Goal: Information Seeking & Learning: Learn about a topic

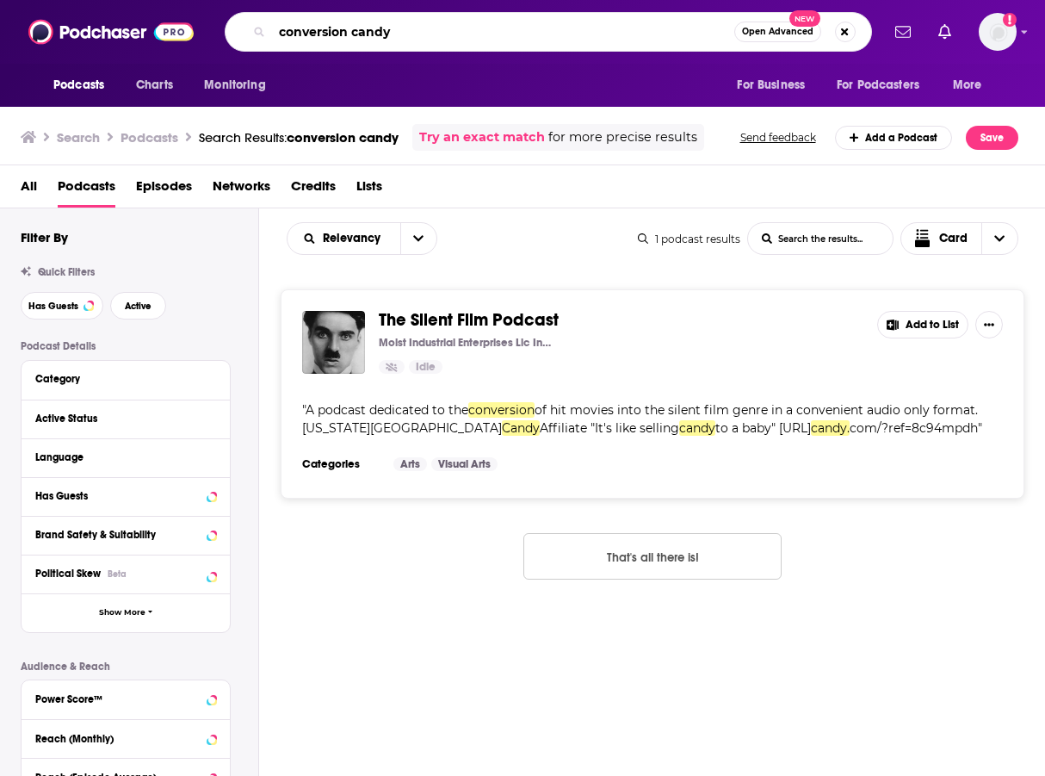
drag, startPoint x: 408, startPoint y: 39, endPoint x: 158, endPoint y: 26, distance: 250.0
click at [158, 26] on div "Podcasts Charts Monitoring conversion candy Open Advanced New For Business For …" at bounding box center [522, 32] width 1045 height 64
type input "cx decoded"
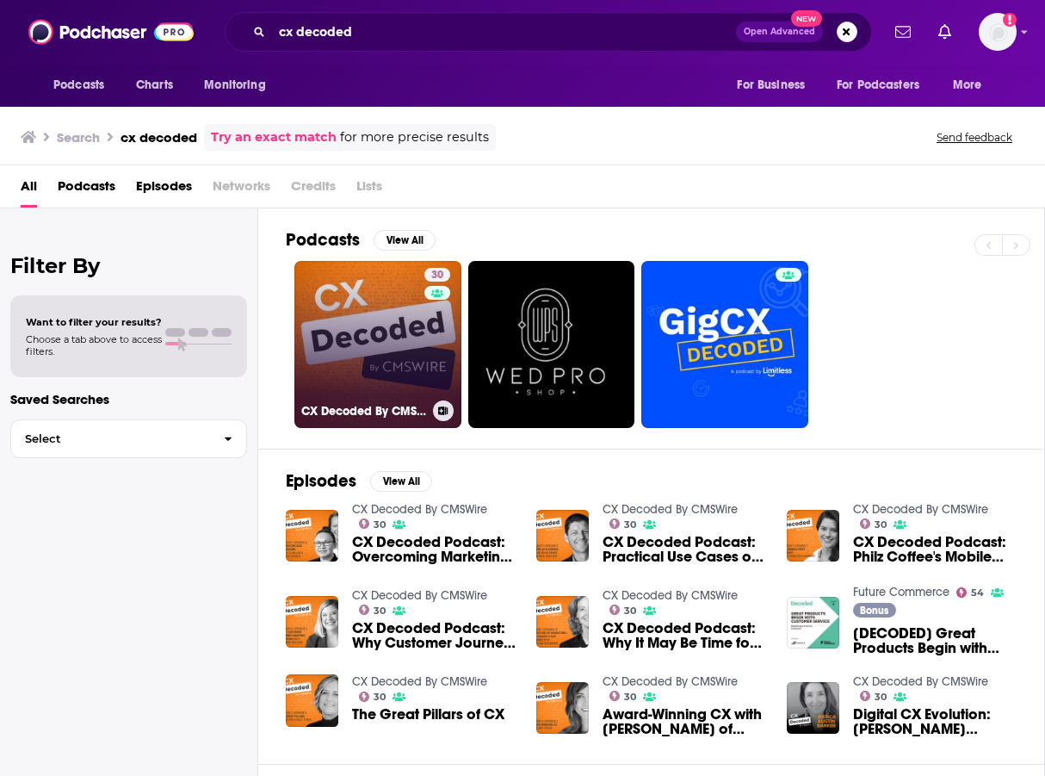
click at [408, 347] on link "30 CX Decoded By CMSWire" at bounding box center [377, 344] width 167 height 167
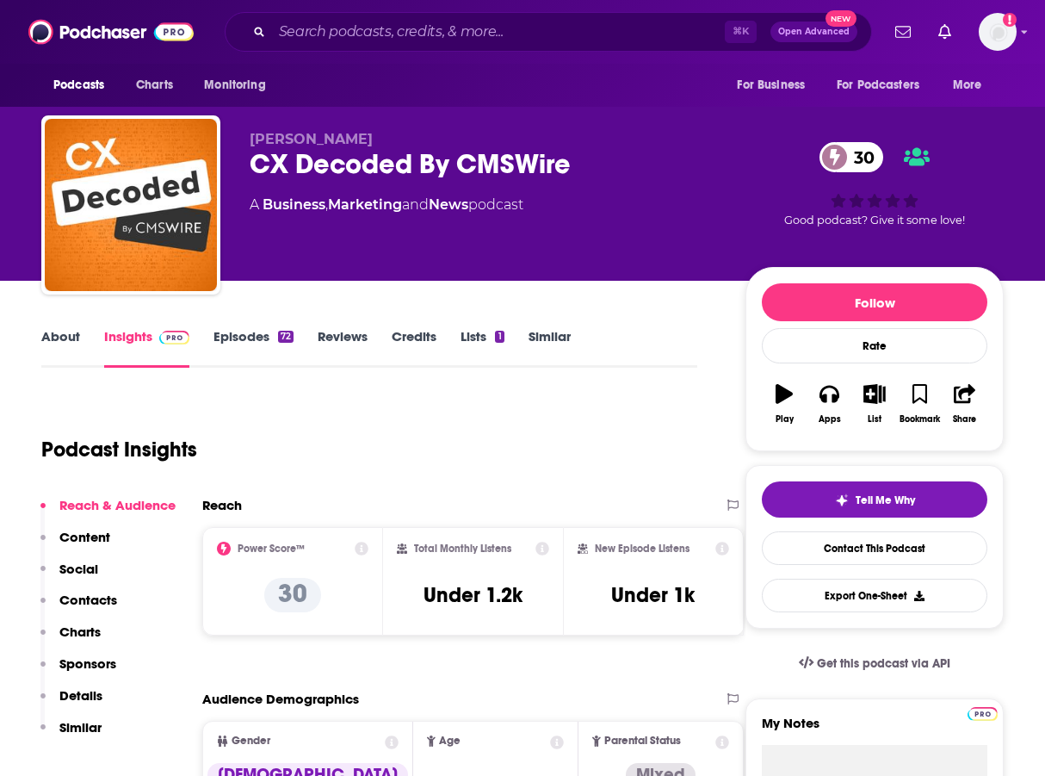
scroll to position [73, 0]
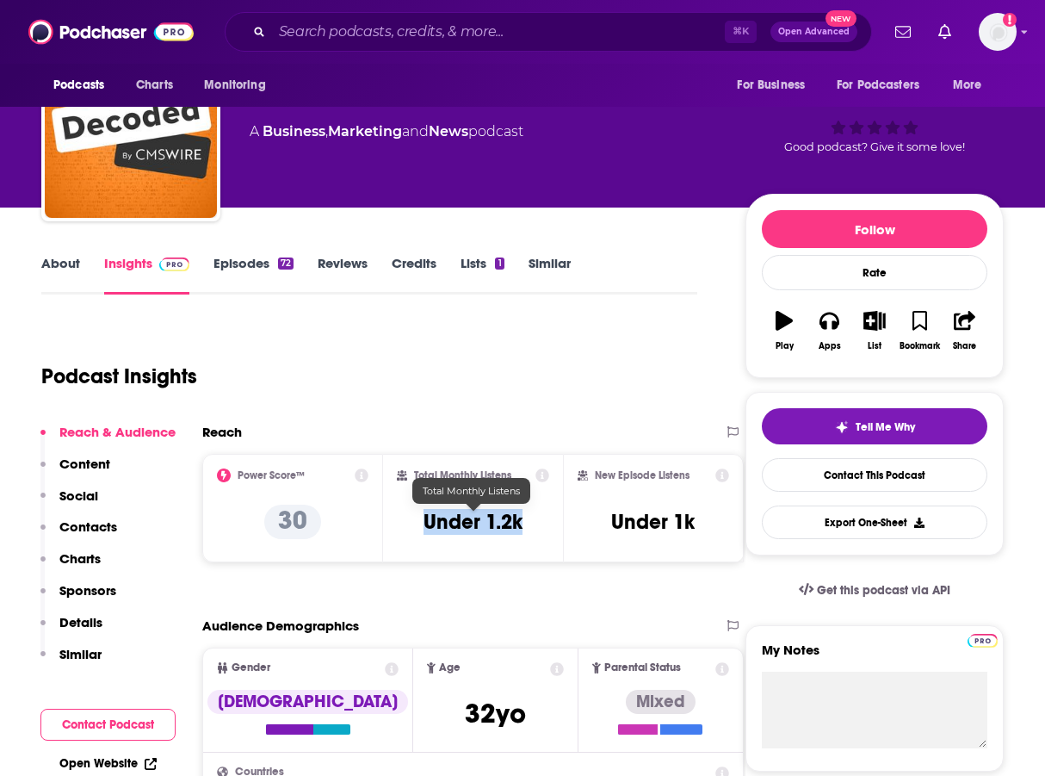
drag, startPoint x: 538, startPoint y: 506, endPoint x: 440, endPoint y: 535, distance: 102.4
click at [440, 535] on div "Total Monthly Listens Under 1.2k" at bounding box center [473, 507] width 153 height 79
click at [541, 538] on div "Total Monthly Listens Under 1.2k" at bounding box center [473, 507] width 153 height 79
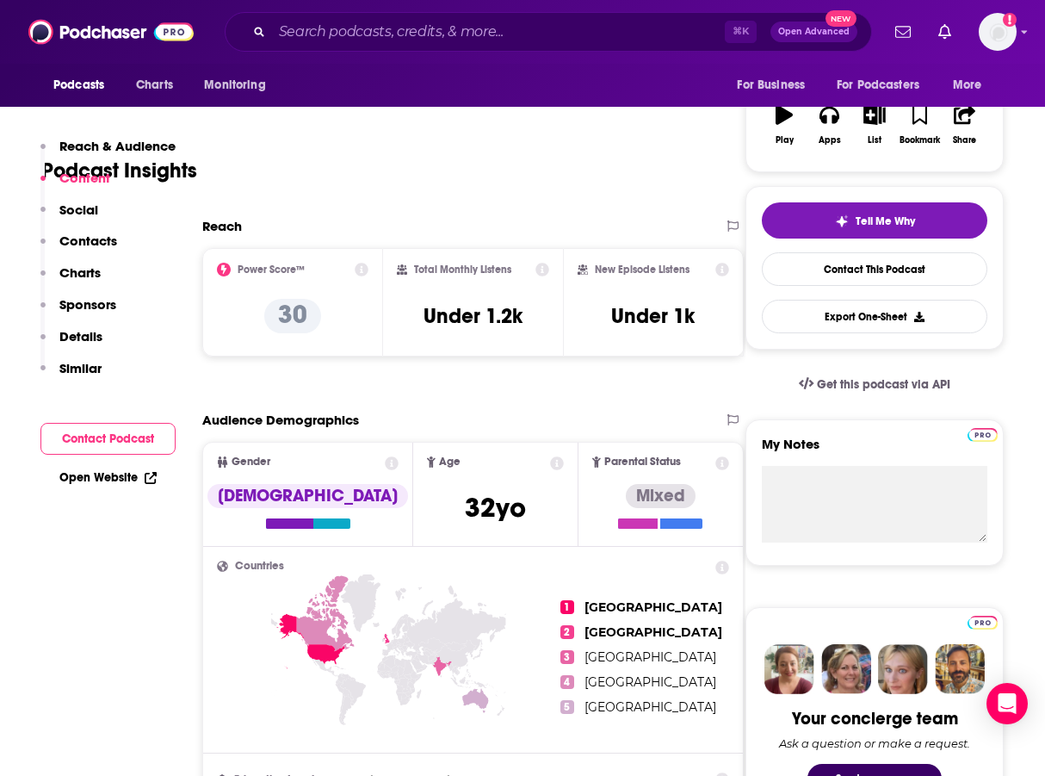
scroll to position [0, 0]
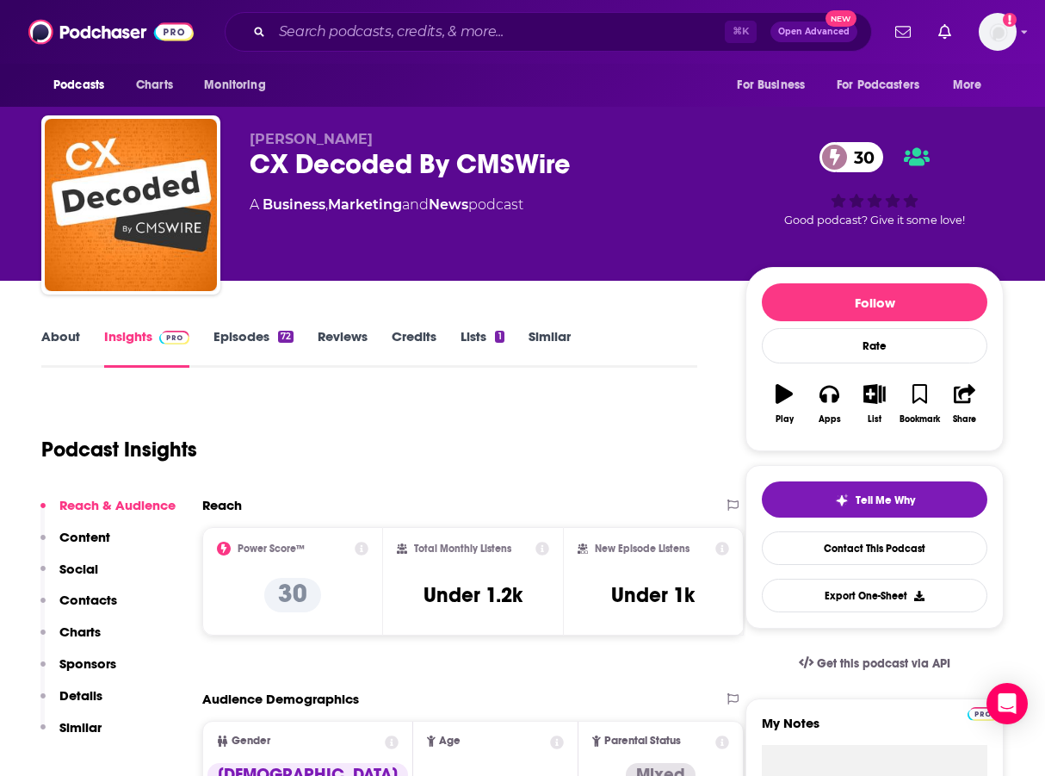
click at [227, 345] on link "Episodes 72" at bounding box center [253, 348] width 80 height 40
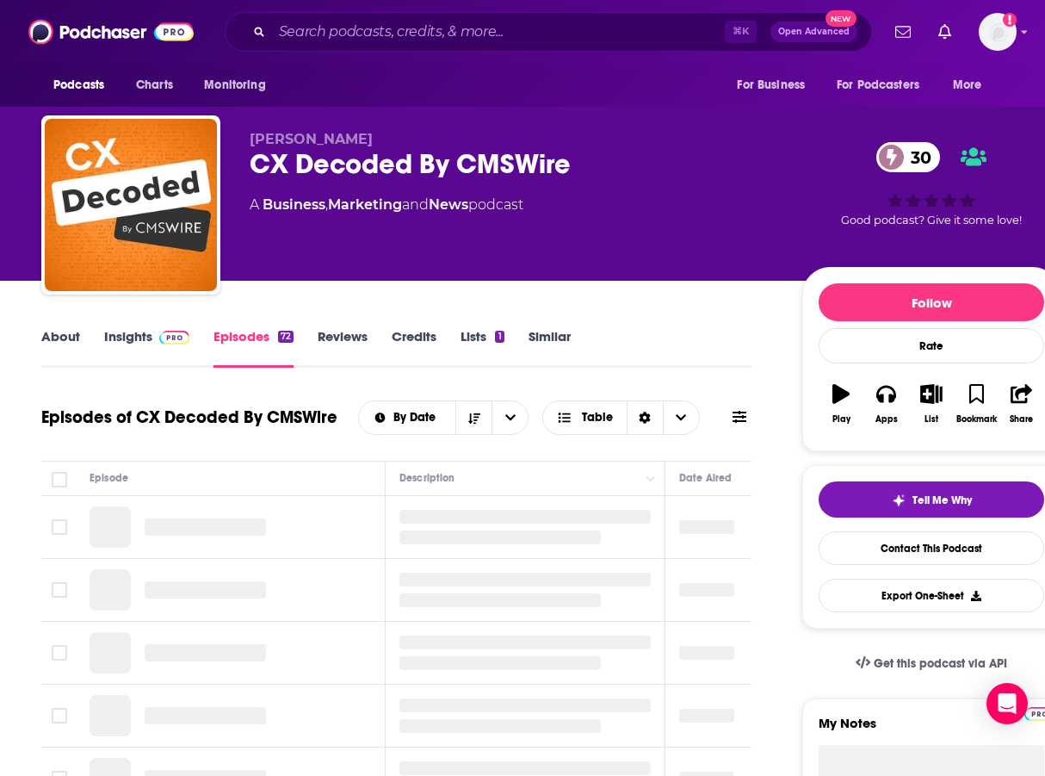
click at [59, 339] on link "About" at bounding box center [60, 348] width 39 height 40
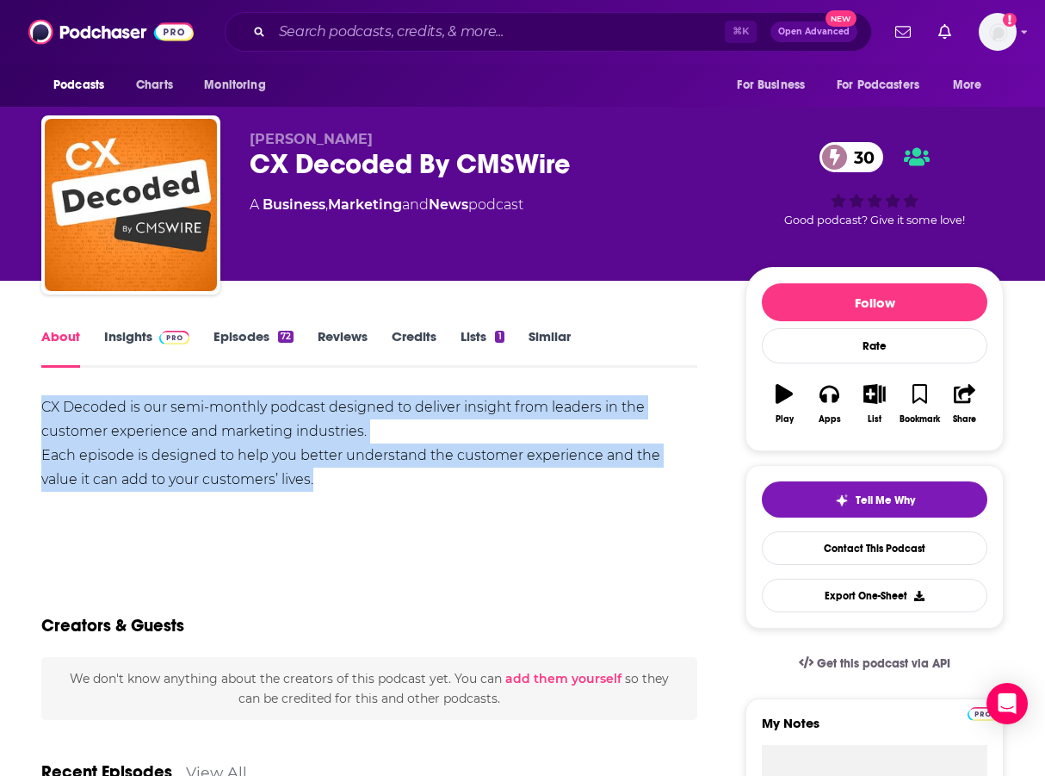
drag, startPoint x: 325, startPoint y: 503, endPoint x: 23, endPoint y: 412, distance: 315.4
copy div "CX Decoded is our semi-monthly podcast designed to deliver insight from leaders…"
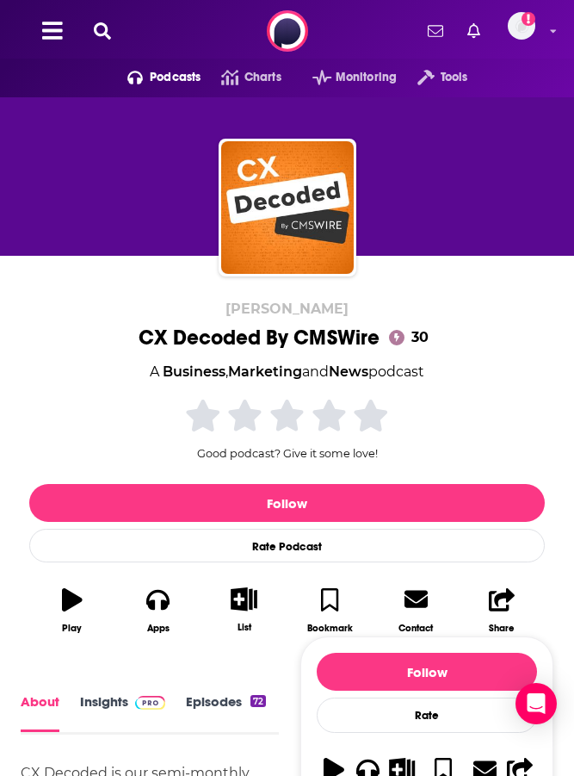
click at [117, 27] on div "Podcasts Charts Monitoring Tools For Business For Podcasters More Add a profile…" at bounding box center [287, 31] width 574 height 62
click at [114, 26] on button at bounding box center [103, 32] width 28 height 20
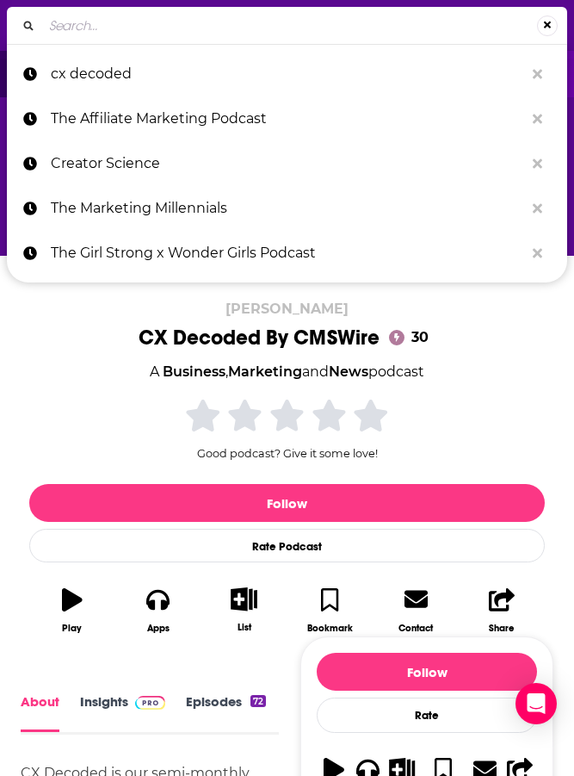
type input "AI in Business Podcast"
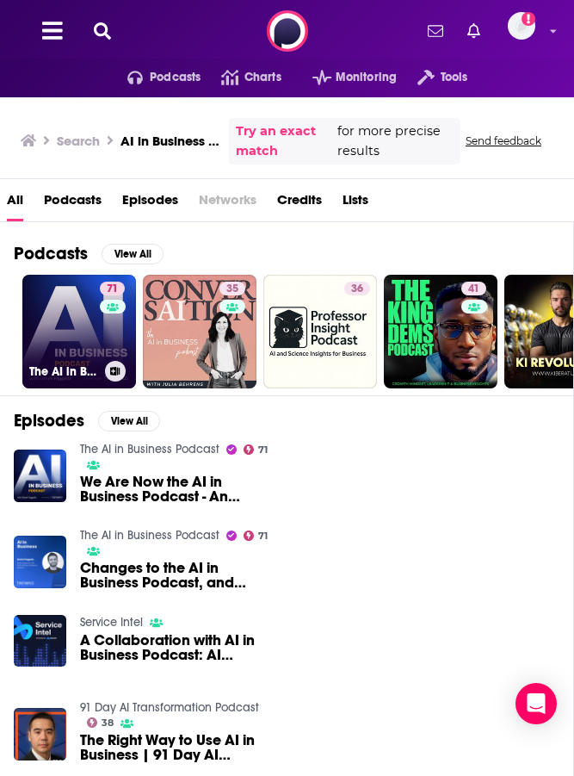
click at [86, 339] on link "71 The AI in Business Podcast" at bounding box center [79, 332] width 114 height 114
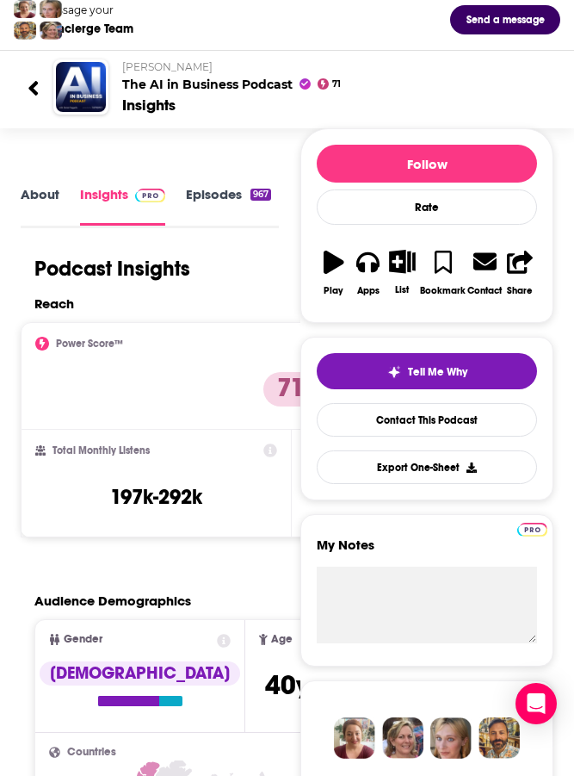
scroll to position [150, 0]
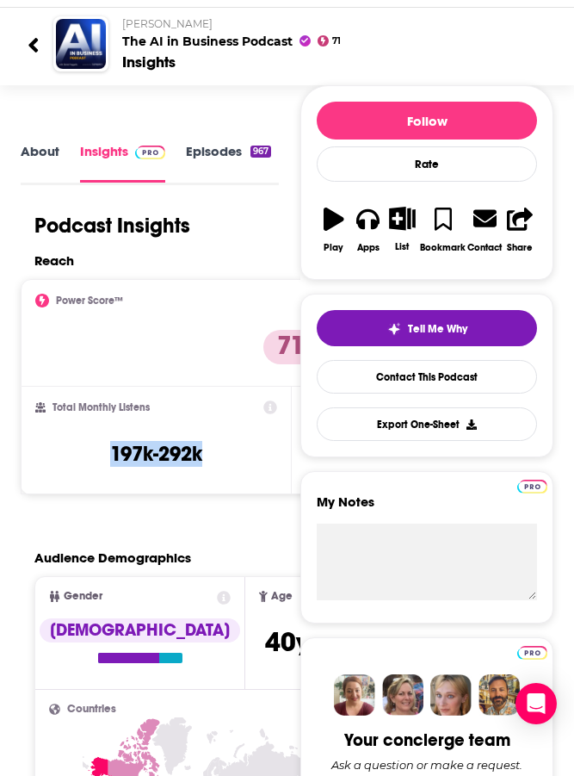
drag, startPoint x: 228, startPoint y: 453, endPoint x: 73, endPoint y: 451, distance: 155.0
click at [73, 451] on div "Total Monthly Listens 197k-292k" at bounding box center [156, 439] width 242 height 79
copy h3 "197k-292k"
click at [54, 145] on link "About" at bounding box center [40, 162] width 39 height 39
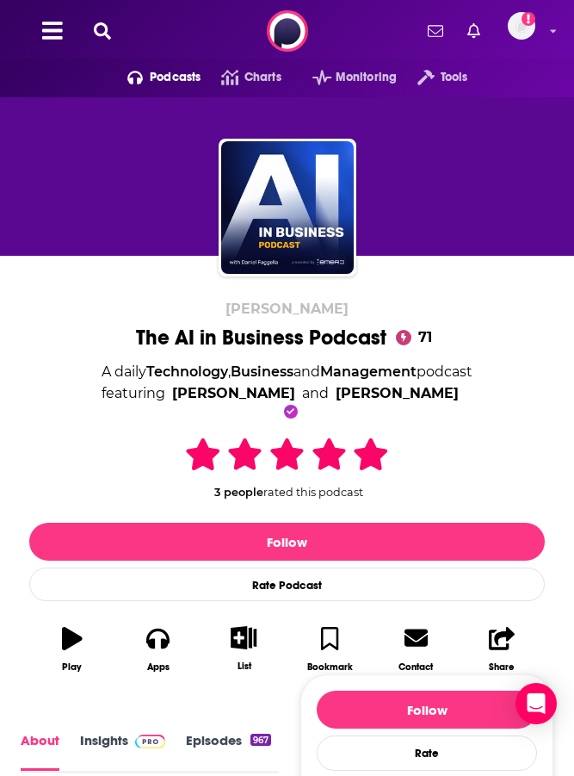
scroll to position [401, 0]
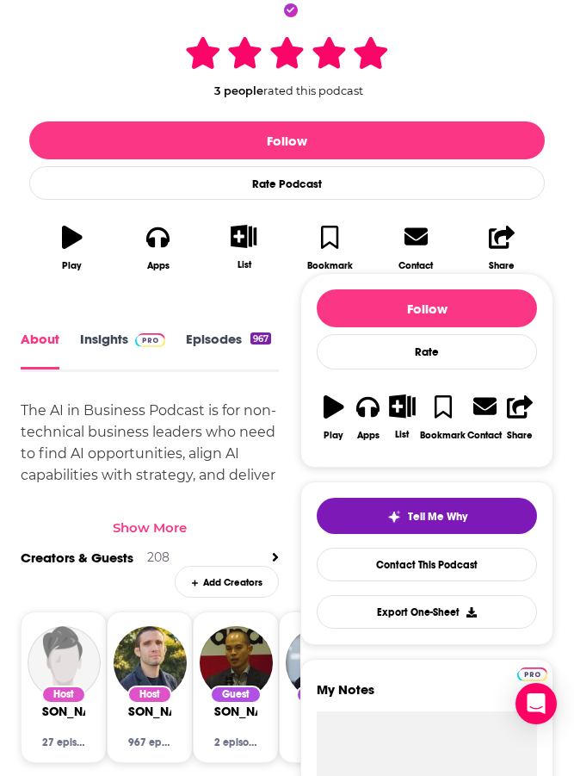
click at [180, 523] on div "Show More" at bounding box center [150, 527] width 74 height 16
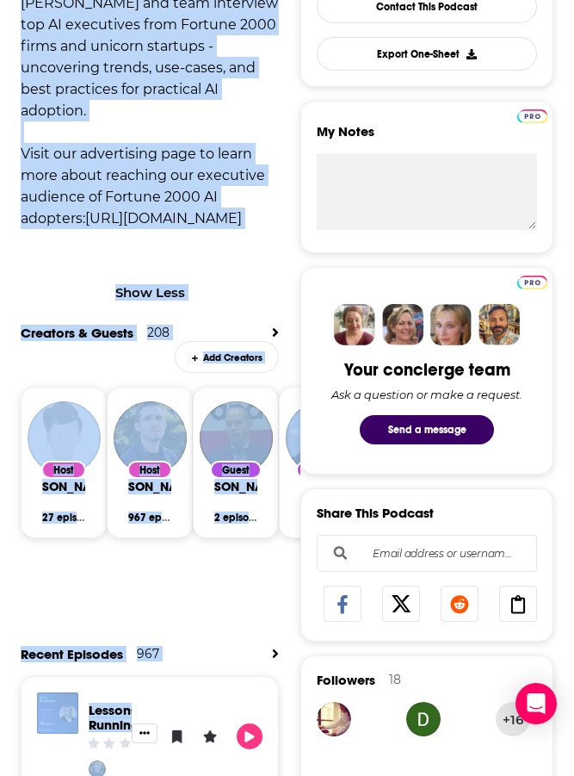
scroll to position [1125, 0]
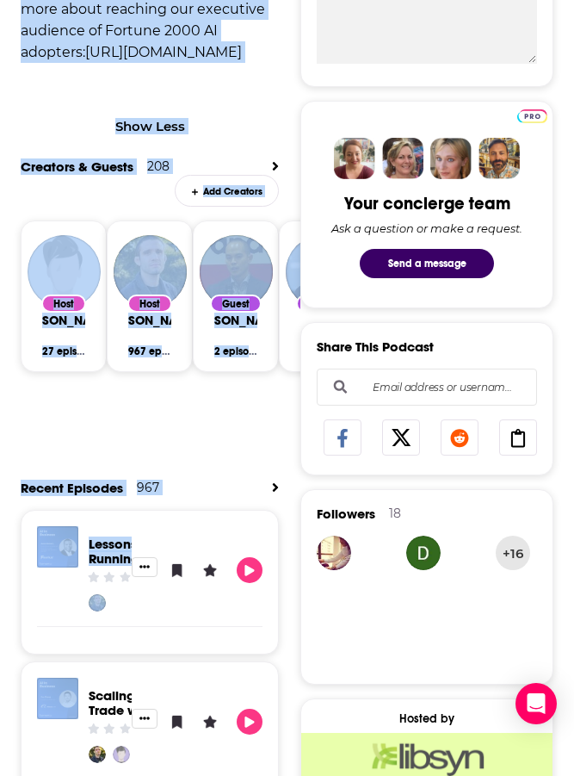
drag, startPoint x: 15, startPoint y: 399, endPoint x: 228, endPoint y: 77, distance: 386.3
copy div "The AI in Business Podcast is for non-technical business leaders who need to fi…"
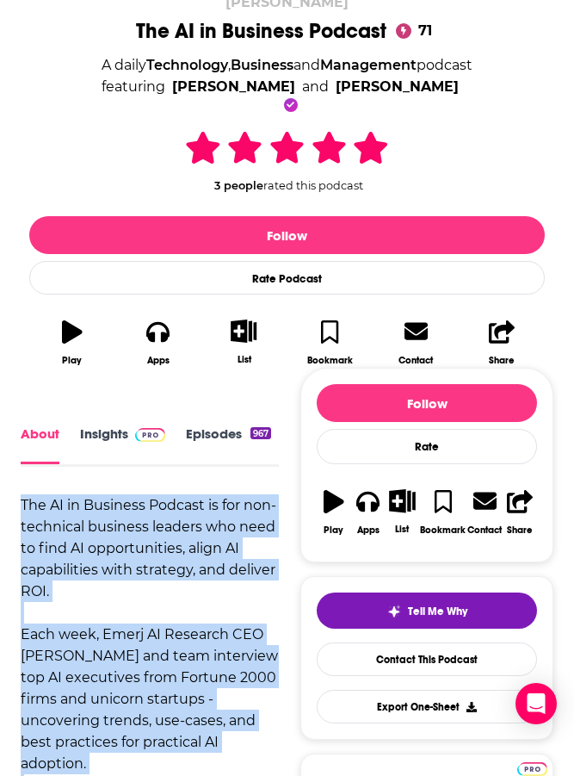
scroll to position [312, 0]
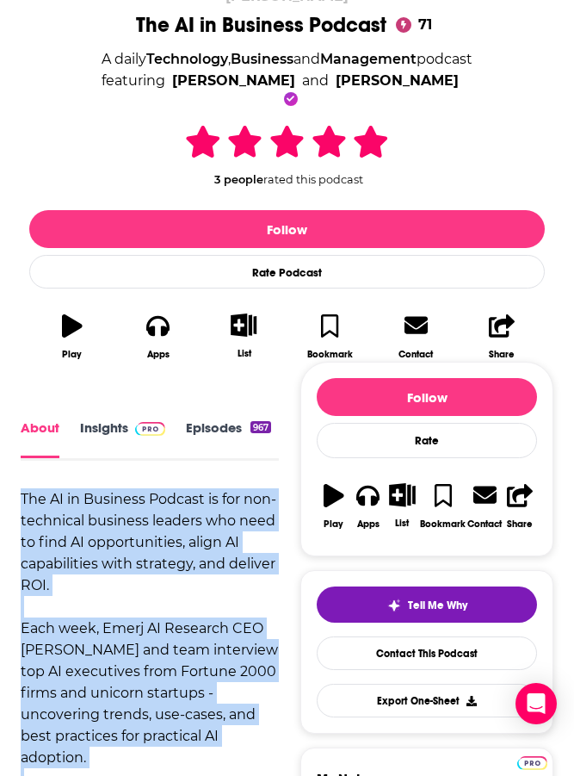
click at [97, 422] on link "Insights" at bounding box center [122, 438] width 85 height 39
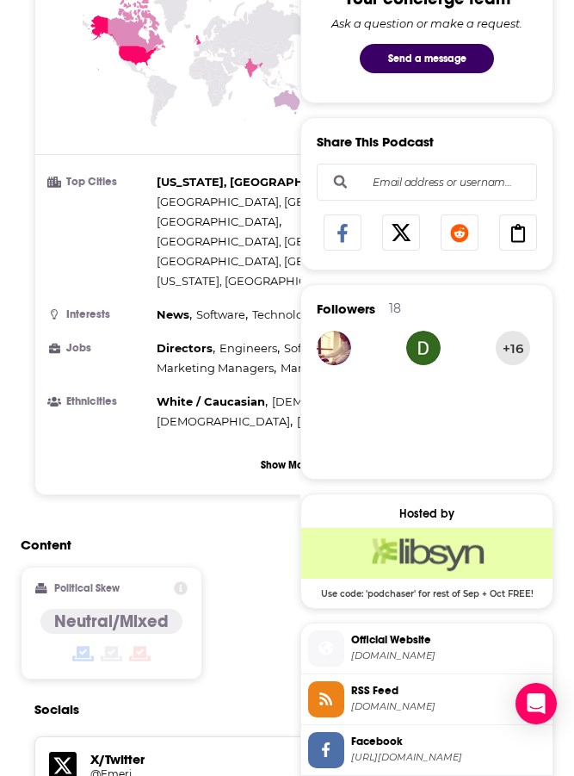
scroll to position [899, 0]
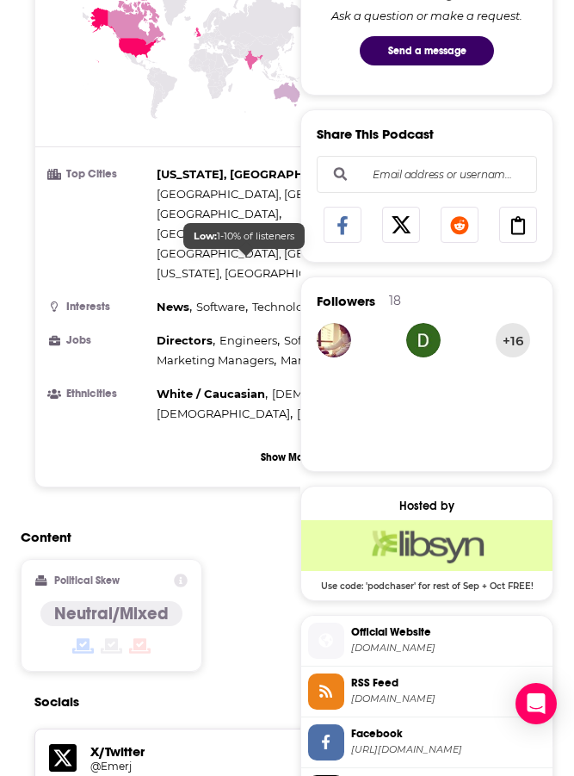
click at [228, 240] on span "Low: 1-10% of listeners" at bounding box center [244, 236] width 101 height 12
click at [201, 300] on span "Software" at bounding box center [220, 307] width 49 height 14
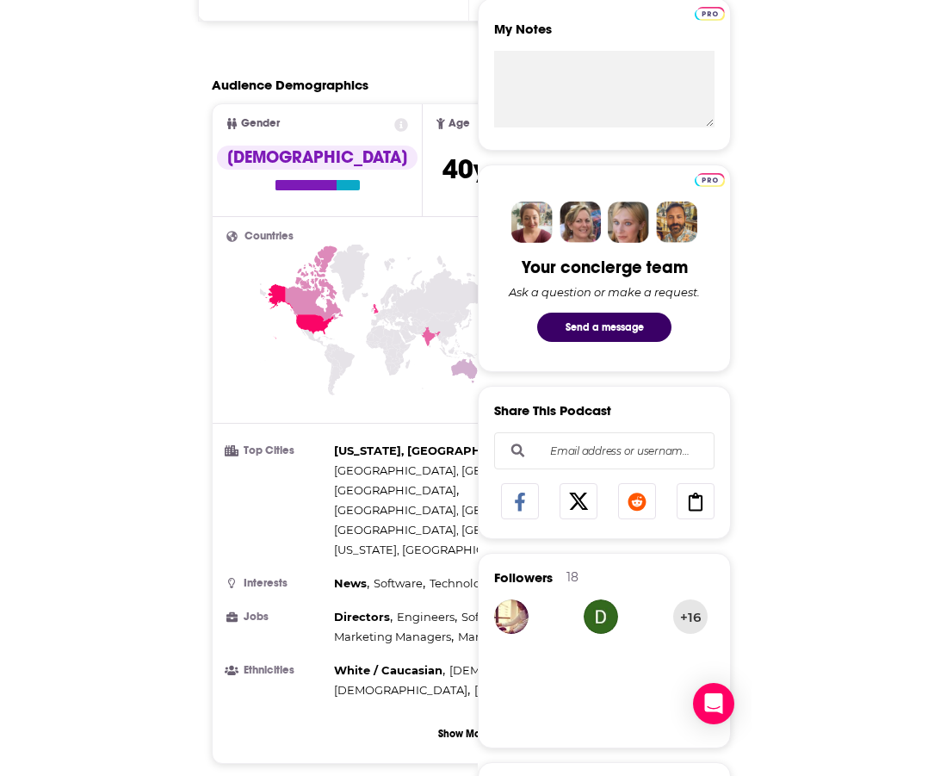
scroll to position [573, 0]
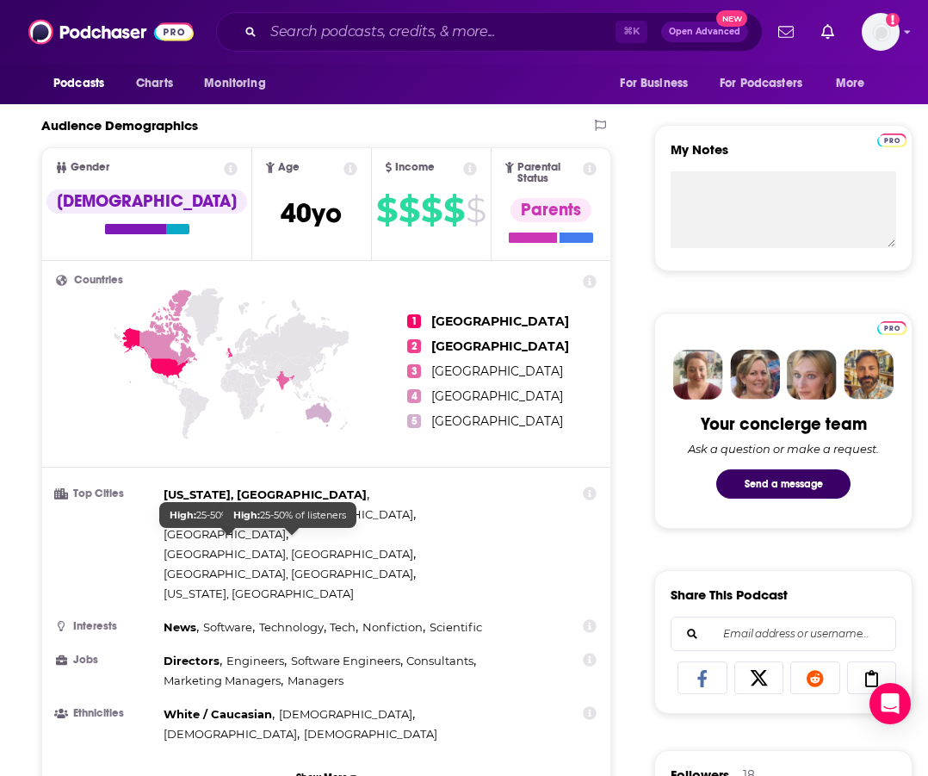
drag, startPoint x: 201, startPoint y: 532, endPoint x: 500, endPoint y: 527, distance: 299.6
click at [500, 527] on ul "Top Cities New York, NY , San Francisco, CA , London , Boston, MA , Chicago, IL…" at bounding box center [326, 614] width 541 height 259
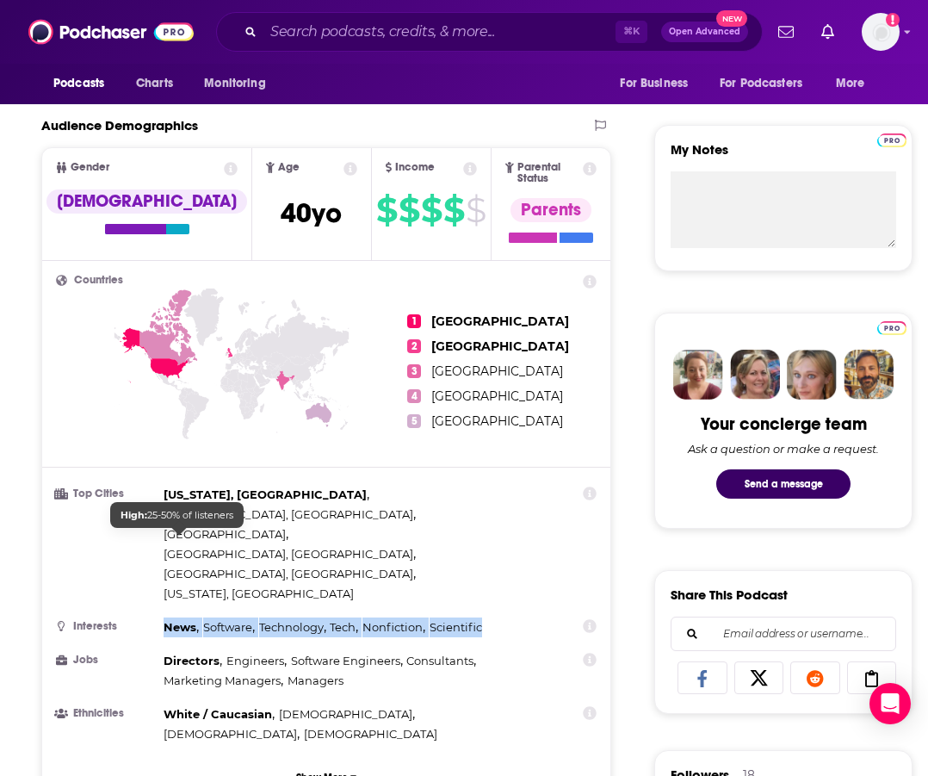
drag, startPoint x: 516, startPoint y: 535, endPoint x: 164, endPoint y: 542, distance: 352.2
click at [164, 617] on li "Interests News , Software , Technology , Tech , Nonfiction , Scientific" at bounding box center [326, 627] width 541 height 20
copy div "News , Software , Technology , Tech , Nonfiction , Scientific"
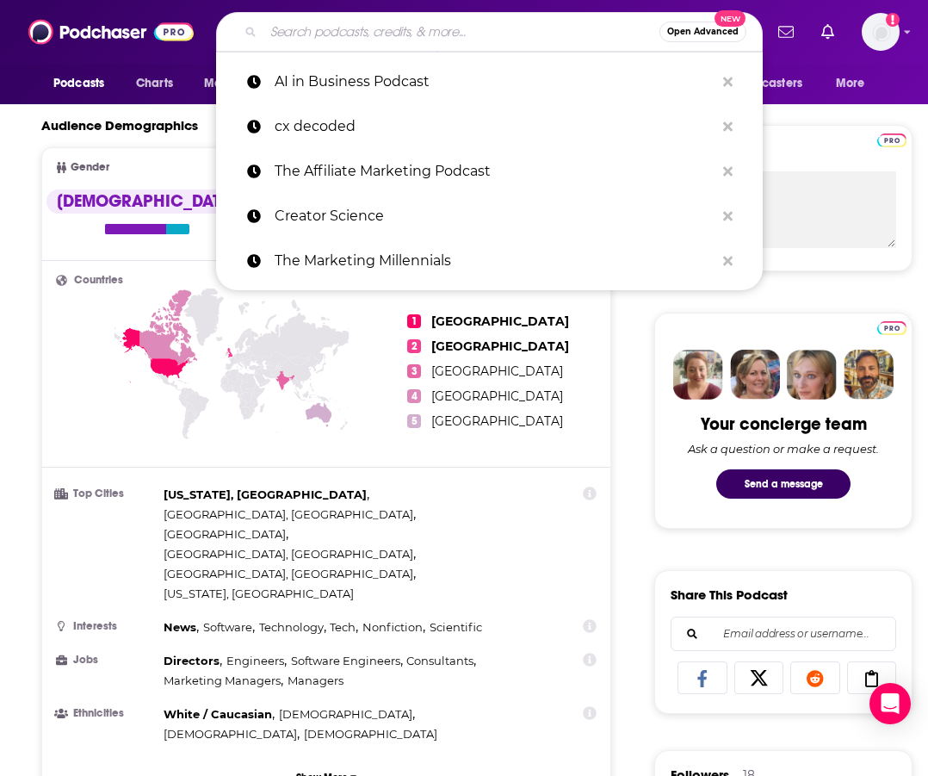
click at [286, 40] on input "Search podcasts, credits, & more..." at bounding box center [461, 32] width 396 height 28
paste input "BBC - Tech Life"
type input "BBC - Tech Life"
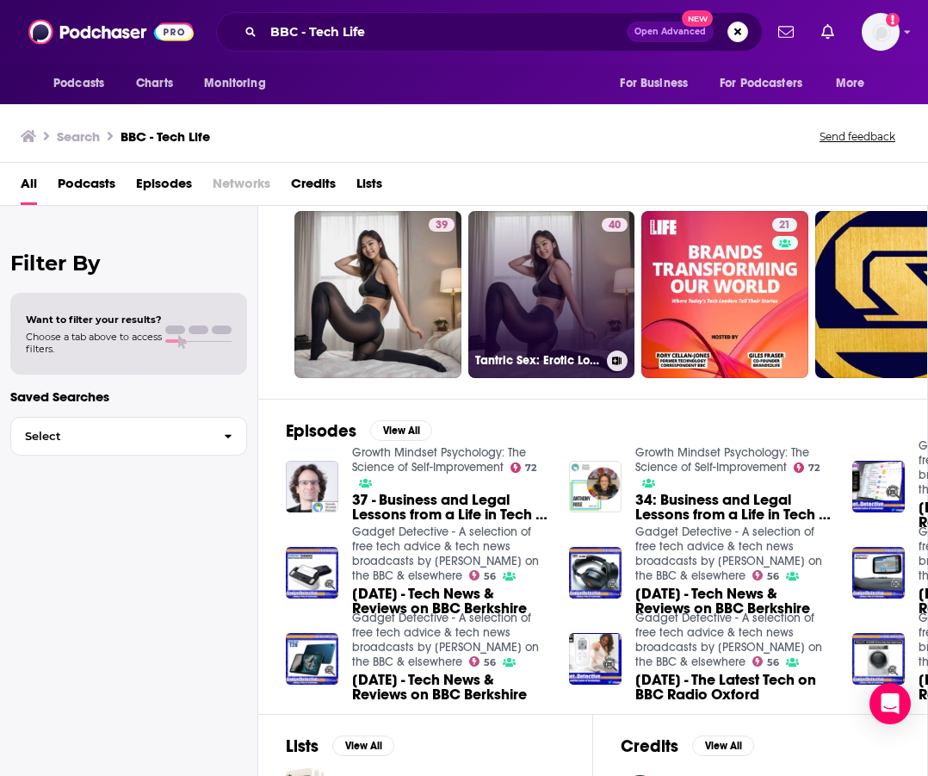
scroll to position [52, 0]
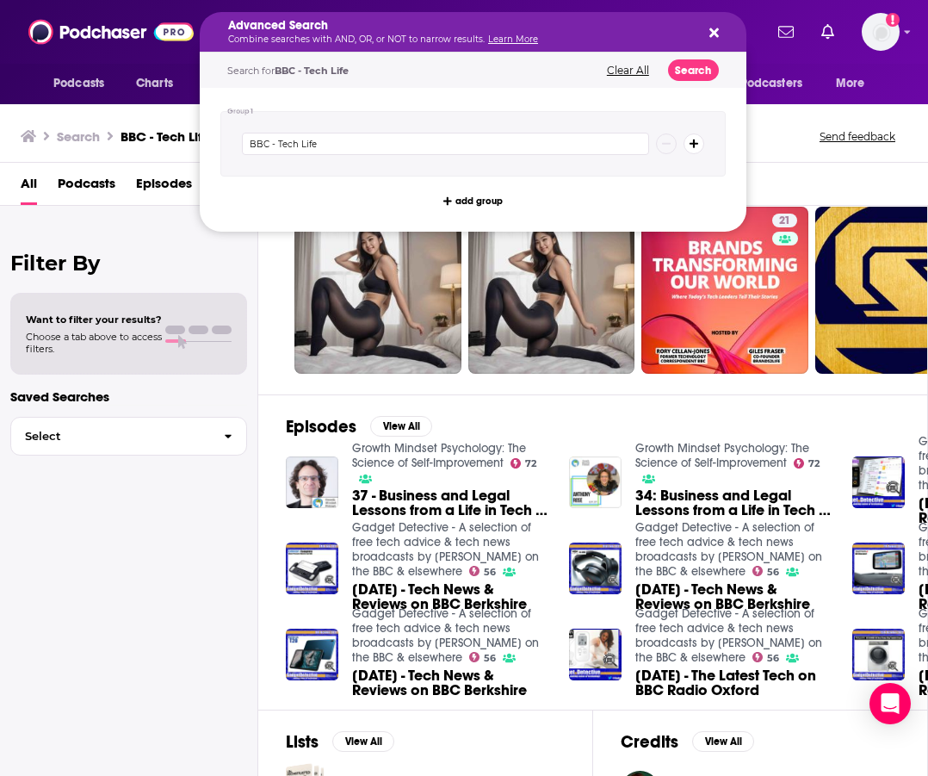
drag, startPoint x: 400, startPoint y: 41, endPoint x: 215, endPoint y: 6, distance: 188.4
click at [408, 144] on input "BBC - Tech Life" at bounding box center [445, 144] width 407 height 22
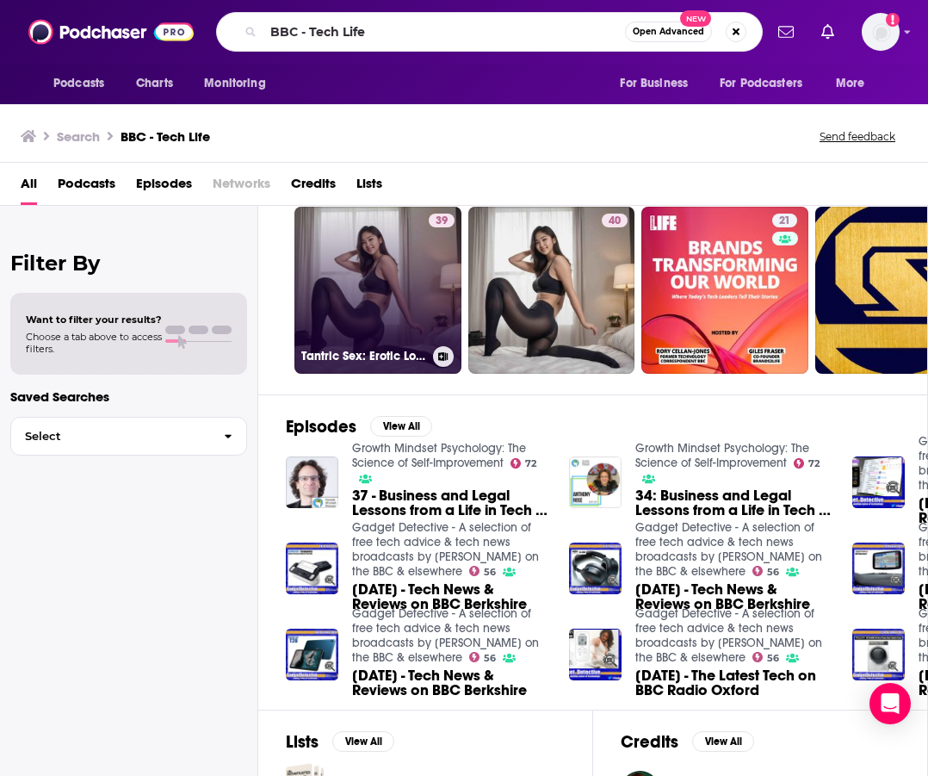
click at [308, 328] on link "39 Tantric Sex: Erotic Lounge Feelings - Sexual Power and Pleasure, Seduction T…" at bounding box center [377, 290] width 167 height 167
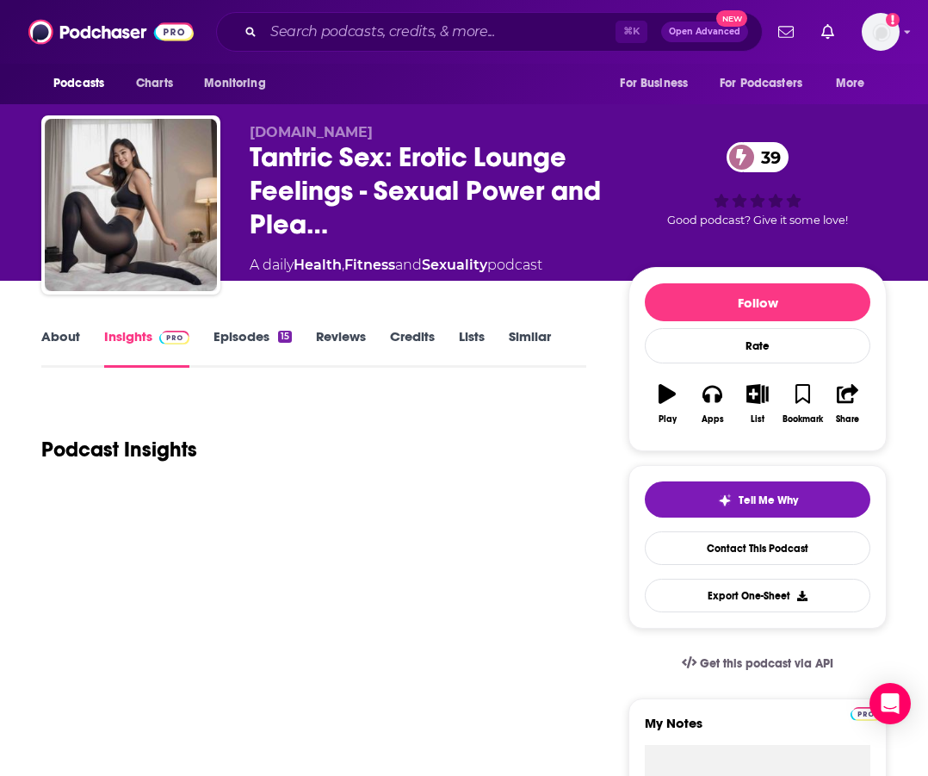
click at [449, 53] on div "Podcasts Charts Monitoring ⌘ K Open Advanced New For Business For Podcasters Mo…" at bounding box center [464, 32] width 928 height 64
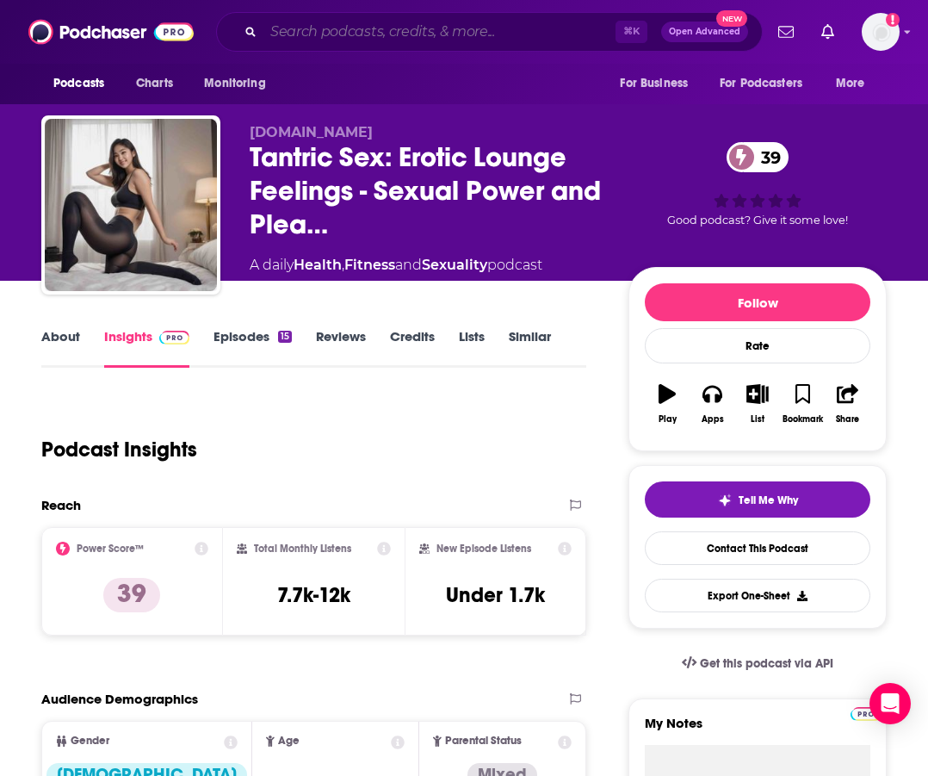
click at [442, 35] on input "Search podcasts, credits, & more..." at bounding box center [439, 32] width 352 height 28
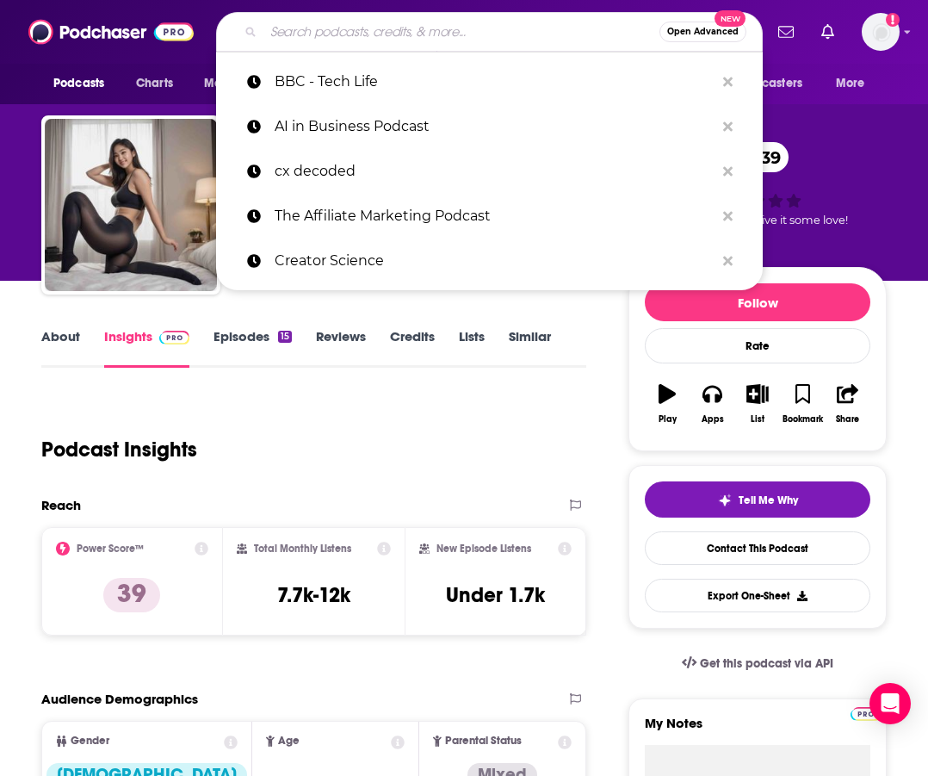
paste input "Beyond The Prompt"
type input "Beyond The Prompt"
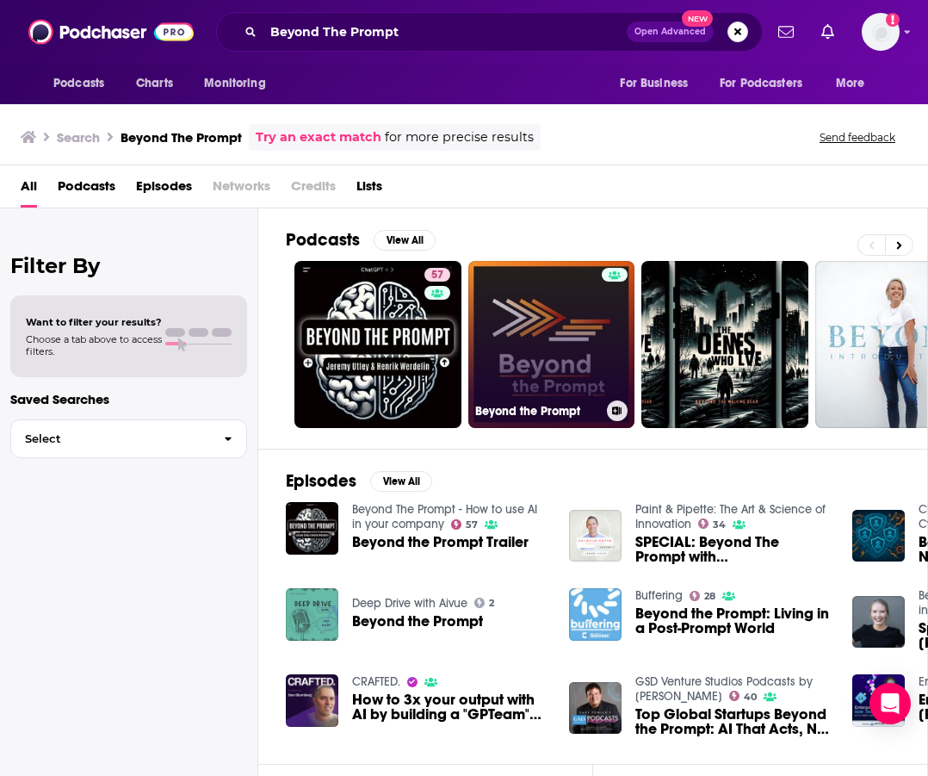
click at [501, 322] on link "Beyond the Prompt" at bounding box center [551, 344] width 167 height 167
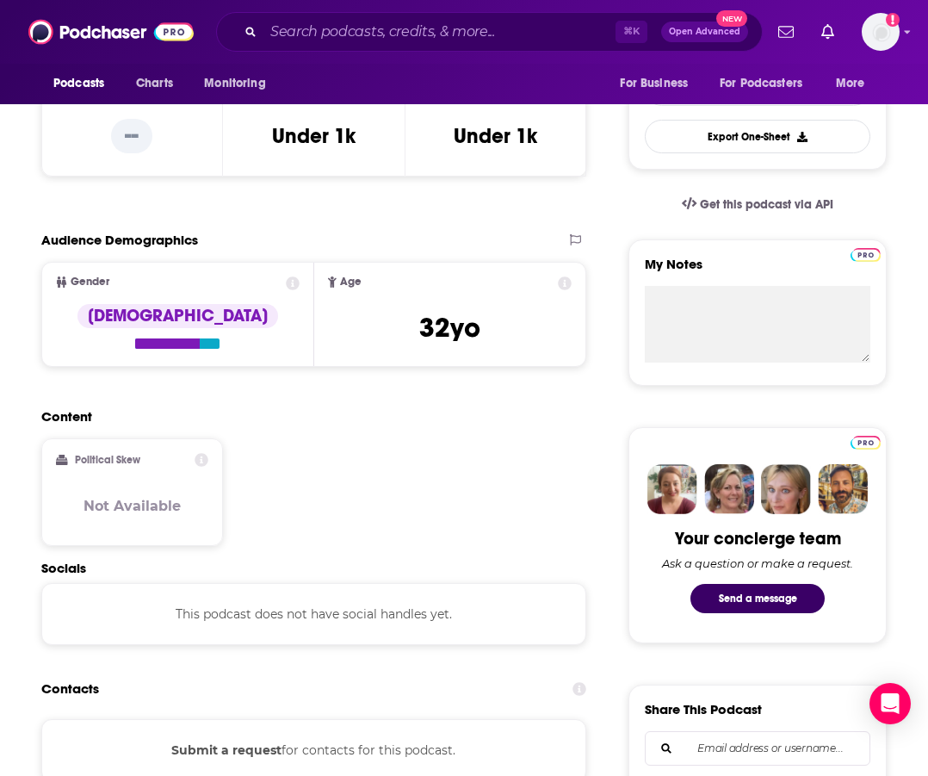
scroll to position [453, 0]
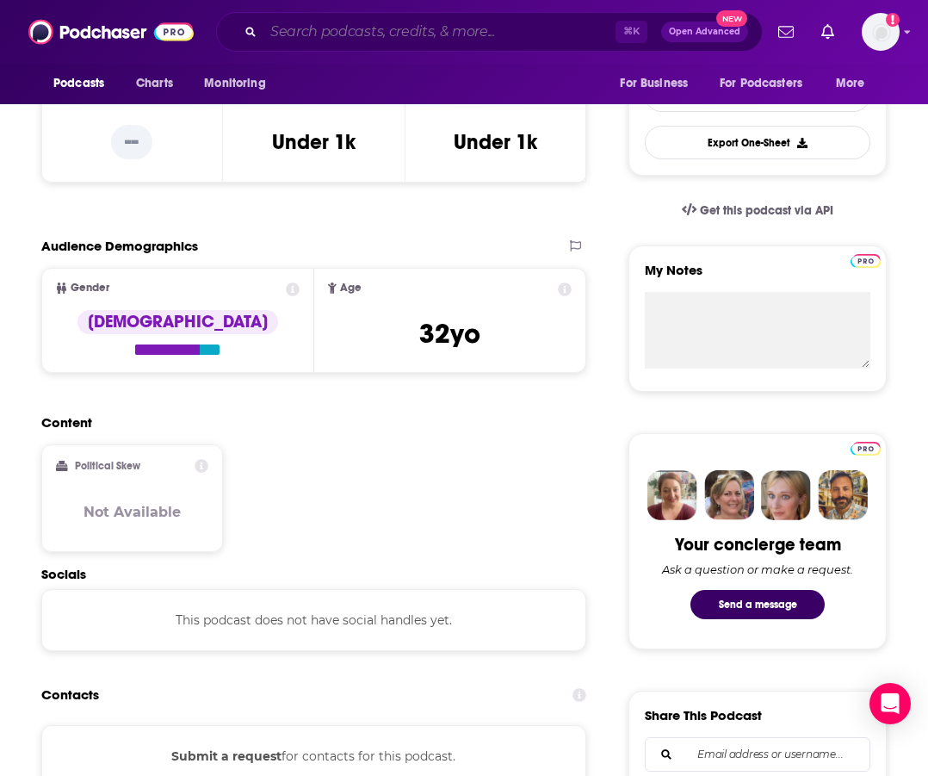
click at [301, 28] on input "Search podcasts, credits, & more..." at bounding box center [439, 32] width 352 height 28
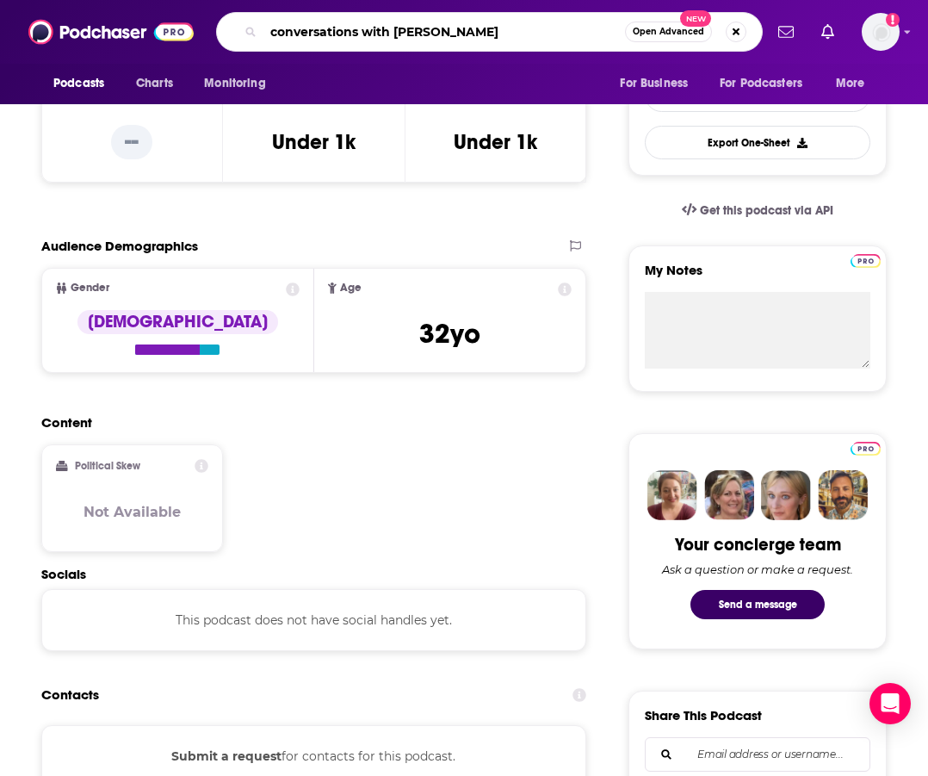
type input "conversations with zendesk"
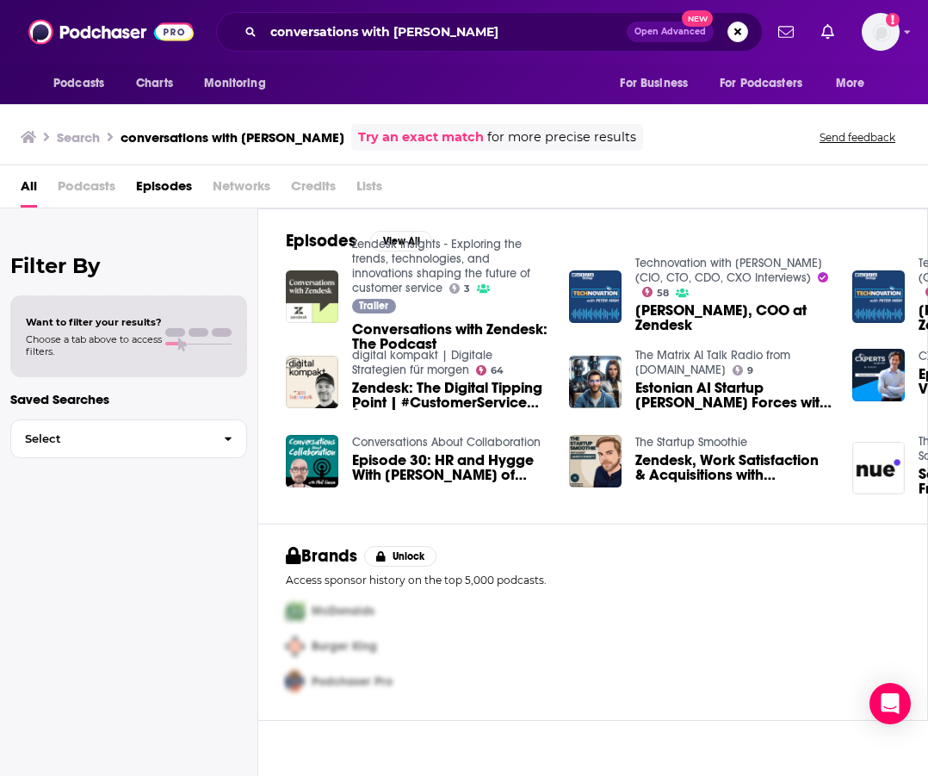
click at [319, 307] on img "Conversations with Zendesk: The Podcast" at bounding box center [312, 296] width 53 height 53
click at [334, 282] on img "Conversations with Zendesk: The Podcast" at bounding box center [312, 296] width 53 height 53
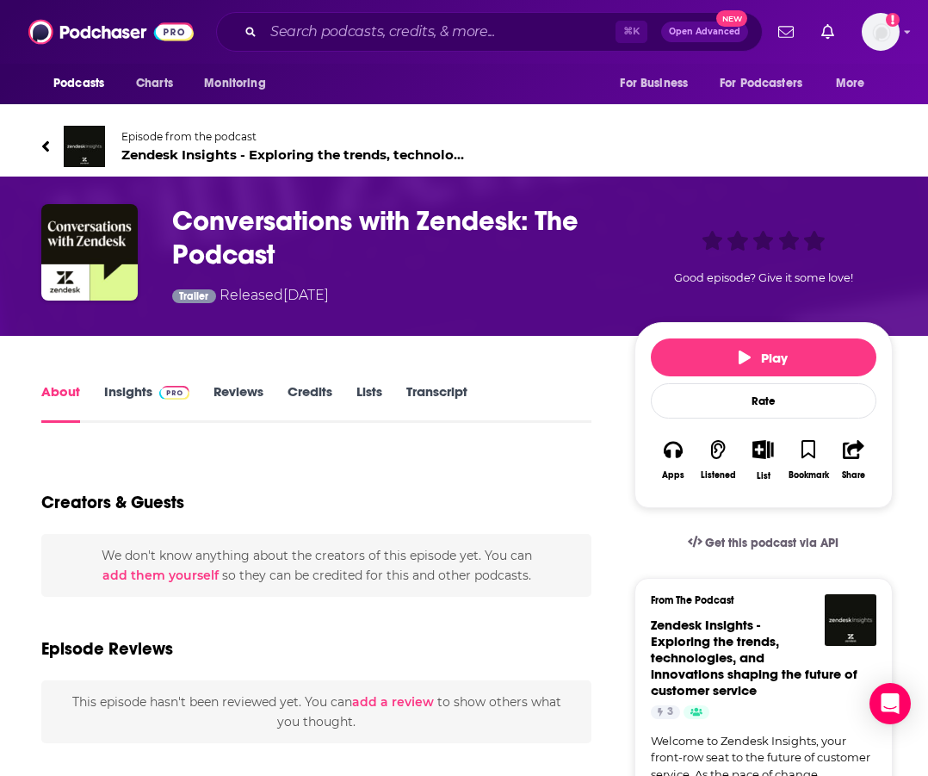
click at [128, 395] on link "Insights" at bounding box center [146, 403] width 85 height 40
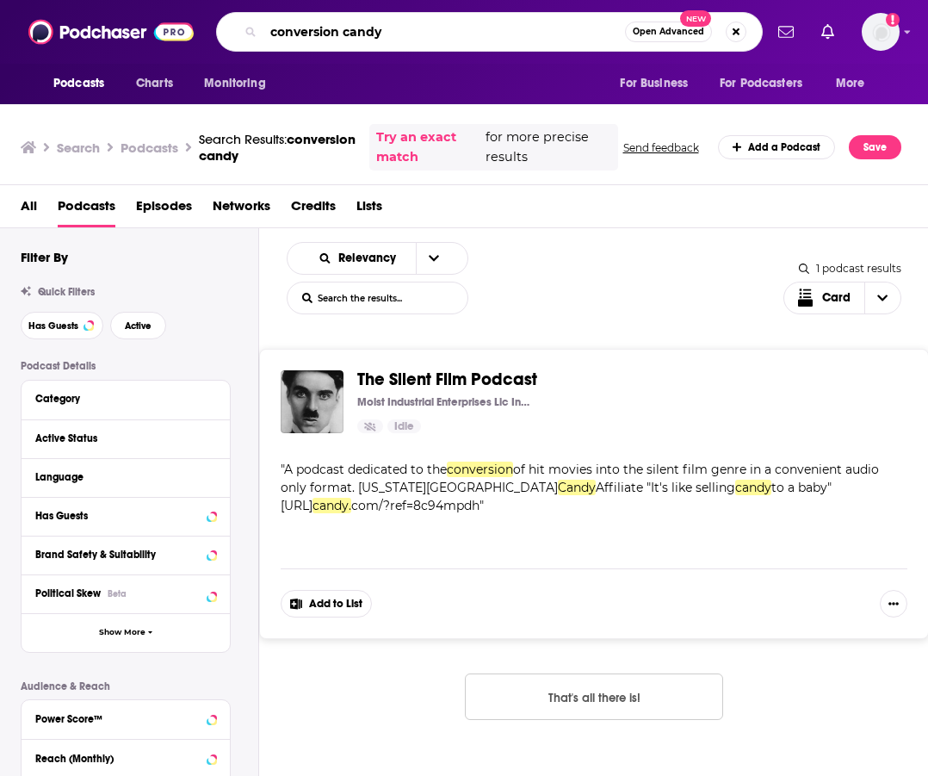
drag, startPoint x: 399, startPoint y: 40, endPoint x: 220, endPoint y: -34, distance: 194.2
click at [220, 0] on html "Podcasts Charts Monitoring conversion candy Open Advanced New For Business For …" at bounding box center [464, 388] width 928 height 776
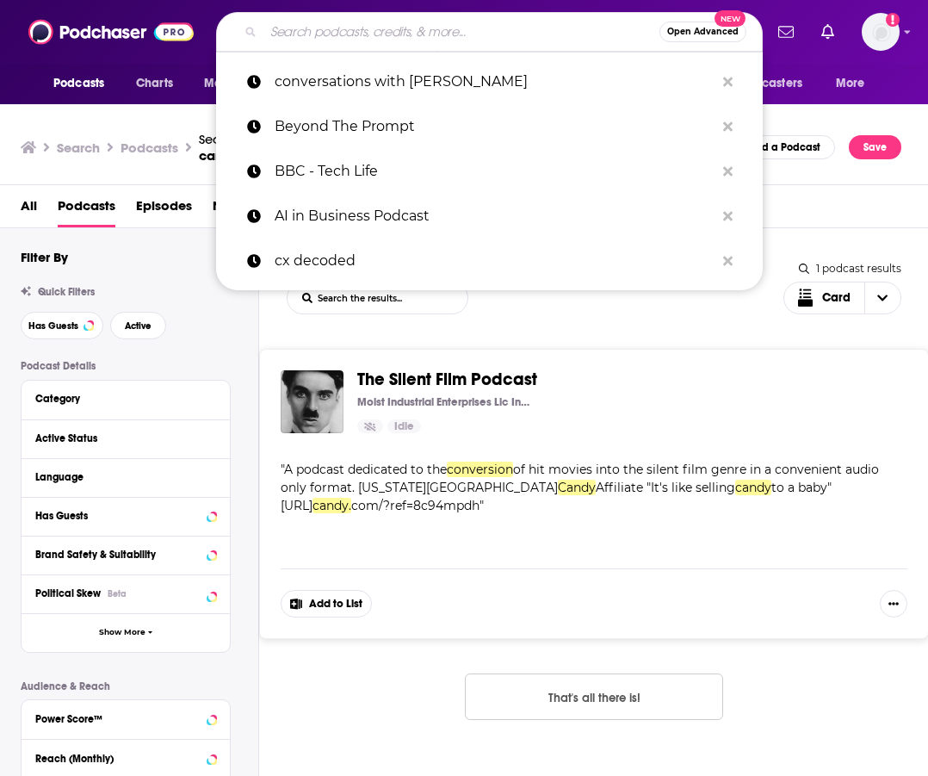
paste input "CSM Practice - The Customer Success Podcast"
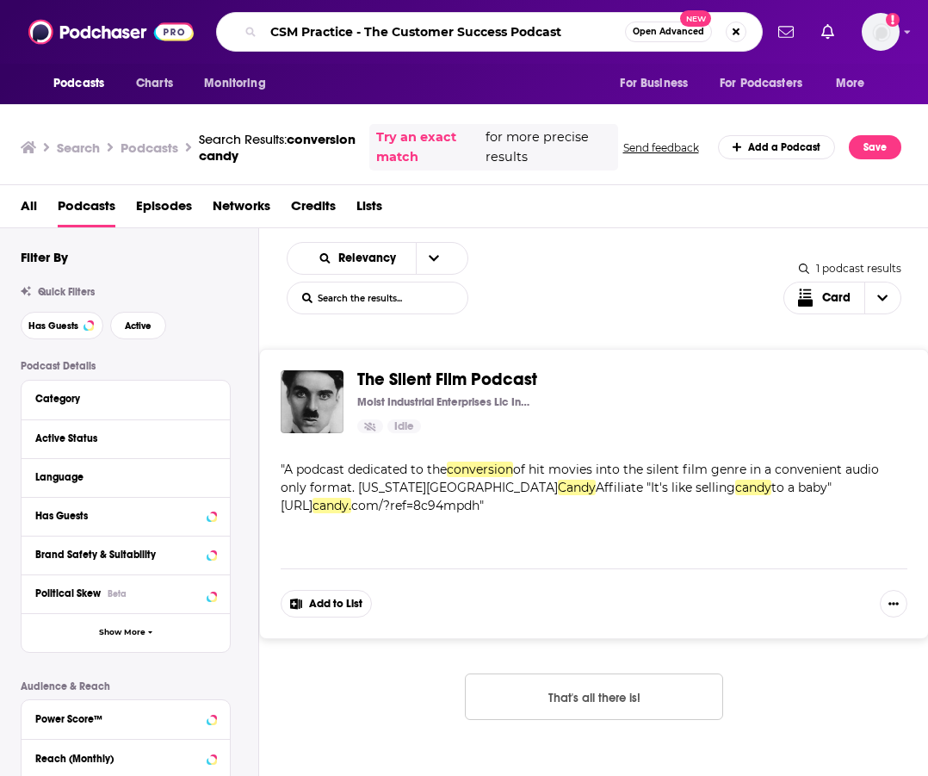
type input "CSM Practice - The Customer Success Podcast"
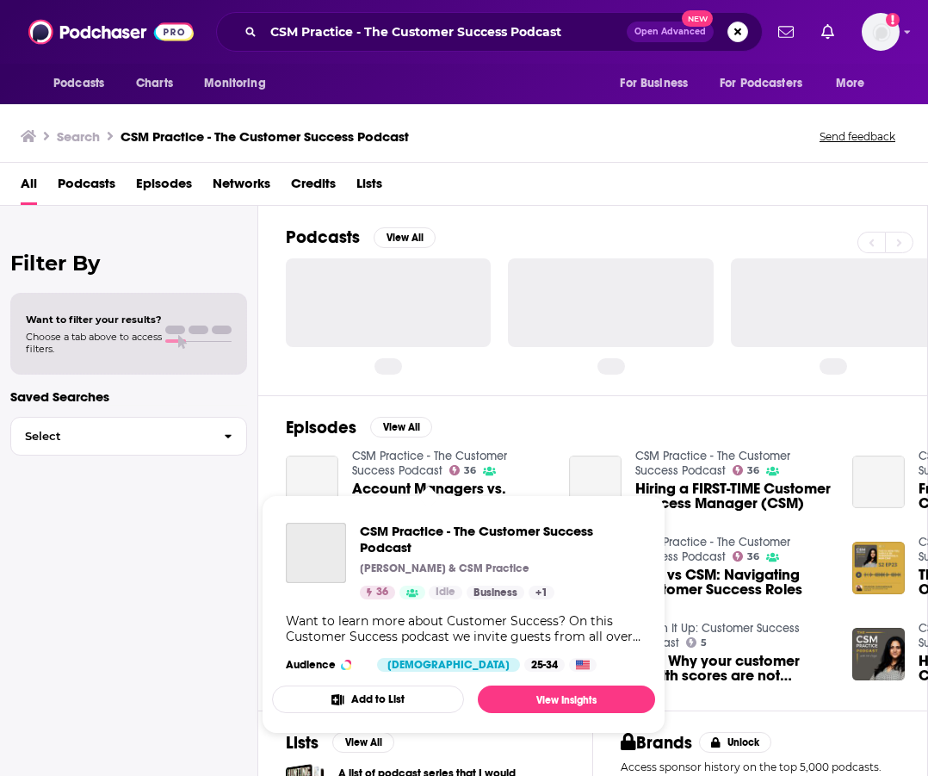
click at [372, 464] on link "CSM Practice - The Customer Success Podcast" at bounding box center [429, 462] width 155 height 29
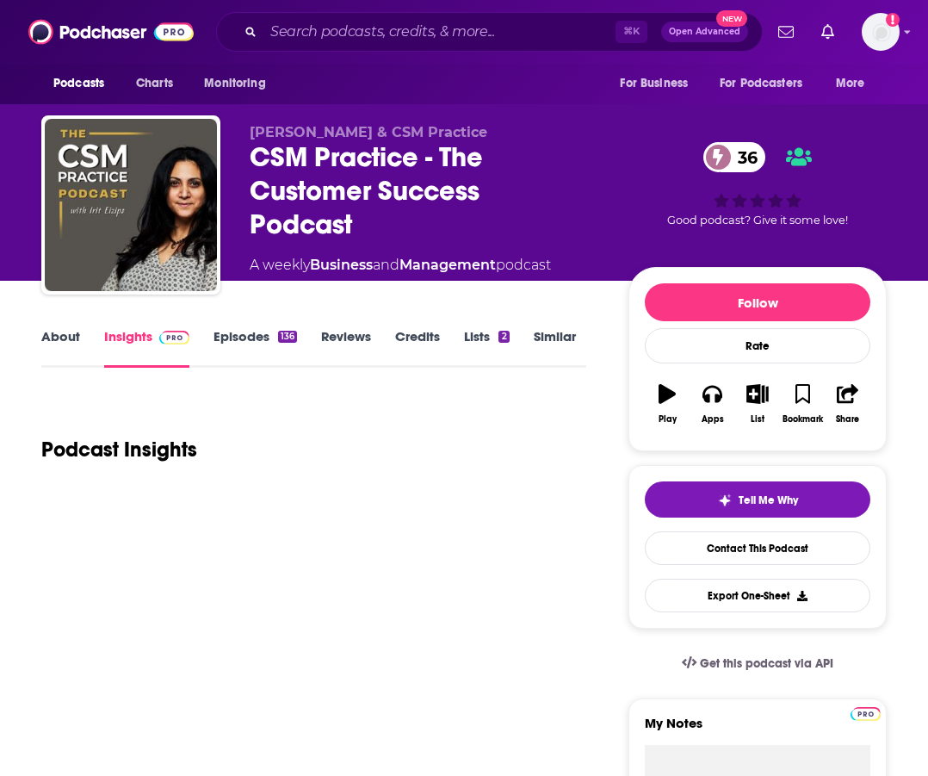
click at [337, 154] on div "CSM Practice - The Customer Success Podcast 36" at bounding box center [425, 190] width 351 height 101
click at [49, 337] on link "About" at bounding box center [60, 348] width 39 height 40
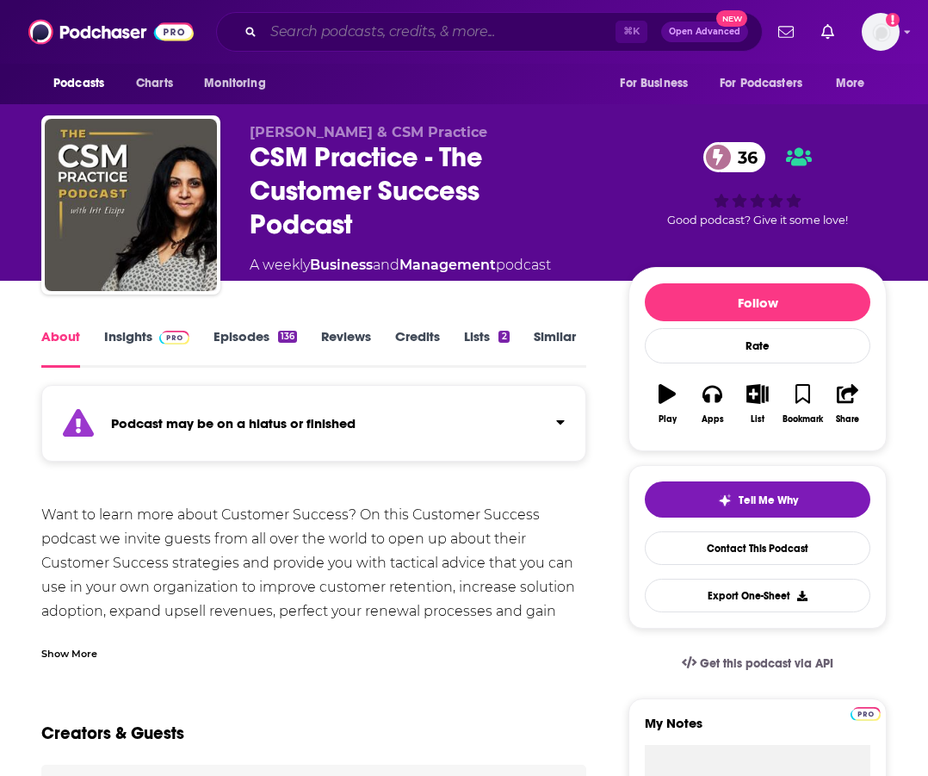
click at [390, 40] on input "Search podcasts, credits, & more..." at bounding box center [439, 32] width 352 height 28
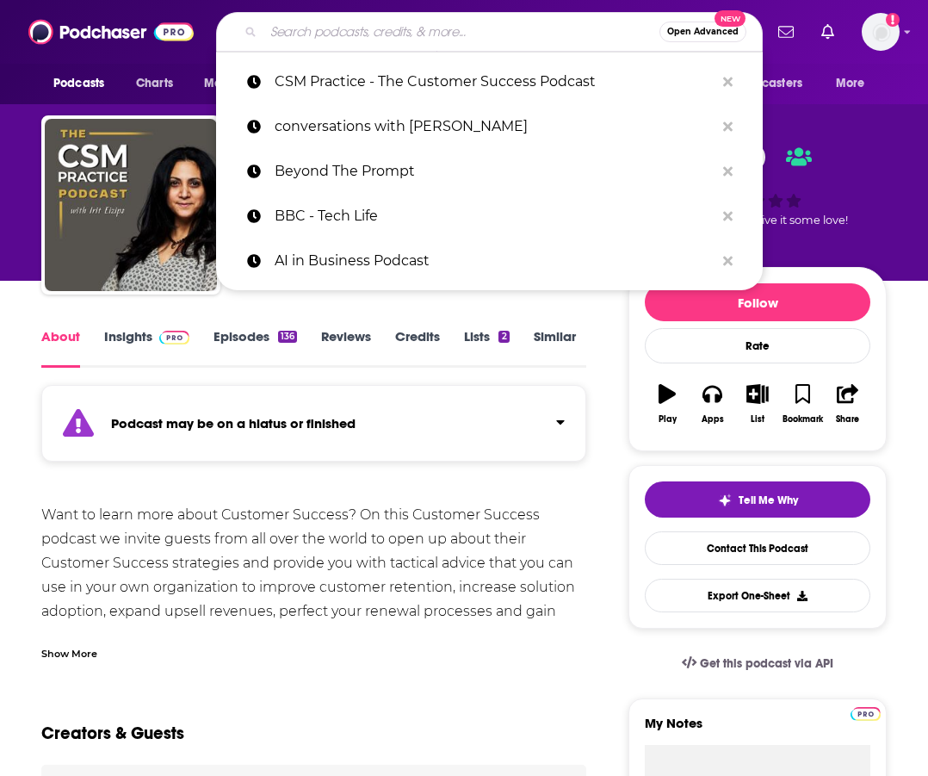
paste input "Customer Experience Goals with the CX Goalkeeper"
type input "Customer Experience Goals with the CX Goalkeeper"
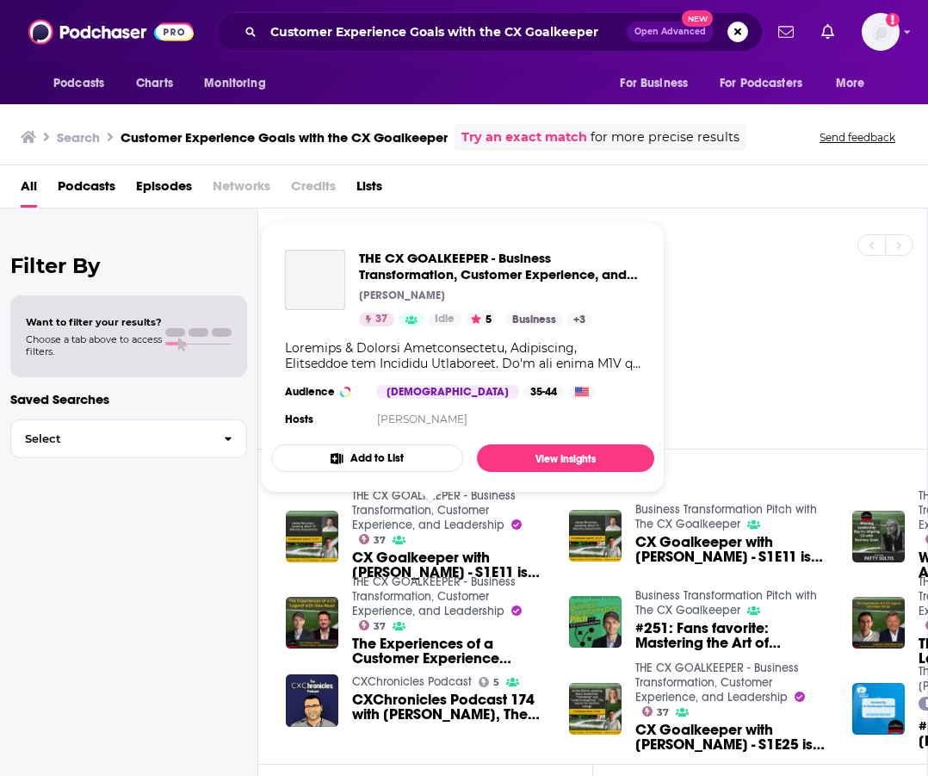
click at [401, 518] on link "THE CX GOALKEEPER - Business Transformation, Customer Experience, and Leadership" at bounding box center [434, 510] width 164 height 44
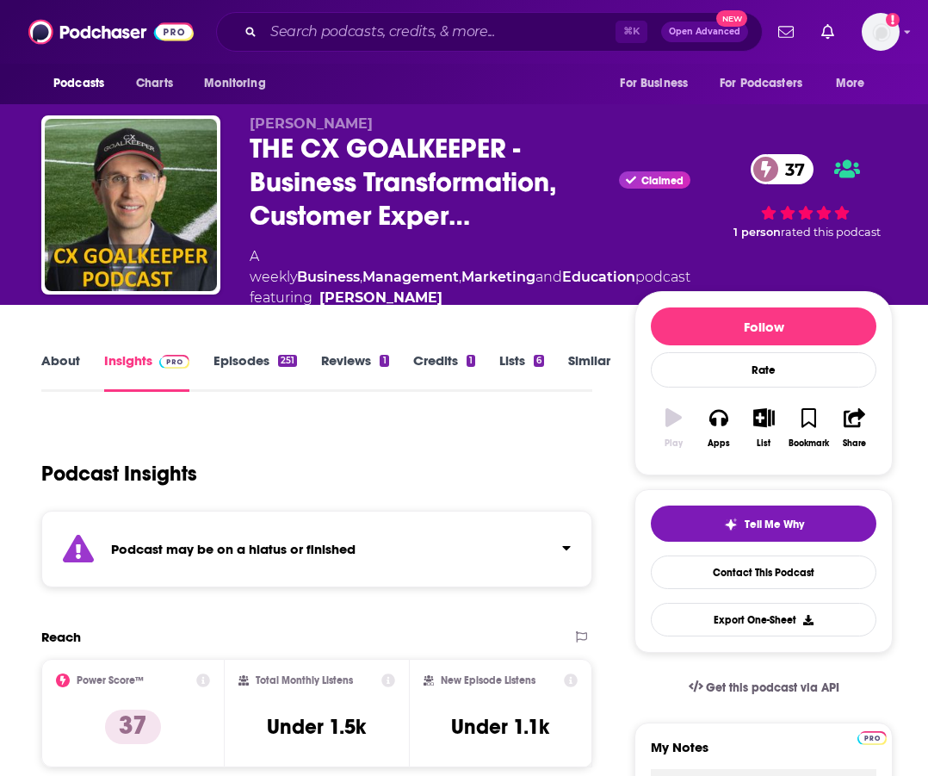
click at [64, 392] on link "About" at bounding box center [60, 372] width 39 height 40
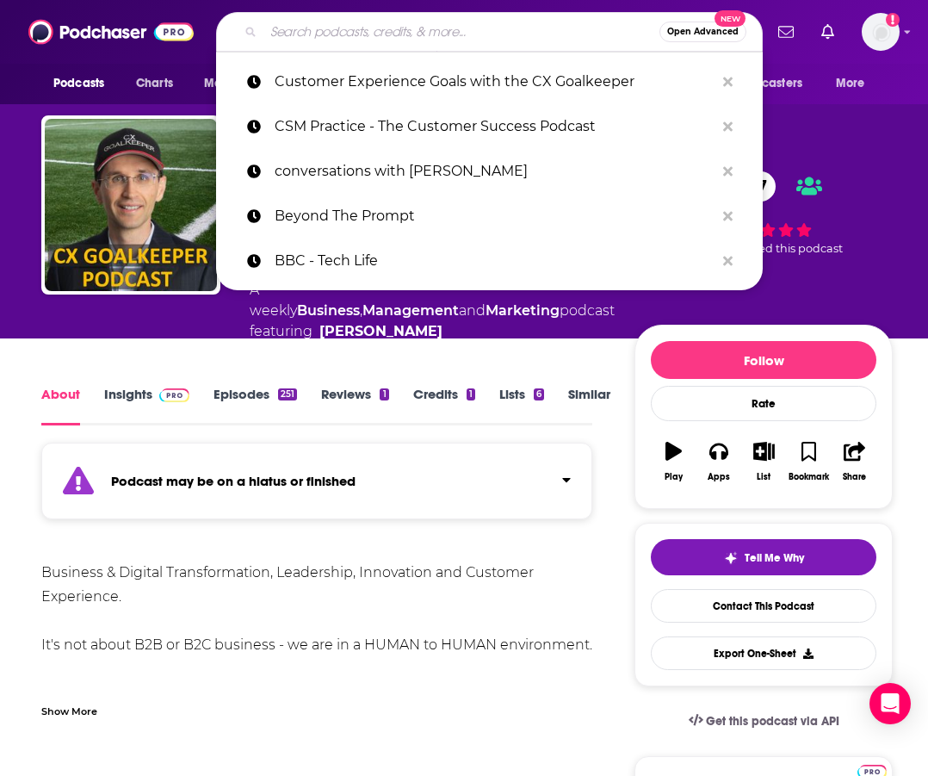
click at [294, 34] on input "Search podcasts, credits, & more..." at bounding box center [461, 32] width 396 height 28
paste input "Doing CX Right"
type input "Doing CX Right"
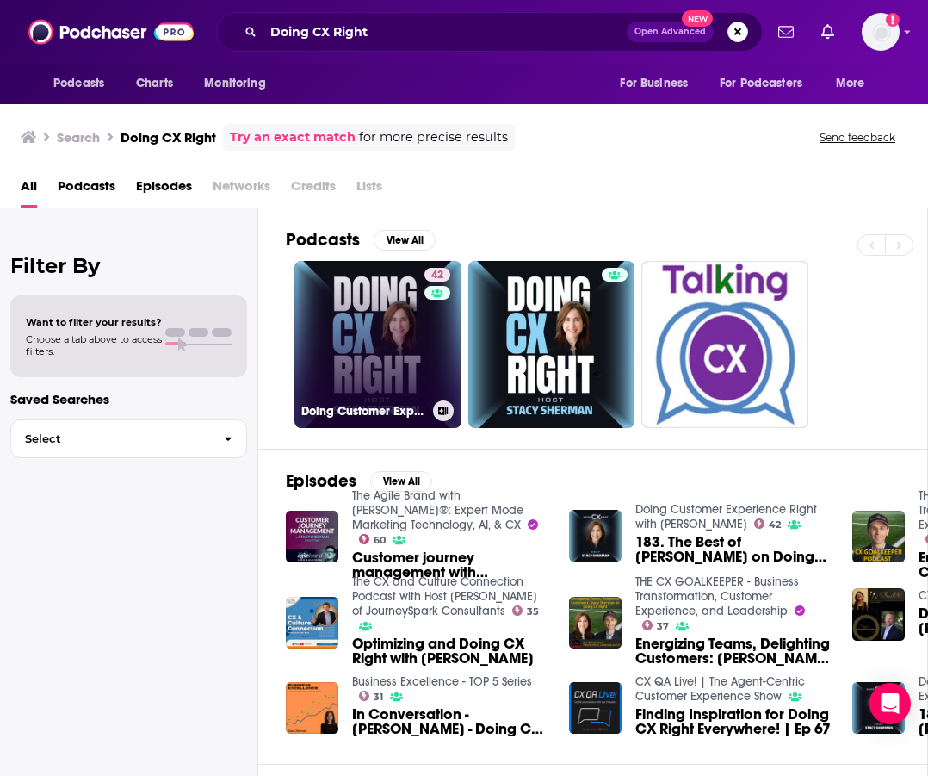
click at [395, 368] on link "42 Doing Customer Experience Right‬ with Stacy Sherman" at bounding box center [377, 344] width 167 height 167
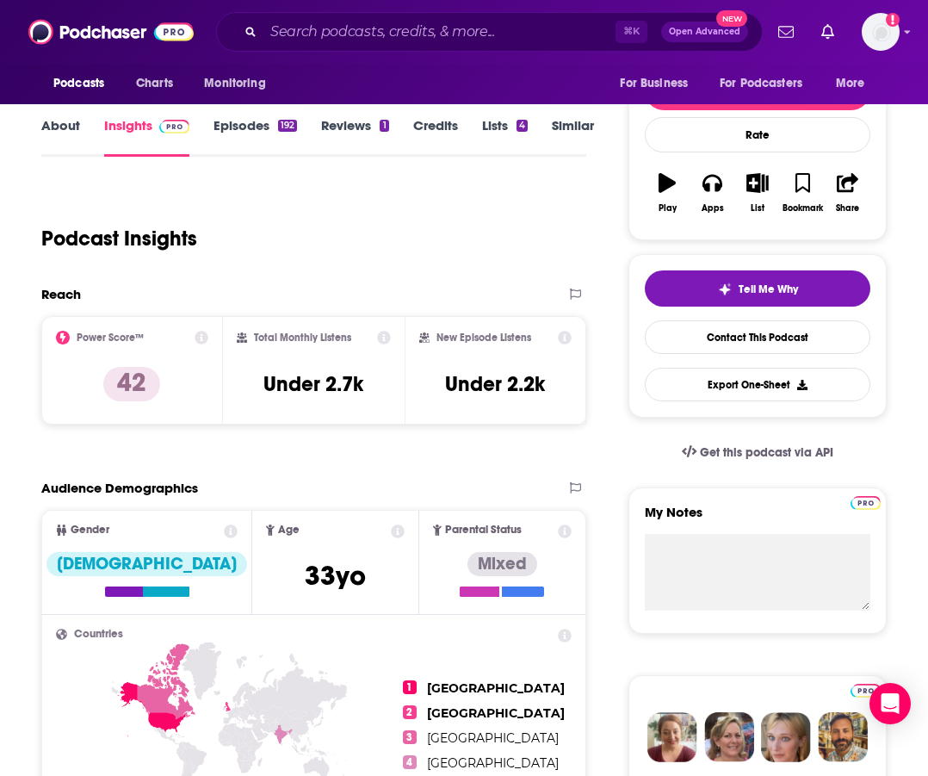
scroll to position [240, 0]
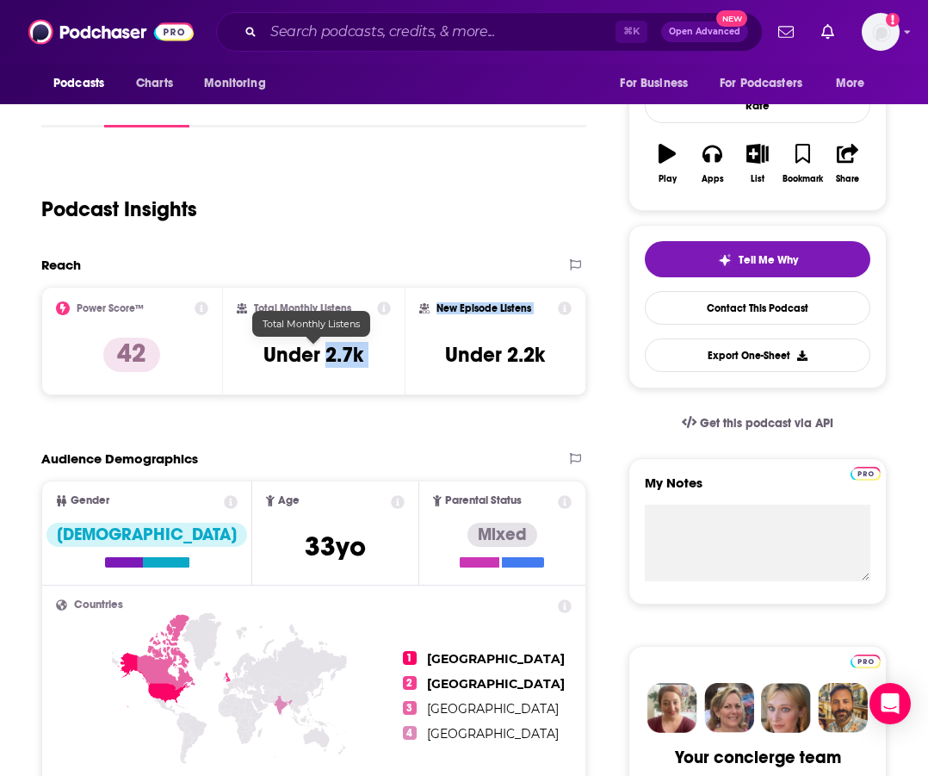
drag, startPoint x: 323, startPoint y: 351, endPoint x: 442, endPoint y: 351, distance: 119.7
click at [442, 351] on div "Power Score™ 42 Total Monthly Listens Under 2.7k New Episode Listens Under 2.2k" at bounding box center [313, 341] width 545 height 108
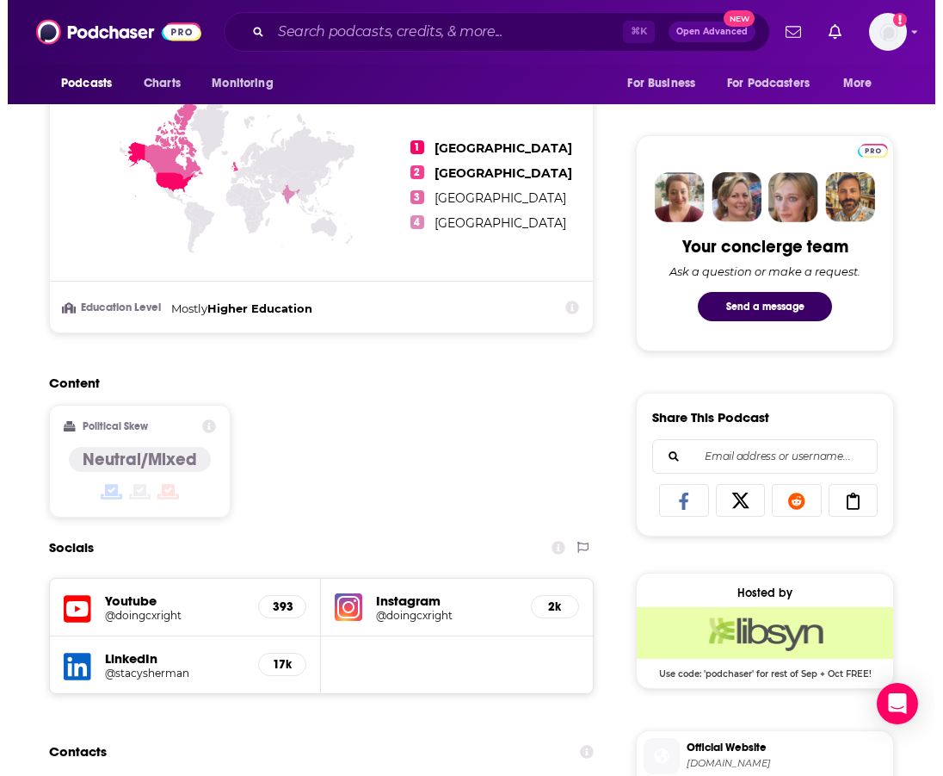
scroll to position [0, 0]
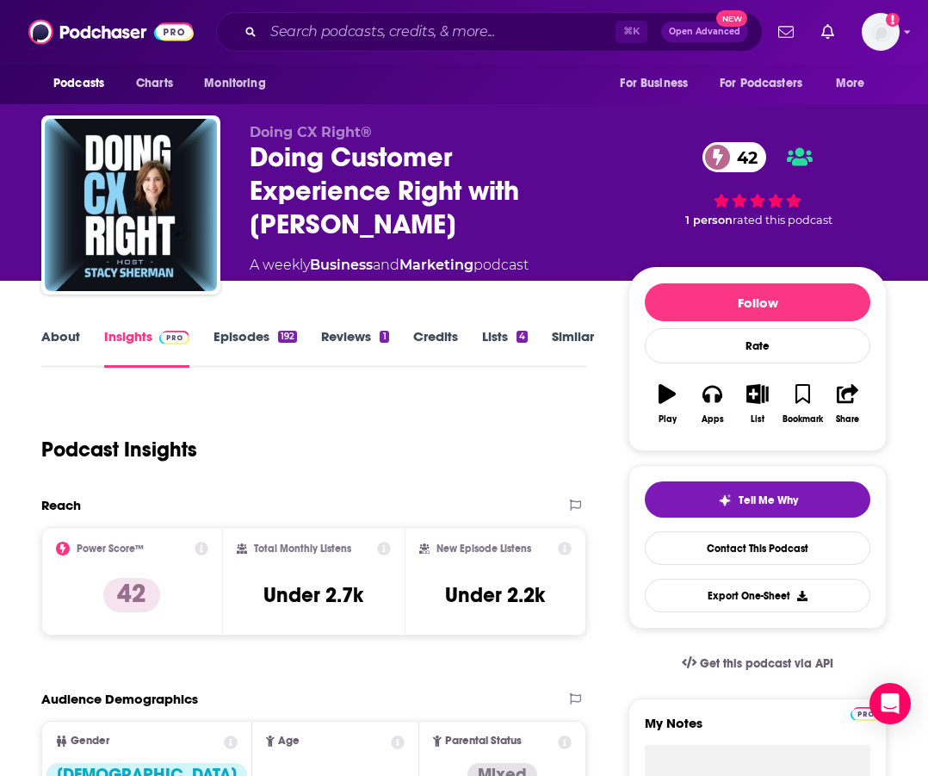
click at [53, 331] on link "About" at bounding box center [60, 348] width 39 height 40
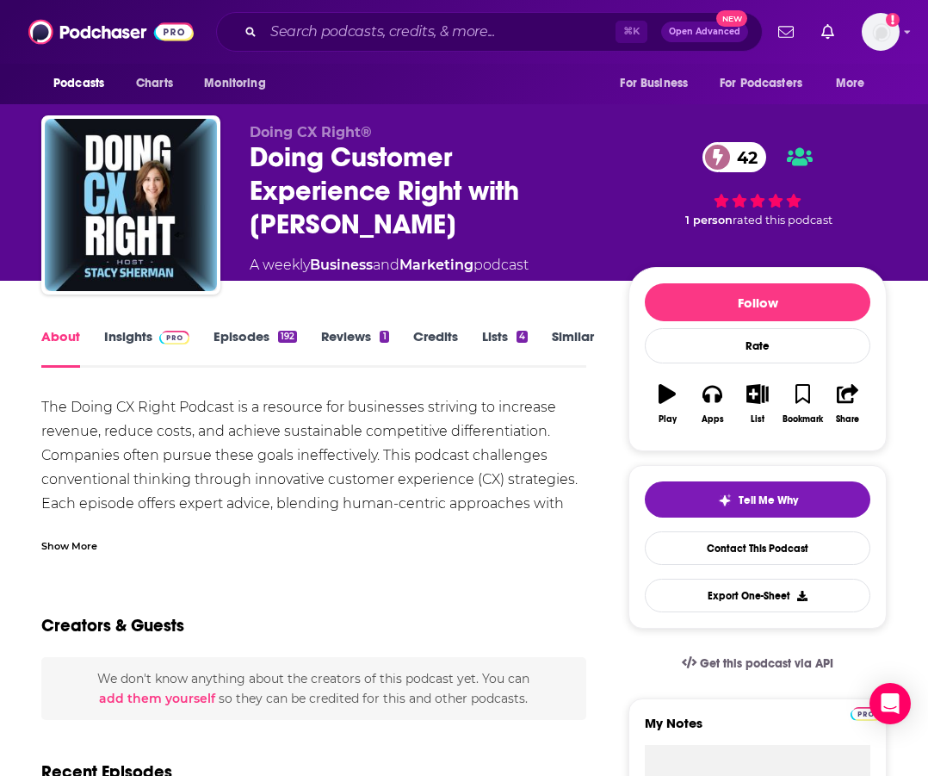
click at [75, 540] on div "Show More" at bounding box center [69, 544] width 56 height 16
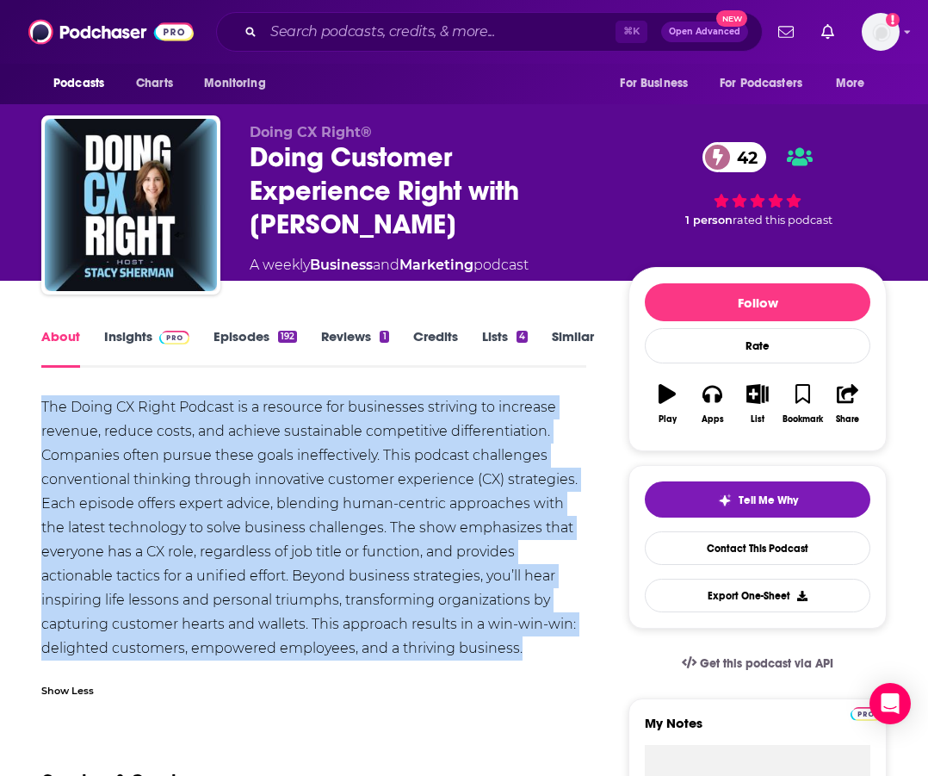
drag, startPoint x: 38, startPoint y: 399, endPoint x: 528, endPoint y: 646, distance: 548.2
copy div "The Doing CX Right Podcast is a resource for businesses striving to increase re…"
click at [247, 334] on link "Episodes 192" at bounding box center [254, 348] width 83 height 40
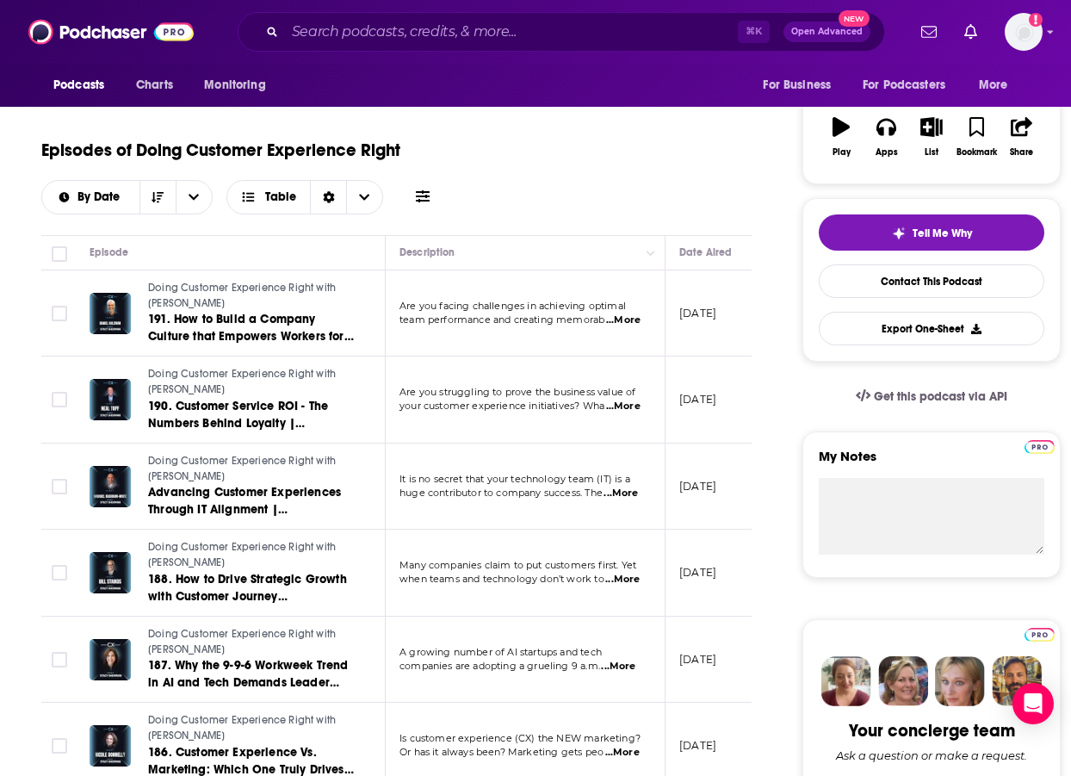
scroll to position [266, 0]
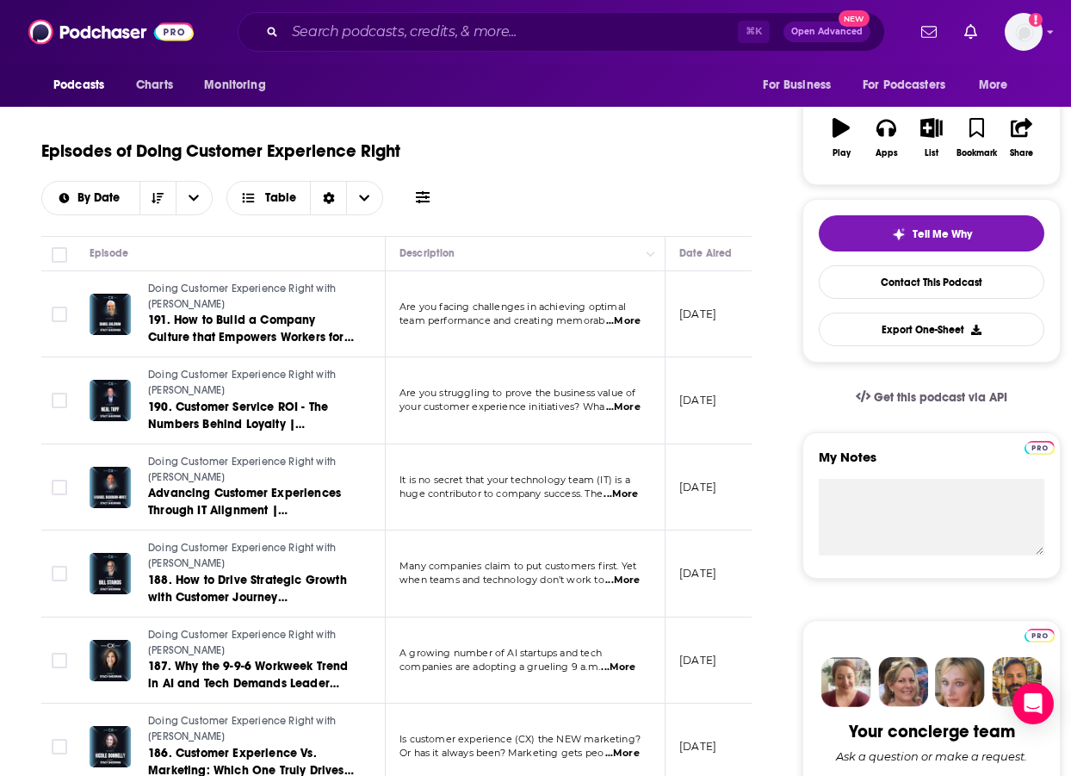
click at [628, 324] on span "...More" at bounding box center [623, 321] width 34 height 14
click at [324, 438] on td "Doing Customer Experience Right‬ with Stacy Sherman 190. Customer Service ROI -…" at bounding box center [231, 400] width 310 height 87
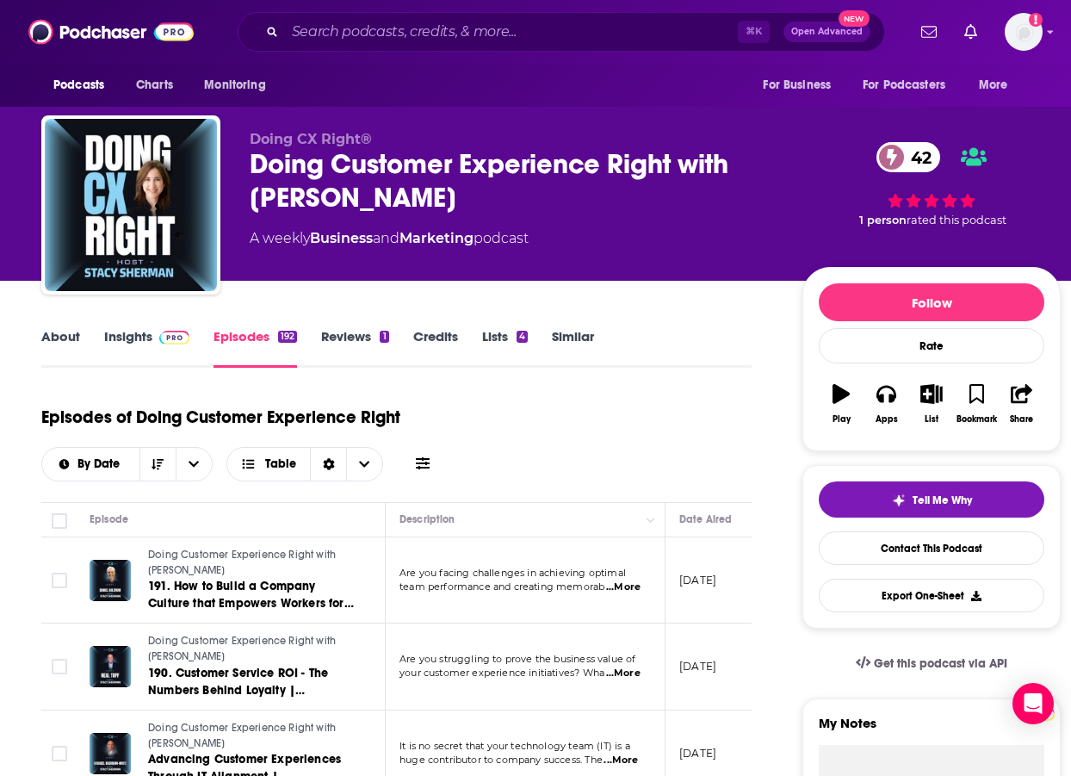
click at [65, 328] on link "About" at bounding box center [60, 348] width 39 height 40
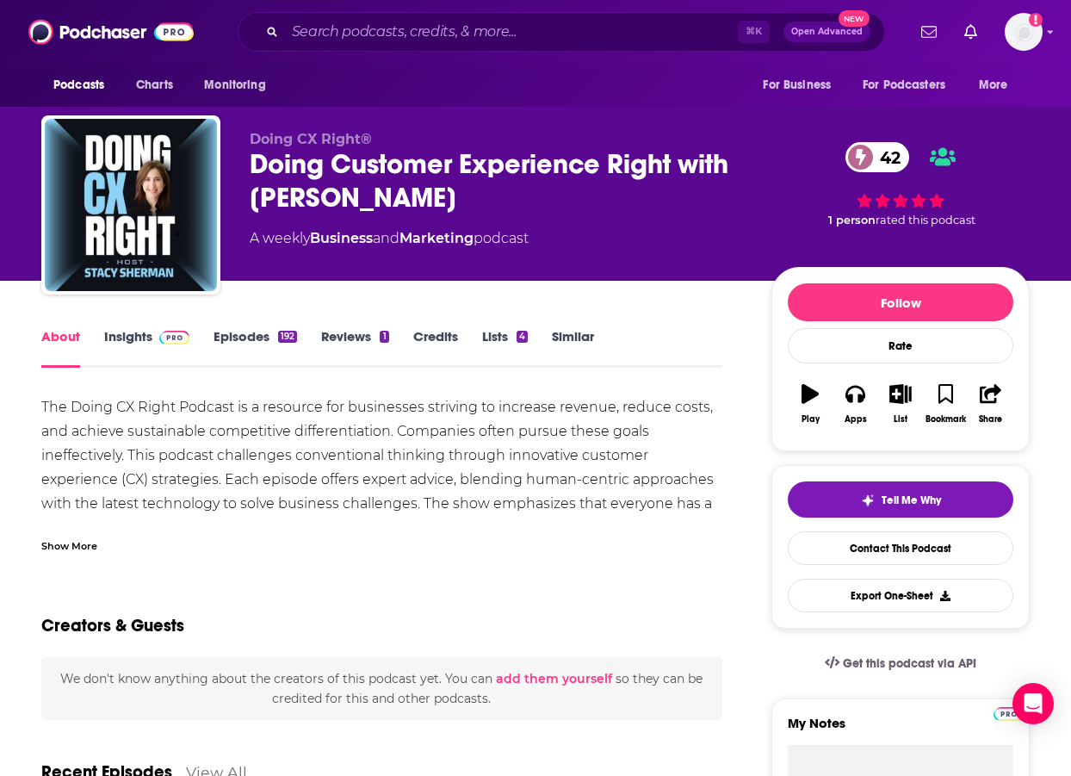
click at [80, 533] on div "Show More" at bounding box center [381, 538] width 681 height 29
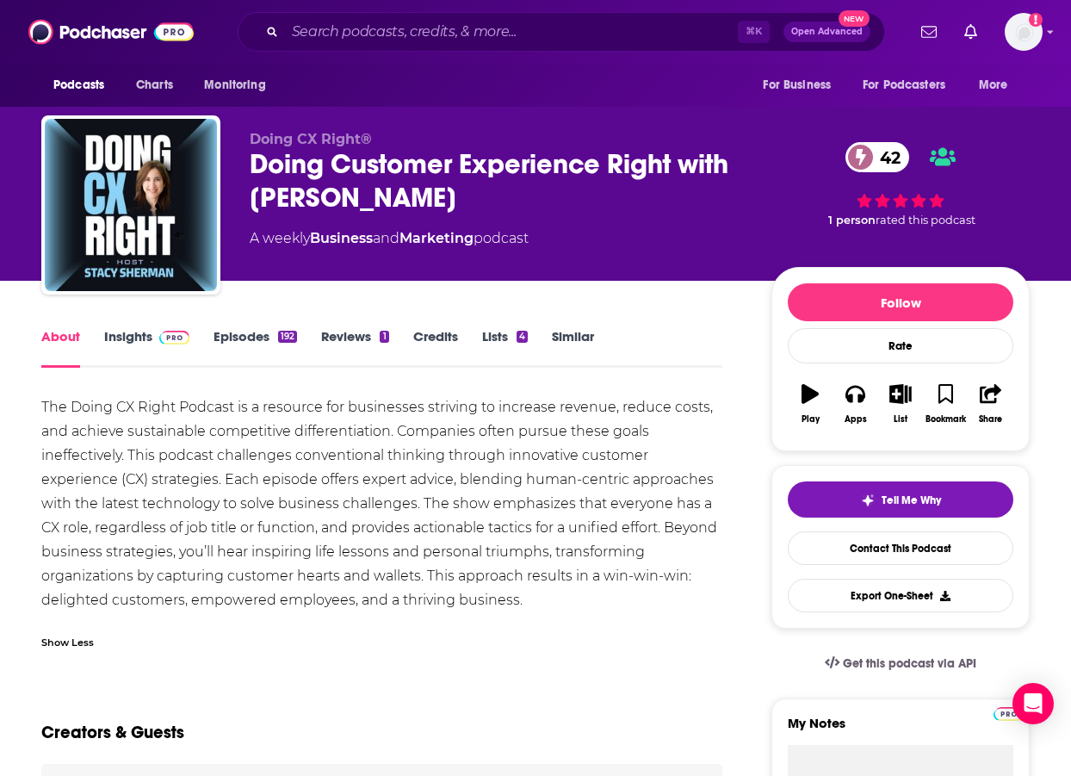
click at [356, 331] on link "Reviews 1" at bounding box center [354, 348] width 67 height 40
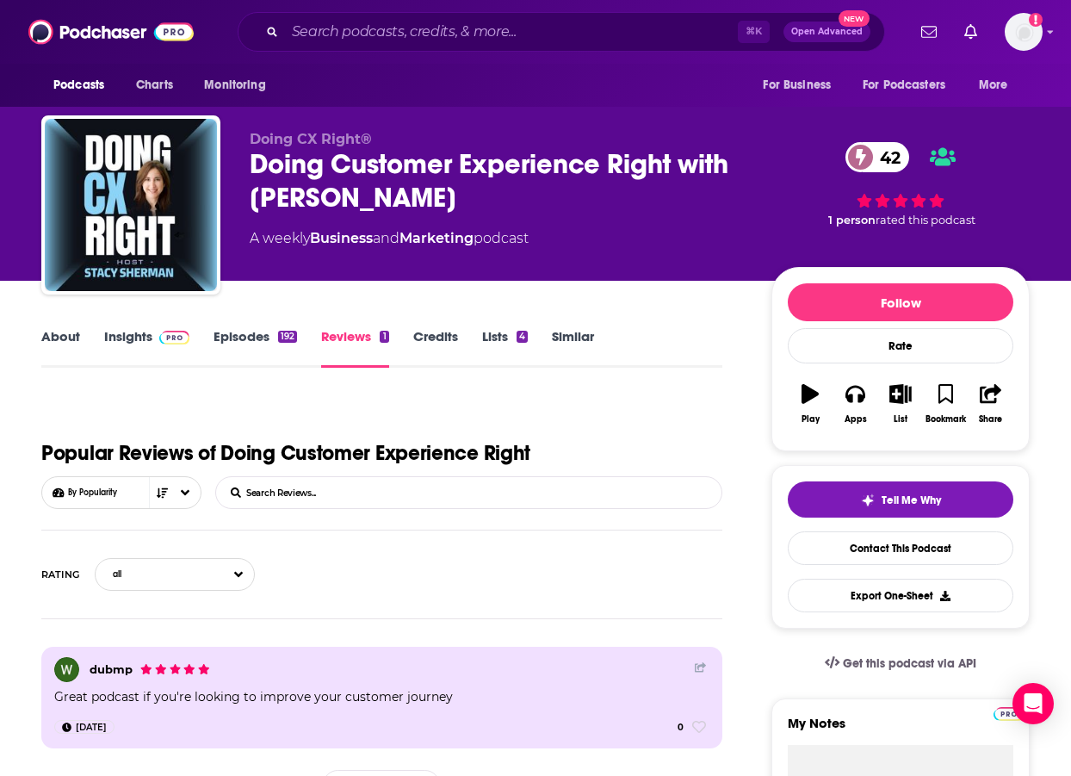
click at [231, 333] on link "Episodes 192" at bounding box center [254, 348] width 83 height 40
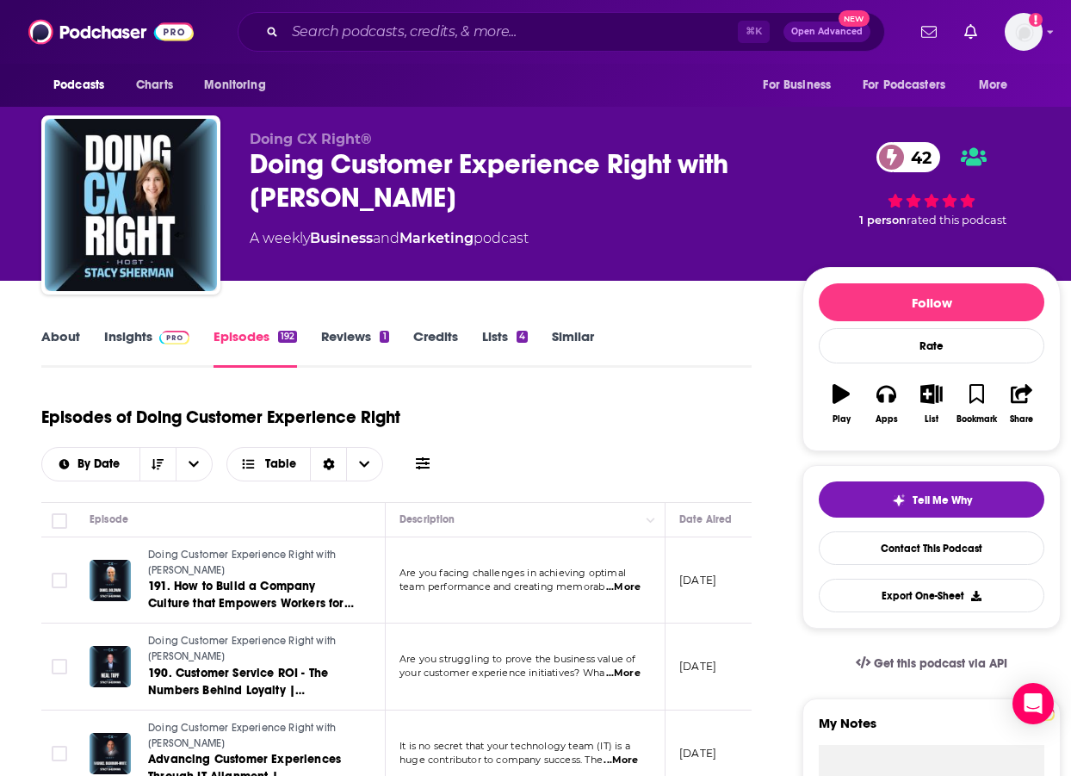
click at [47, 338] on link "About" at bounding box center [60, 348] width 39 height 40
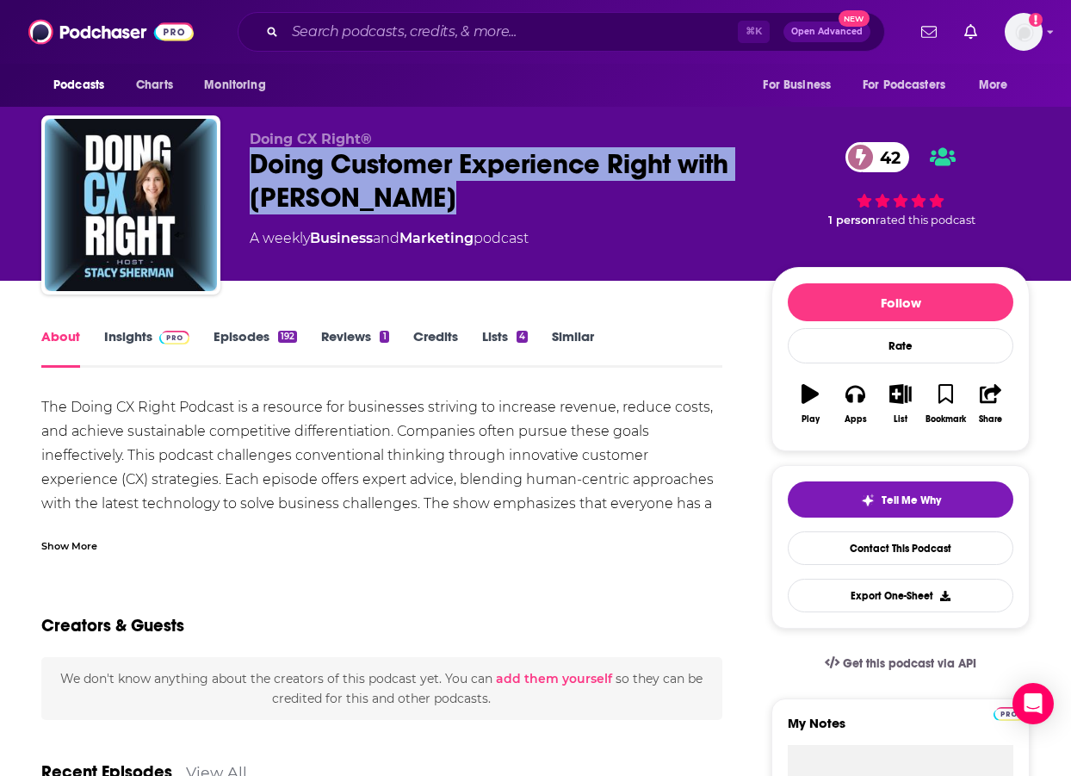
drag, startPoint x: 504, startPoint y: 201, endPoint x: 244, endPoint y: 156, distance: 263.1
click at [244, 156] on div "Doing CX Right®‬ Doing Customer Experience Right‬ with Stacy Sherman 42 A weekl…" at bounding box center [535, 208] width 988 height 186
copy h1 "Doing Customer Experience Right‬ with Stacy Sherman"
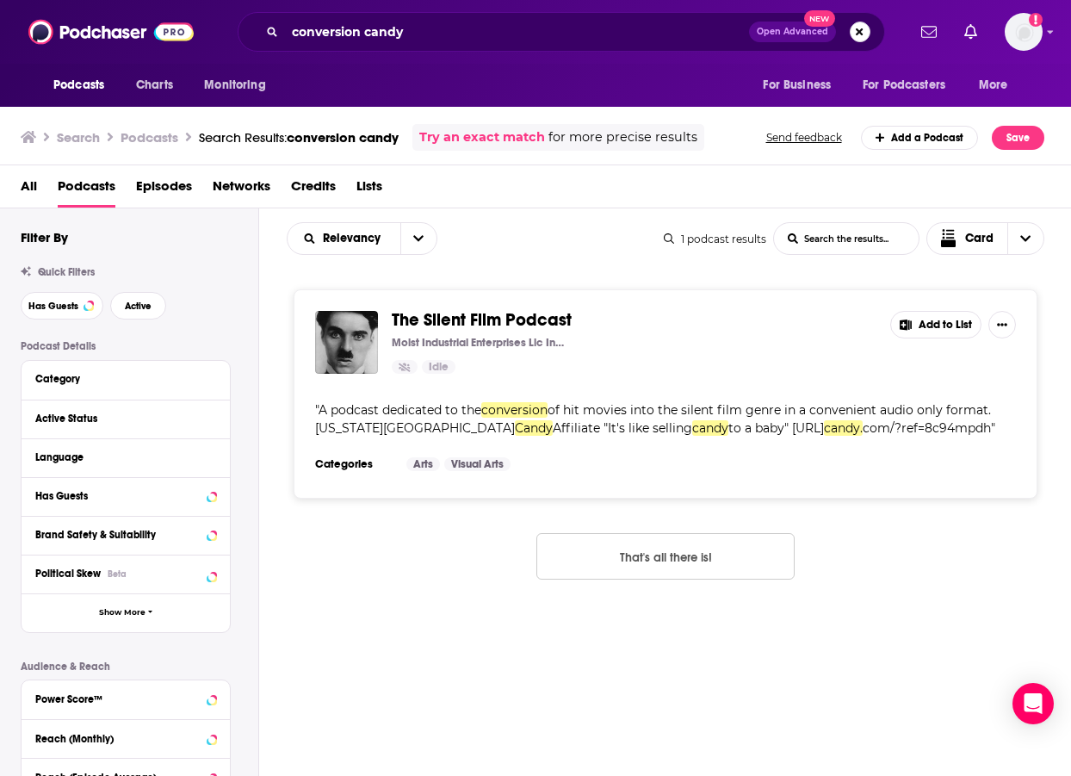
click at [862, 33] on button "Search podcasts, credits, & more..." at bounding box center [860, 32] width 21 height 21
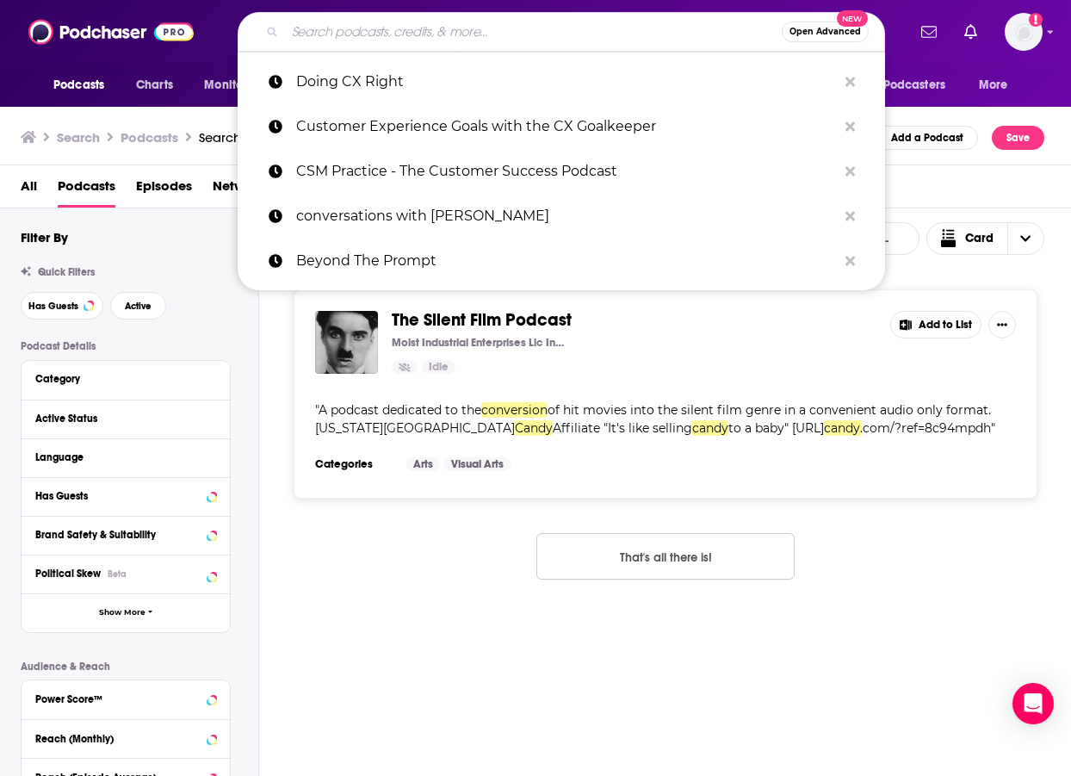
click at [862, 33] on button "Open Advanced New" at bounding box center [825, 32] width 87 height 21
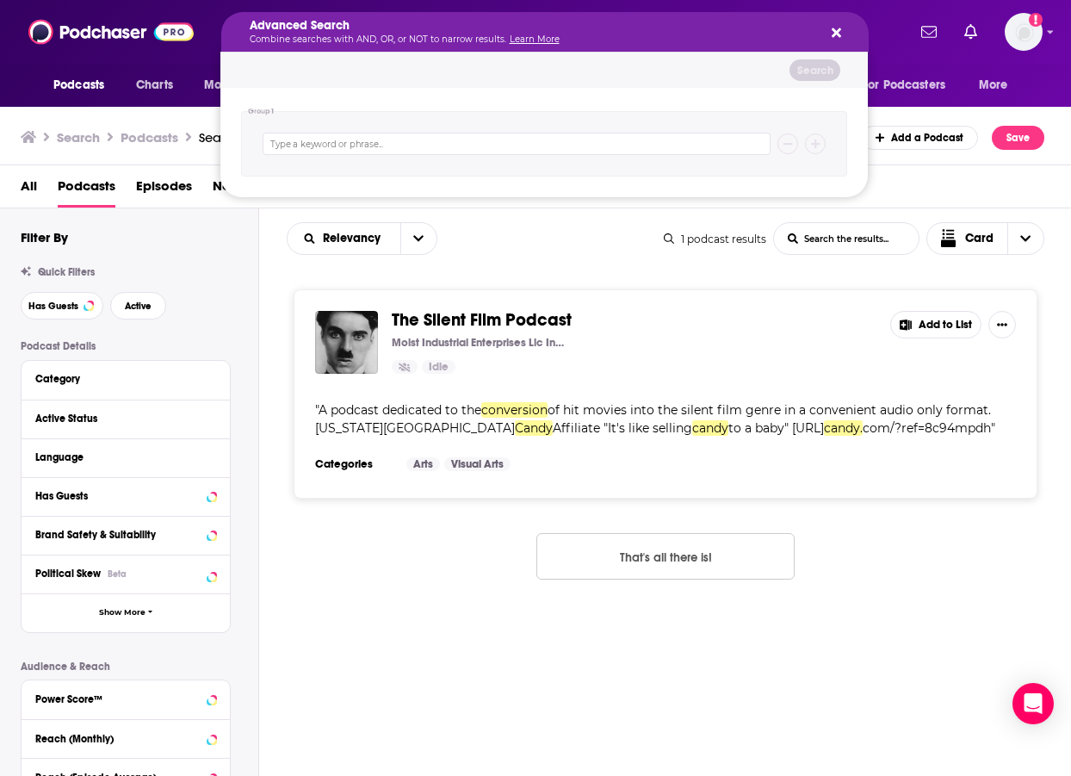
click at [841, 27] on div "Advanced Search Combine searches with AND, OR, or NOT to narrow results. Learn …" at bounding box center [544, 32] width 647 height 40
click at [834, 25] on button "Search podcasts, credits, & more..." at bounding box center [833, 32] width 14 height 14
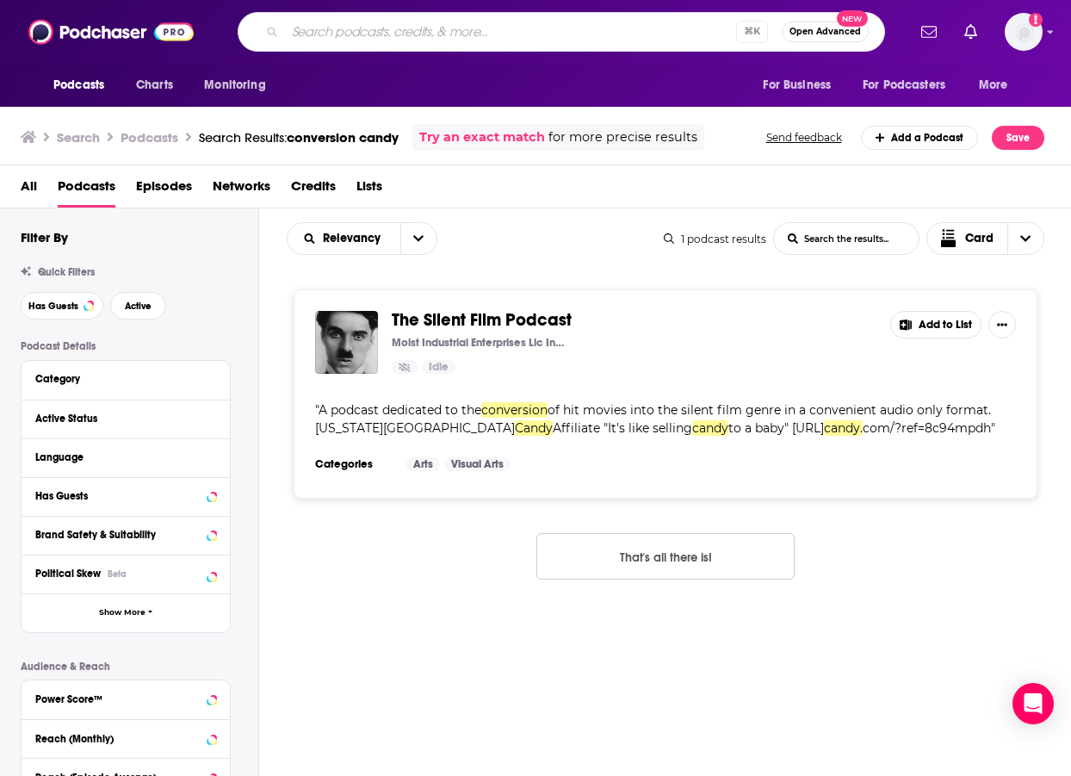
click at [65, 71] on button "Podcasts" at bounding box center [83, 85] width 85 height 33
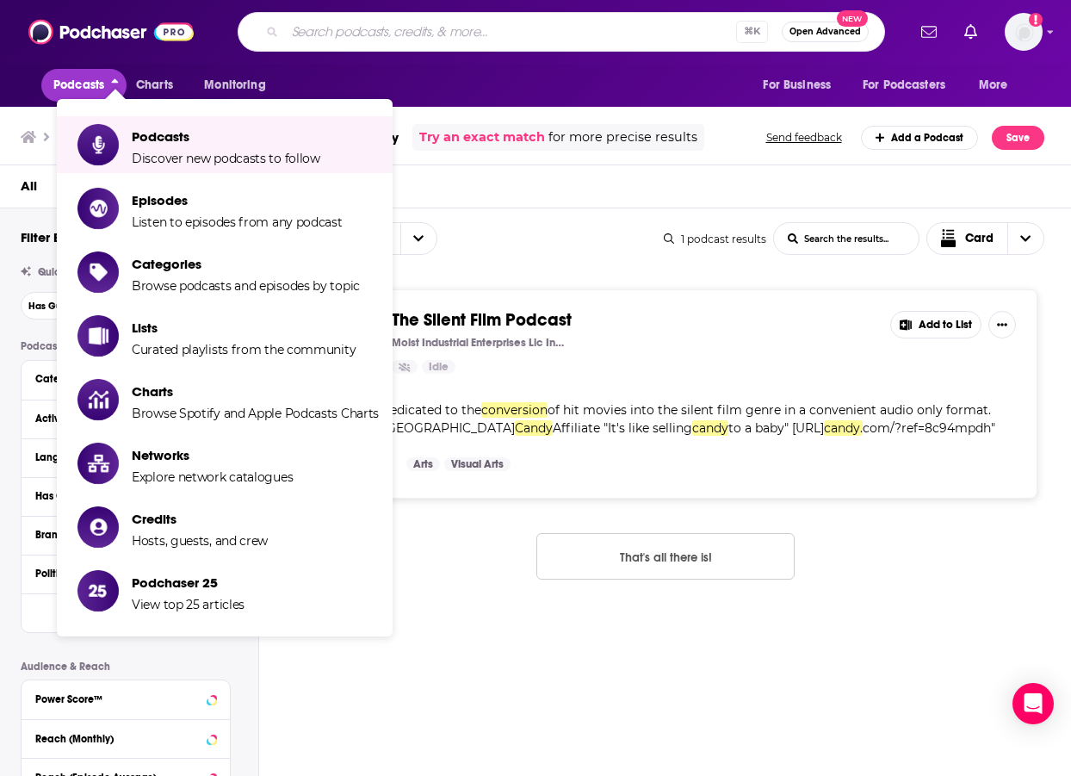
click at [322, 55] on div "Podcasts Charts Monitoring ⌘ K Open Advanced New For Business For Podcasters Mo…" at bounding box center [535, 32] width 1071 height 64
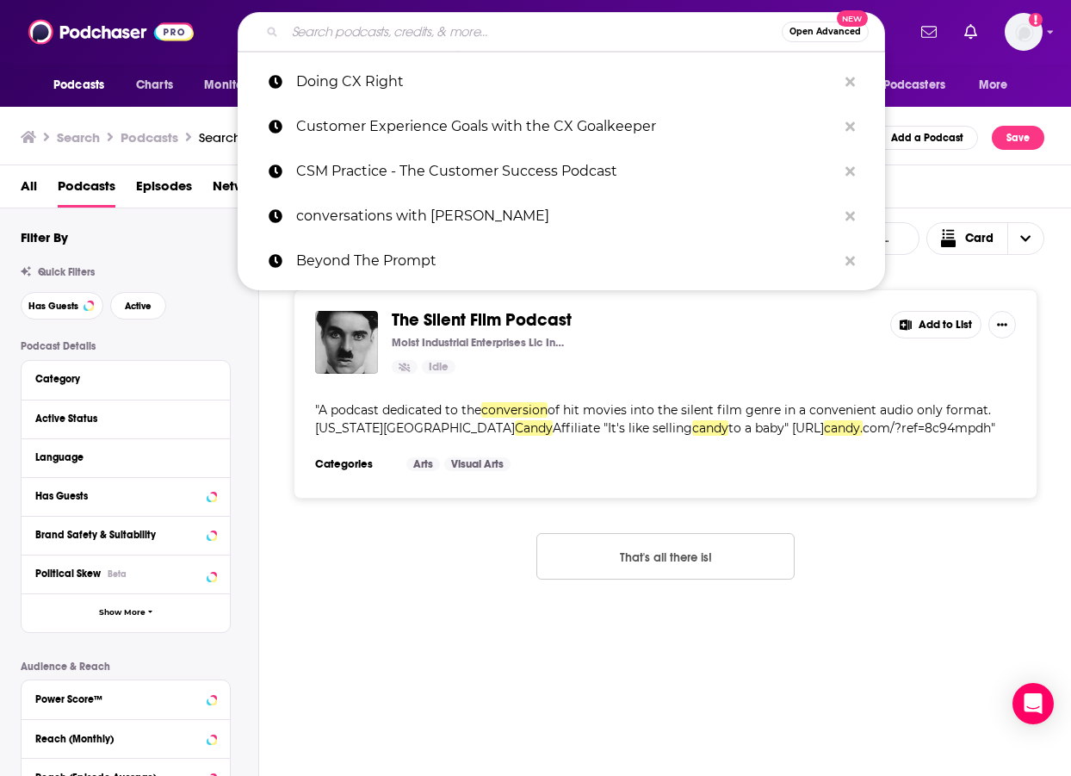
click at [322, 43] on input "Search podcasts, credits, & more..." at bounding box center [533, 32] width 497 height 28
paste input "Customer Experience Paterns Podcast"
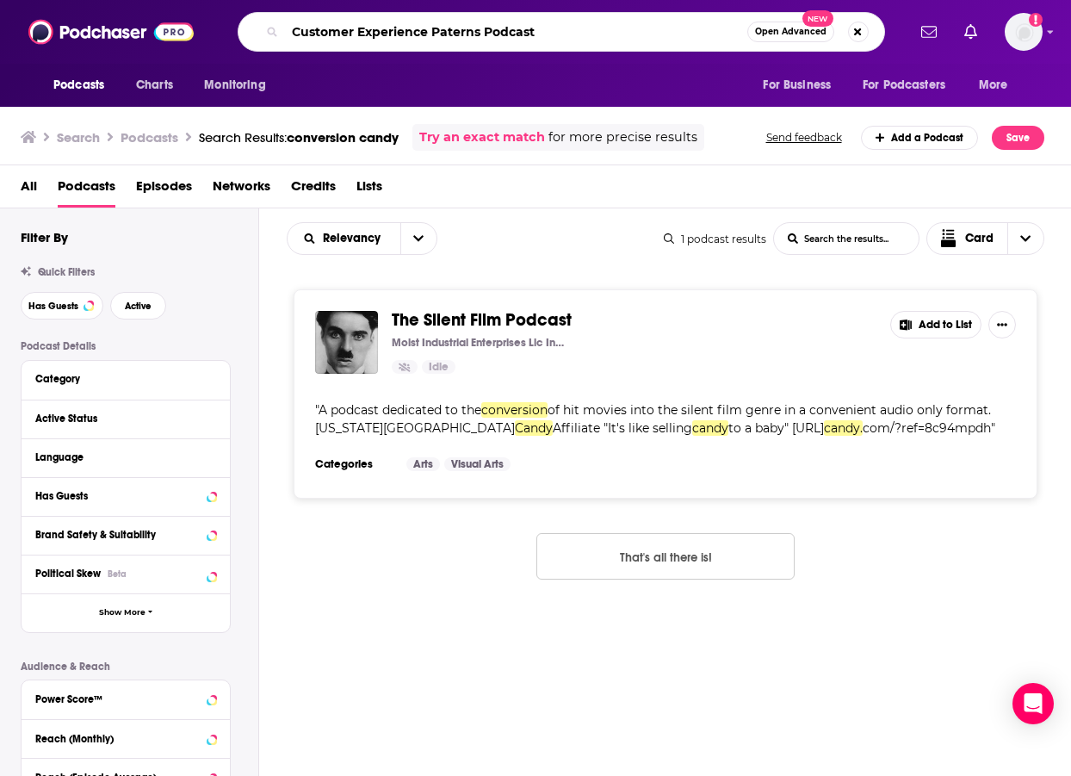
type input "Customer Experience Paterns Podcast"
drag, startPoint x: 314, startPoint y: 26, endPoint x: 263, endPoint y: 19, distance: 51.3
click at [263, 19] on div "conversion candy Open Advanced New" at bounding box center [561, 32] width 647 height 40
type input "Punk CX: Customer Experience Insights with [PERSON_NAME]"
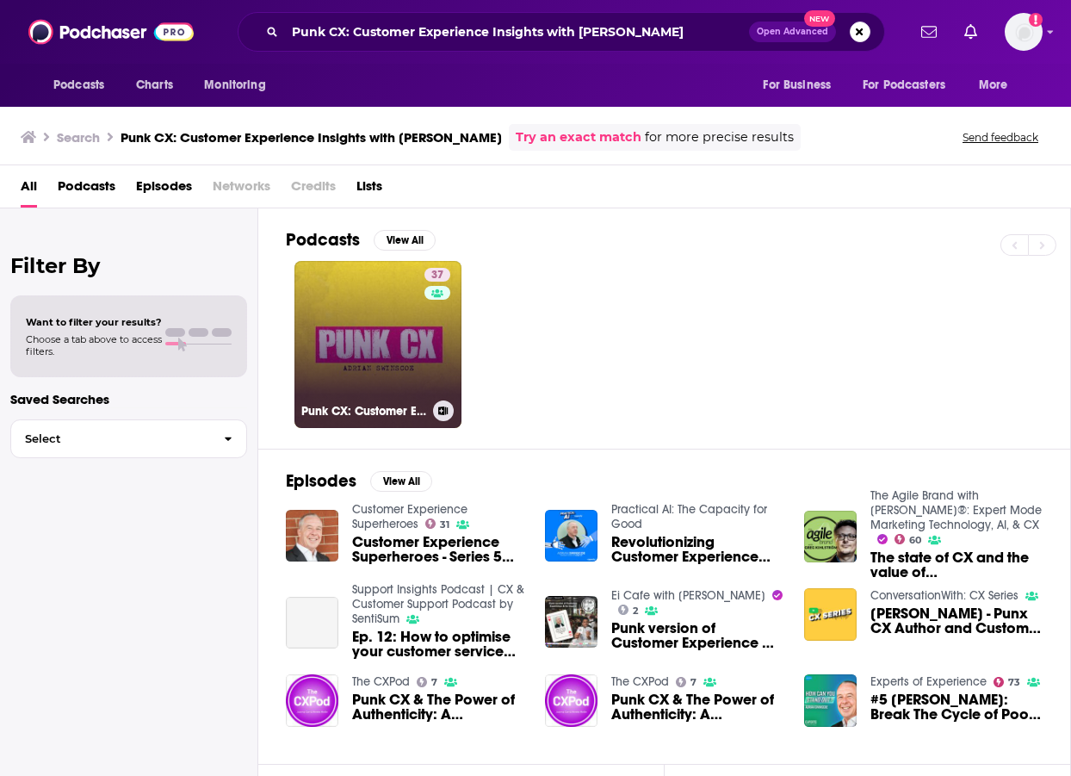
click at [374, 282] on link "37 Punk CX: Customer Experience Insights with Adrian Swinscoe" at bounding box center [377, 344] width 167 height 167
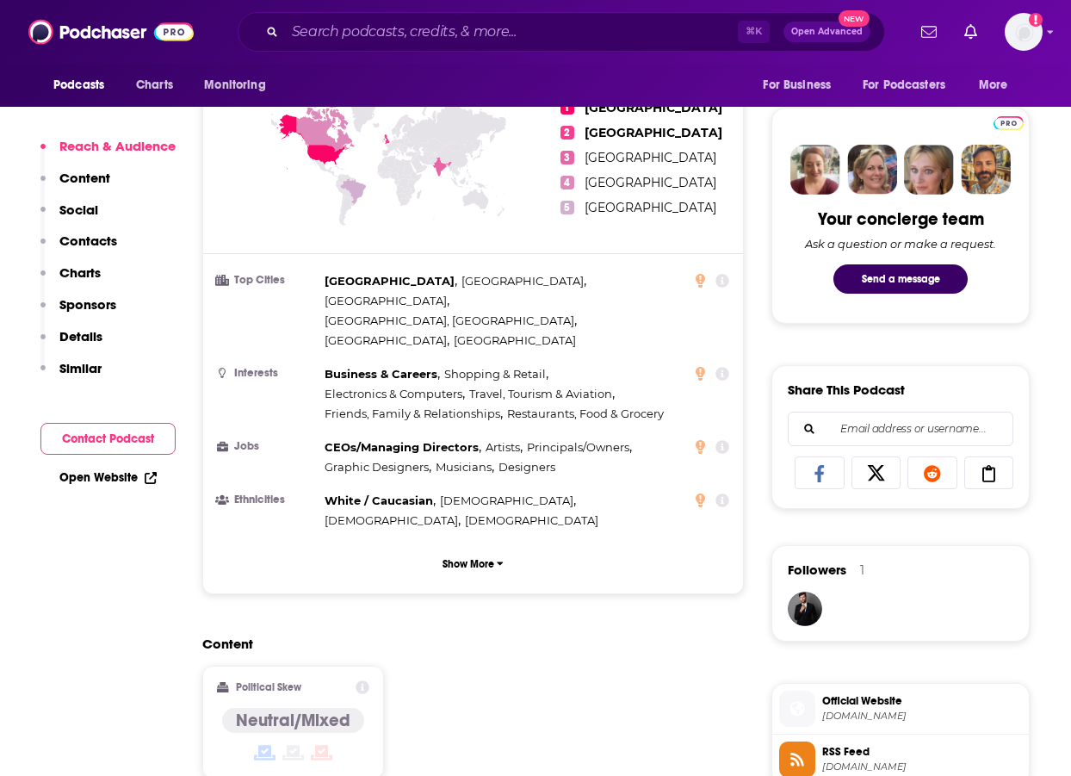
scroll to position [808, 0]
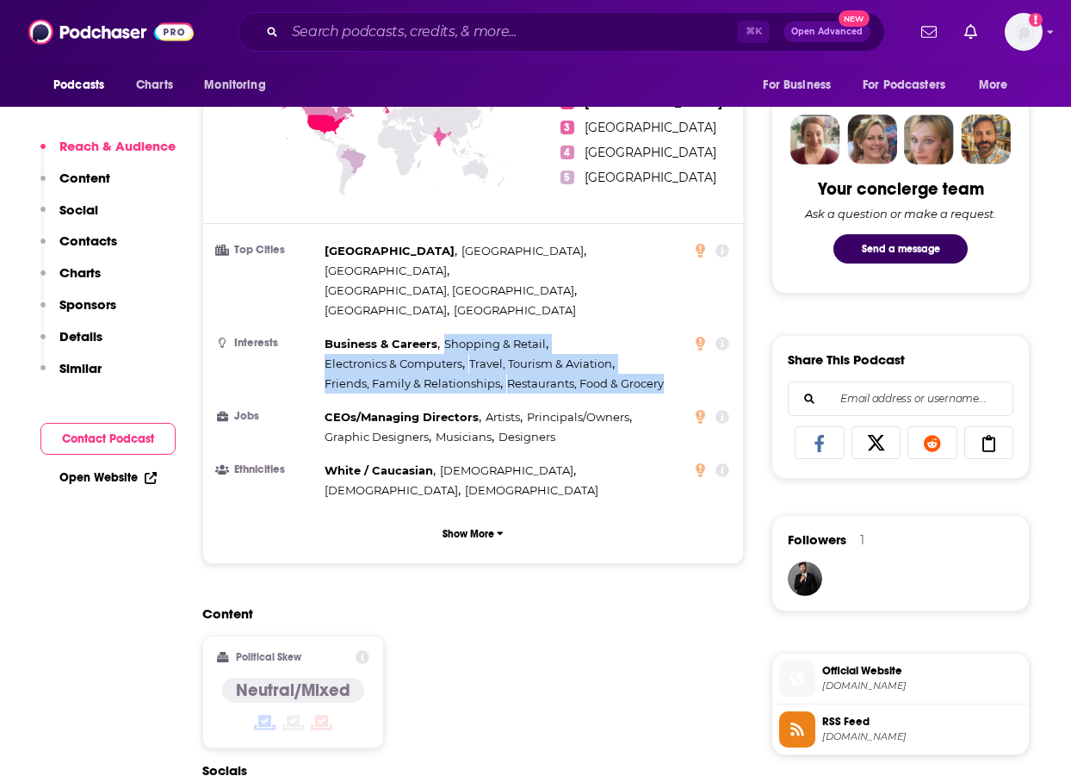
drag, startPoint x: 442, startPoint y: 278, endPoint x: 671, endPoint y: 329, distance: 235.4
click at [671, 334] on div "Business & Careers , Shopping & Retail , Electronics & Computers , Travel, Tour…" at bounding box center [509, 363] width 368 height 59
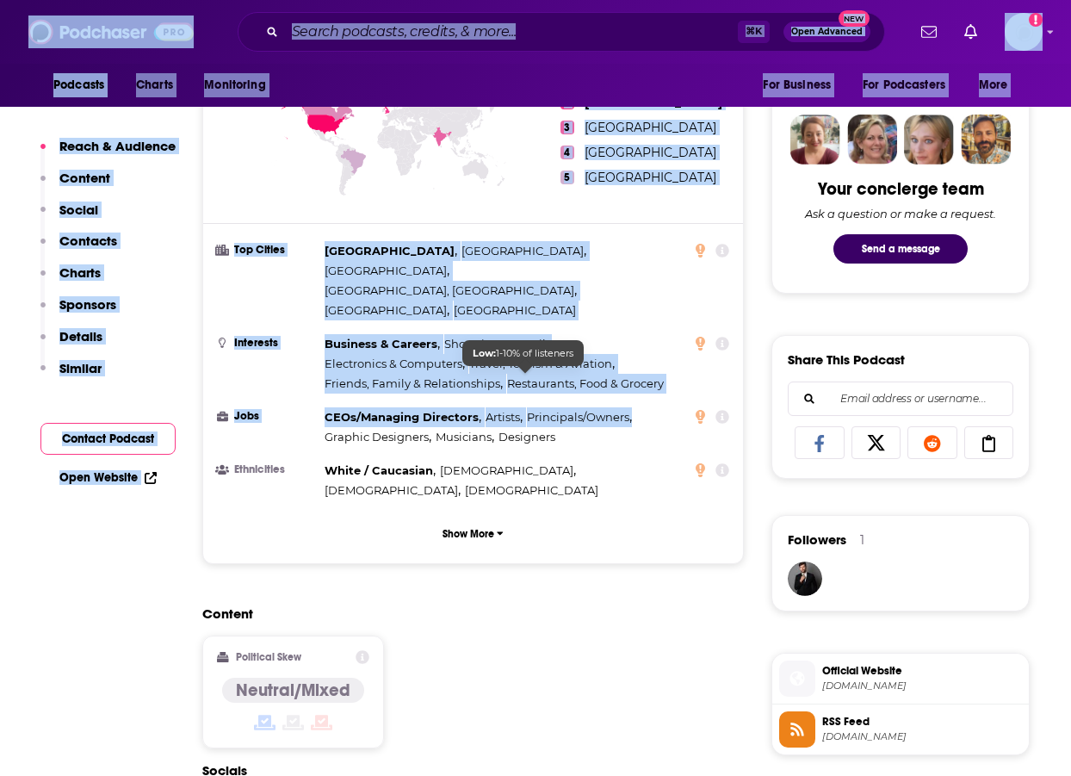
drag, startPoint x: 596, startPoint y: 384, endPoint x: 485, endPoint y: 349, distance: 116.3
click at [485, 407] on div "CEOs/Managing Directors , Artists , Principals/Owners , Graphic Designers , Mus…" at bounding box center [509, 427] width 368 height 40
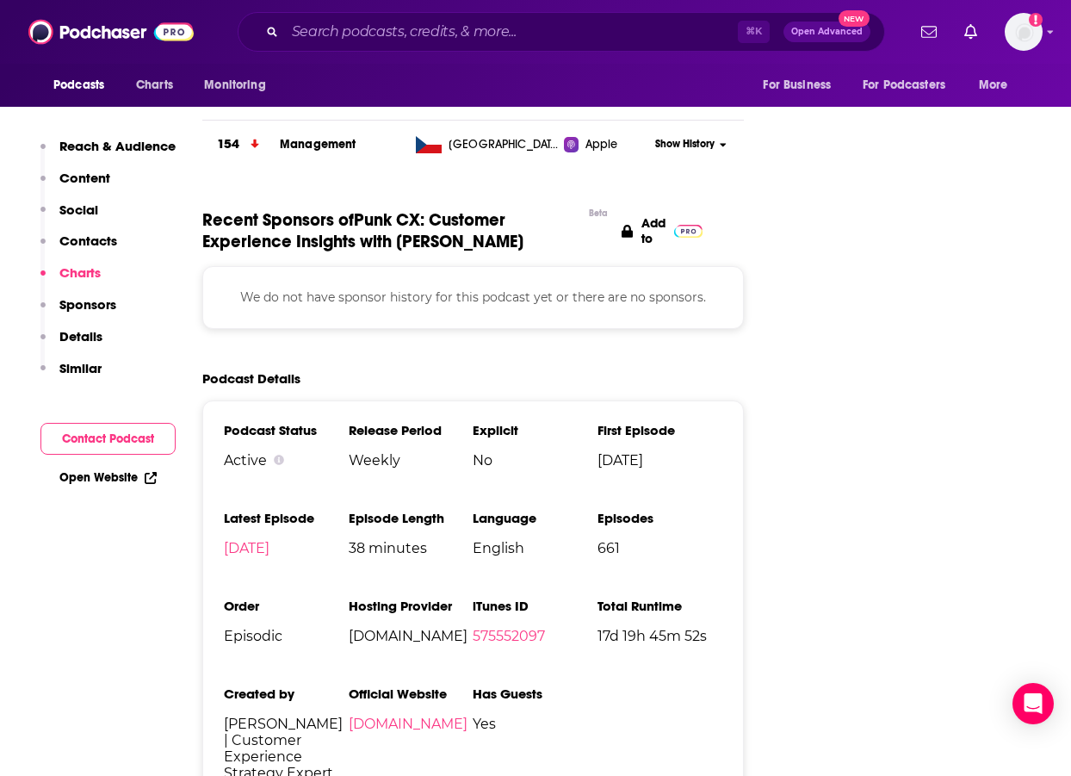
scroll to position [0, 0]
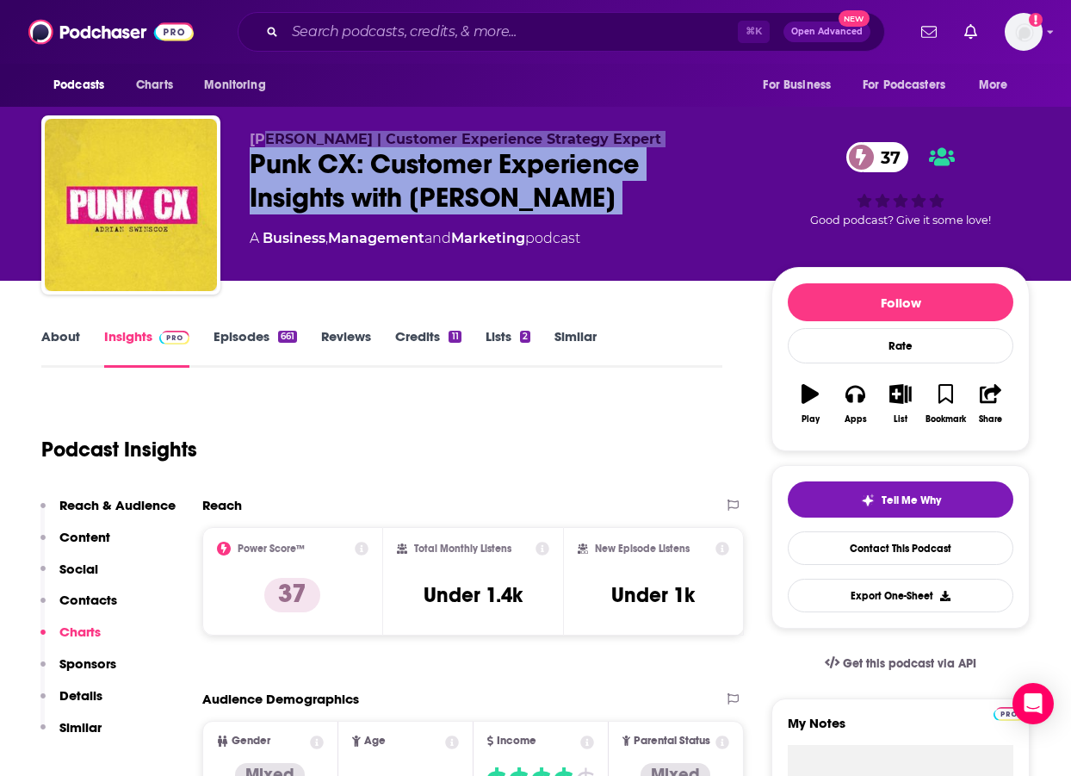
drag, startPoint x: 635, startPoint y: 223, endPoint x: 275, endPoint y: 148, distance: 368.4
click at [275, 148] on div "Adrian Swinscoe | Customer Experience Strategy Expert Punk CX: Customer Experie…" at bounding box center [497, 200] width 494 height 138
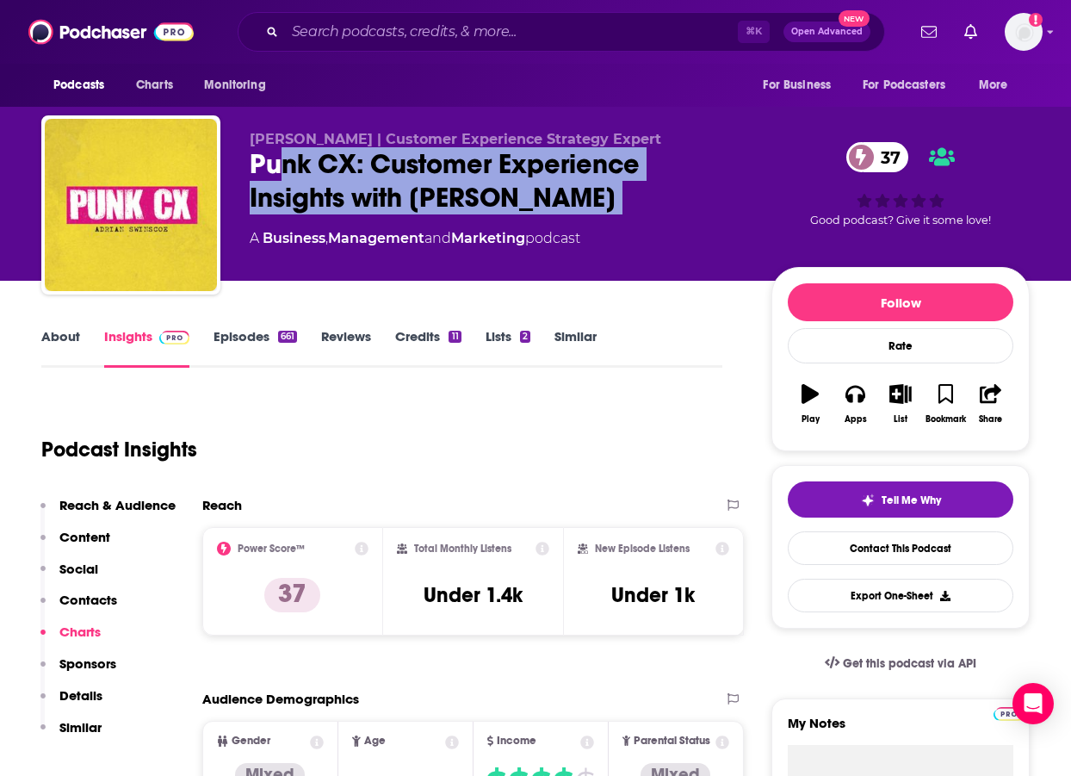
click at [47, 329] on link "About" at bounding box center [60, 348] width 39 height 40
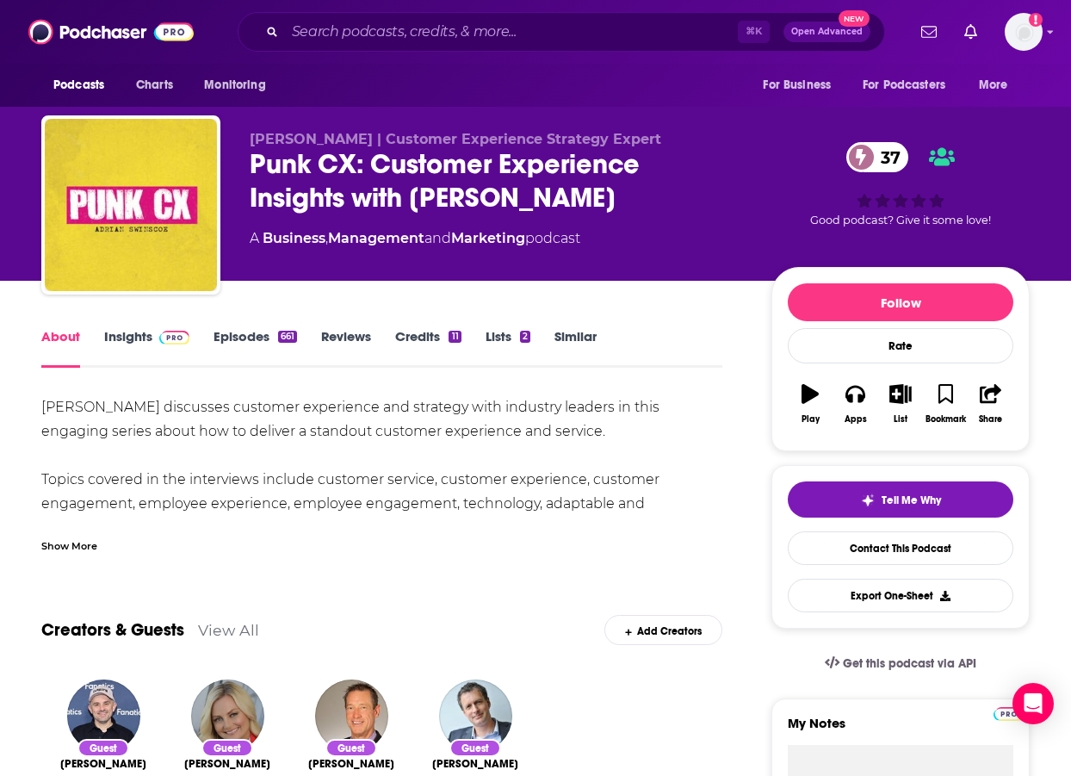
click at [78, 539] on div "Show More" at bounding box center [69, 544] width 56 height 16
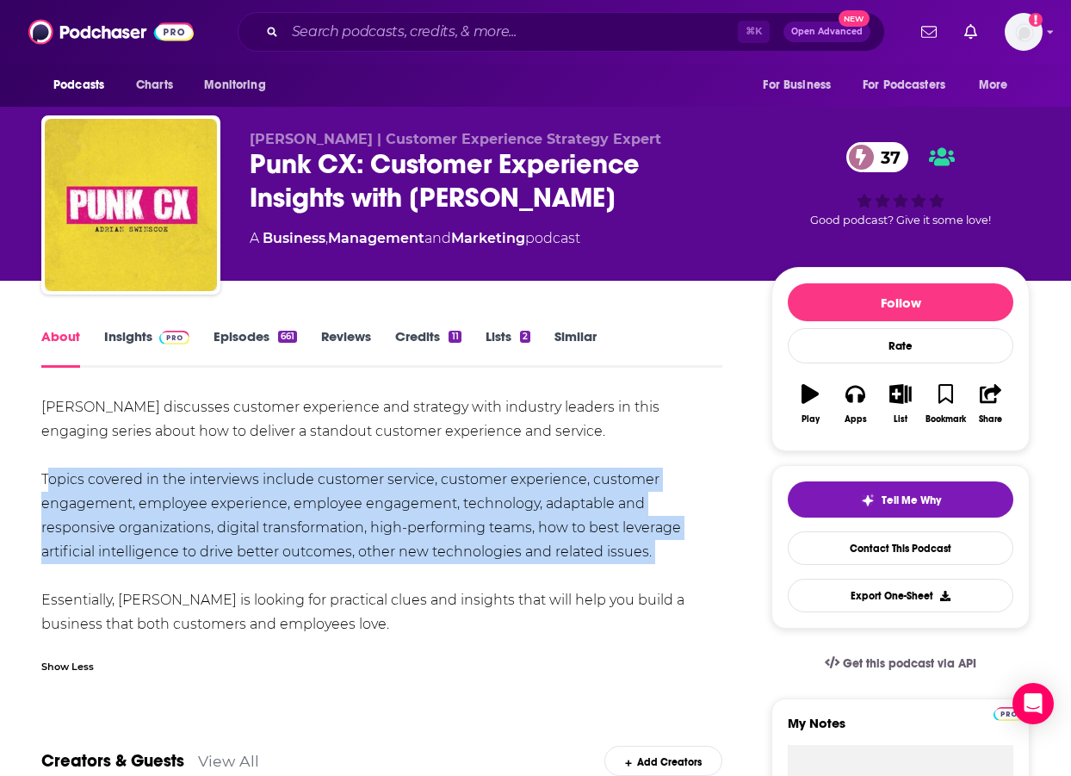
drag, startPoint x: 31, startPoint y: 472, endPoint x: 578, endPoint y: 581, distance: 558.3
copy div "Topics covered in the interviews include customer service, customer experience,…"
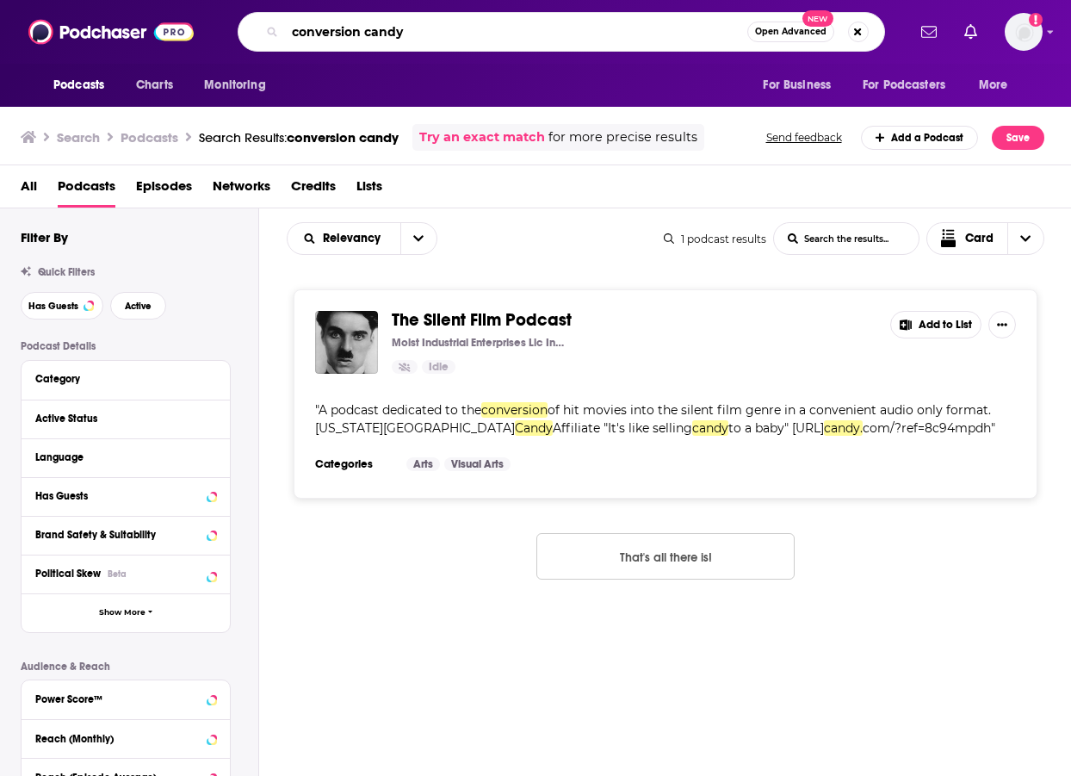
drag, startPoint x: 428, startPoint y: 31, endPoint x: 256, endPoint y: 12, distance: 173.2
click at [256, 12] on div "conversion candy Open Advanced New" at bounding box center [561, 32] width 647 height 40
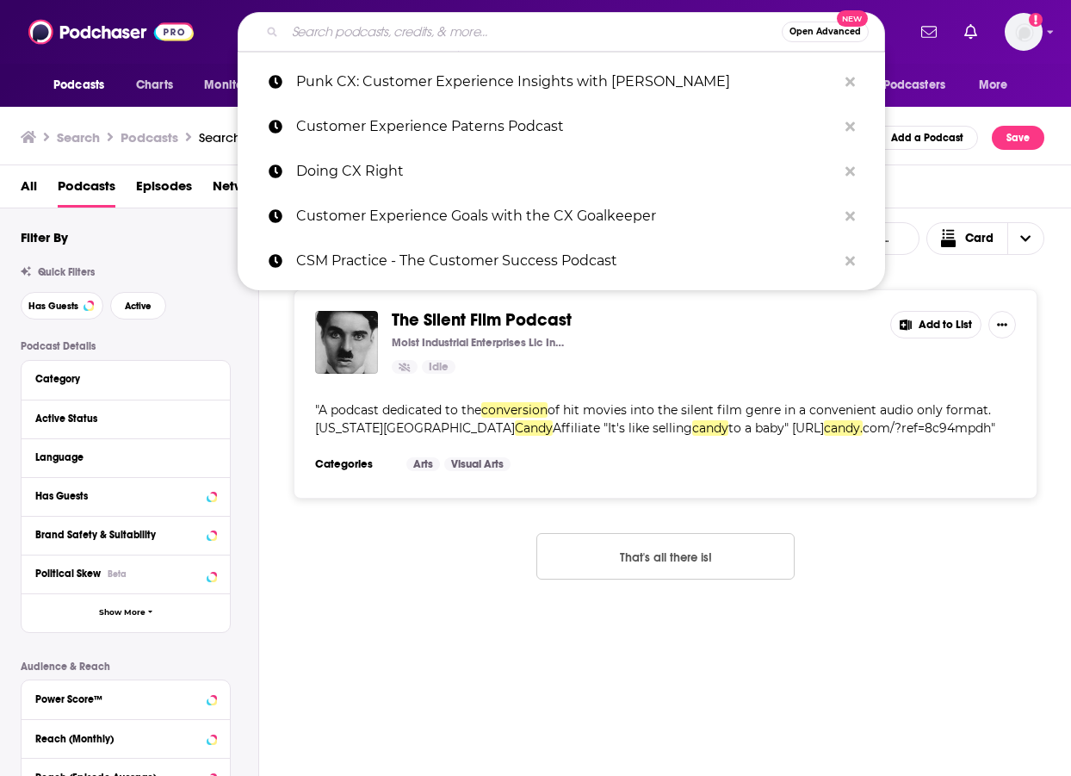
paste input "The Customer Experience Lab"
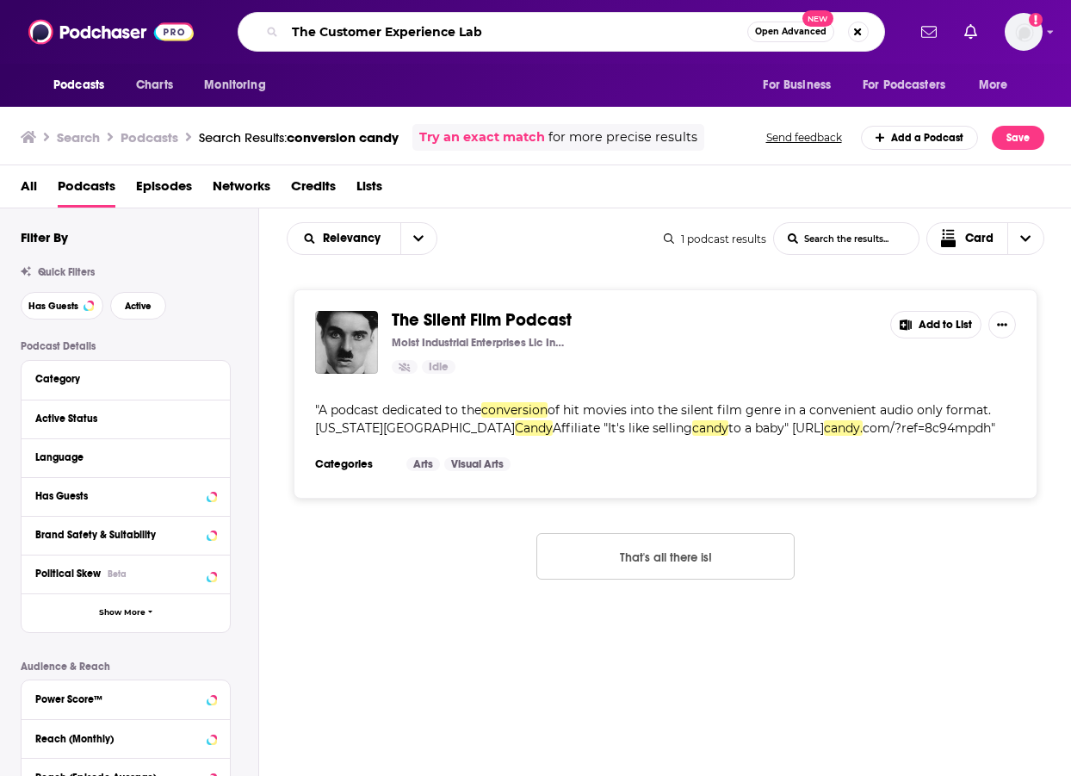
type input "The Customer Experience Lab"
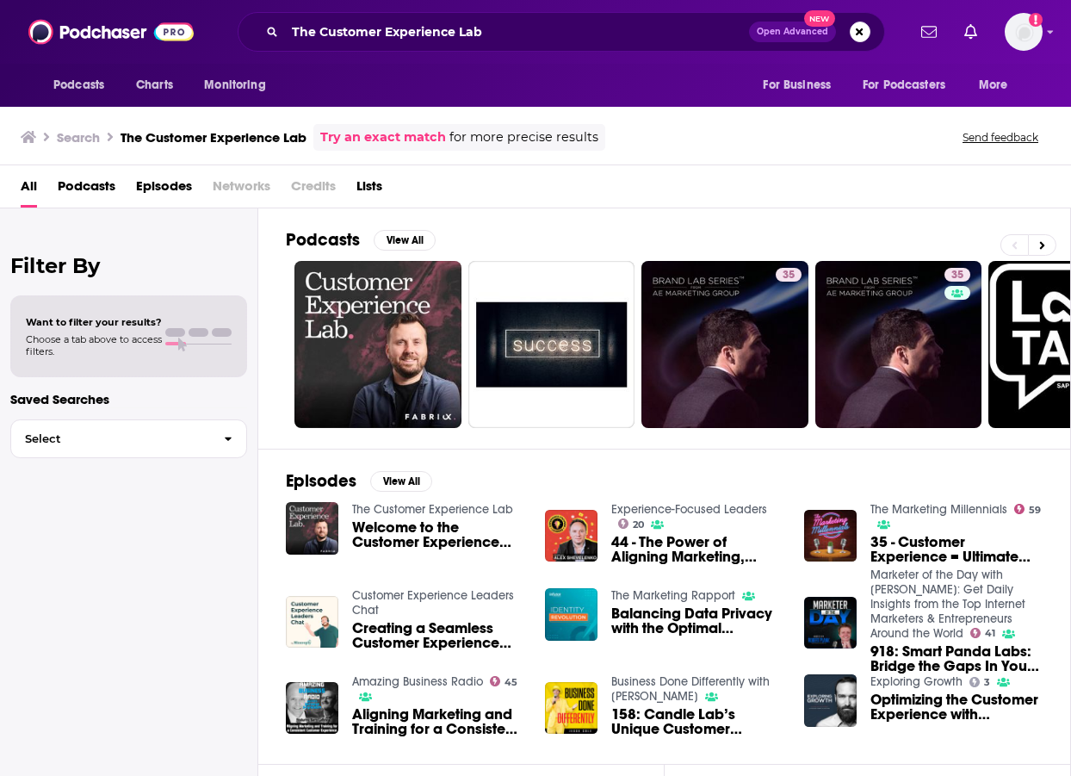
click at [1061, 775] on div at bounding box center [535, 776] width 1071 height 0
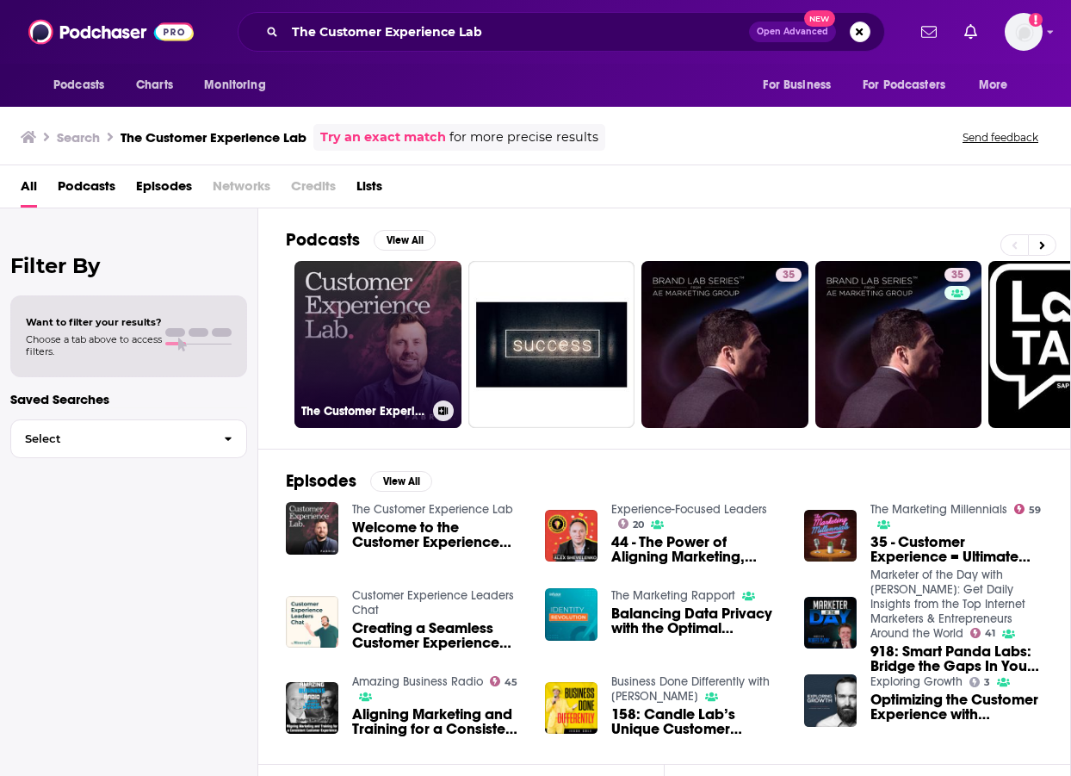
click at [346, 294] on link "The Customer Experience Lab" at bounding box center [377, 344] width 167 height 167
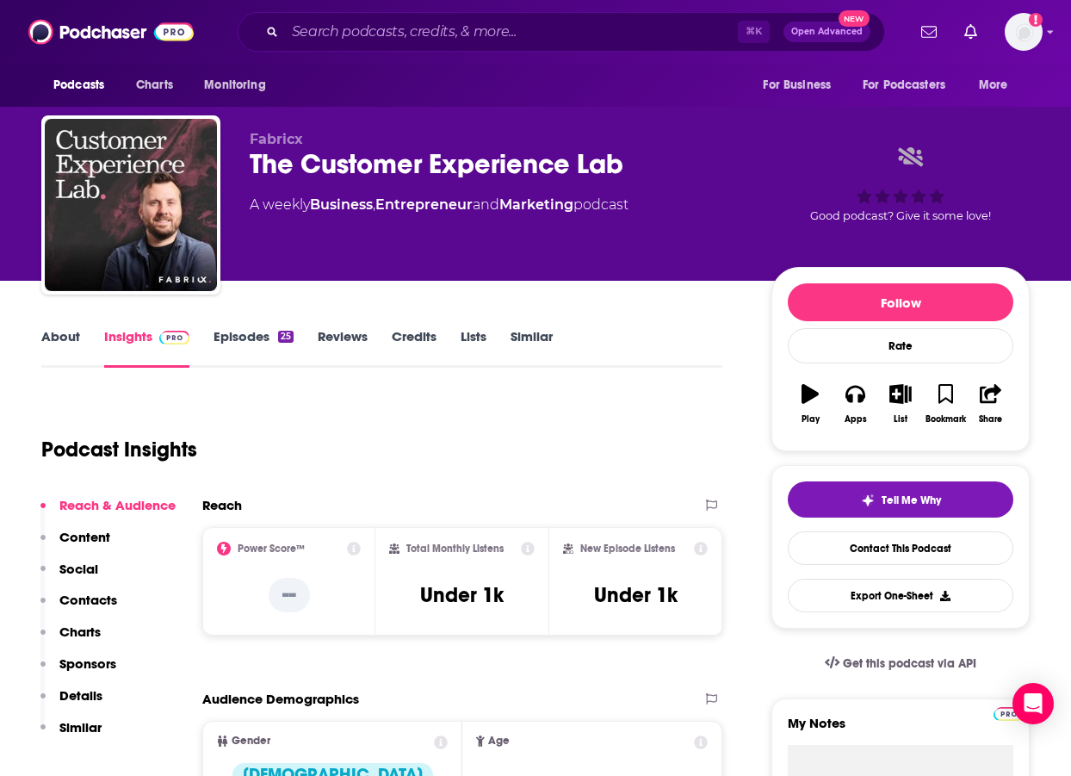
click at [61, 331] on link "About" at bounding box center [60, 348] width 39 height 40
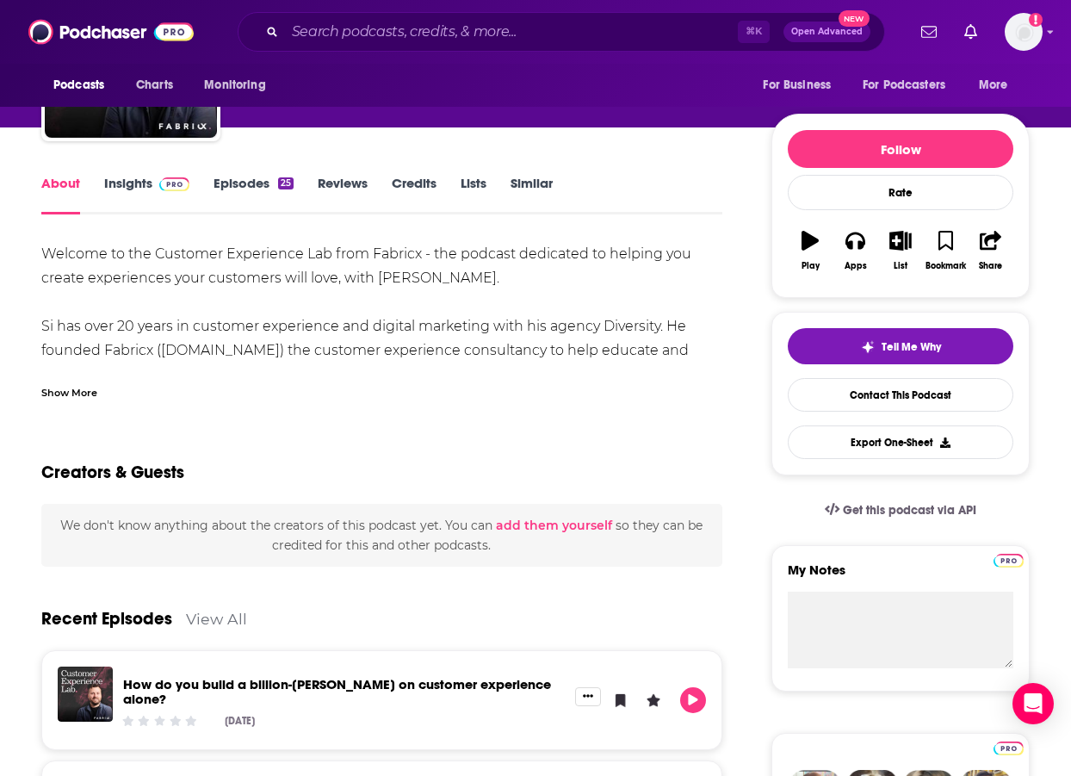
scroll to position [183, 0]
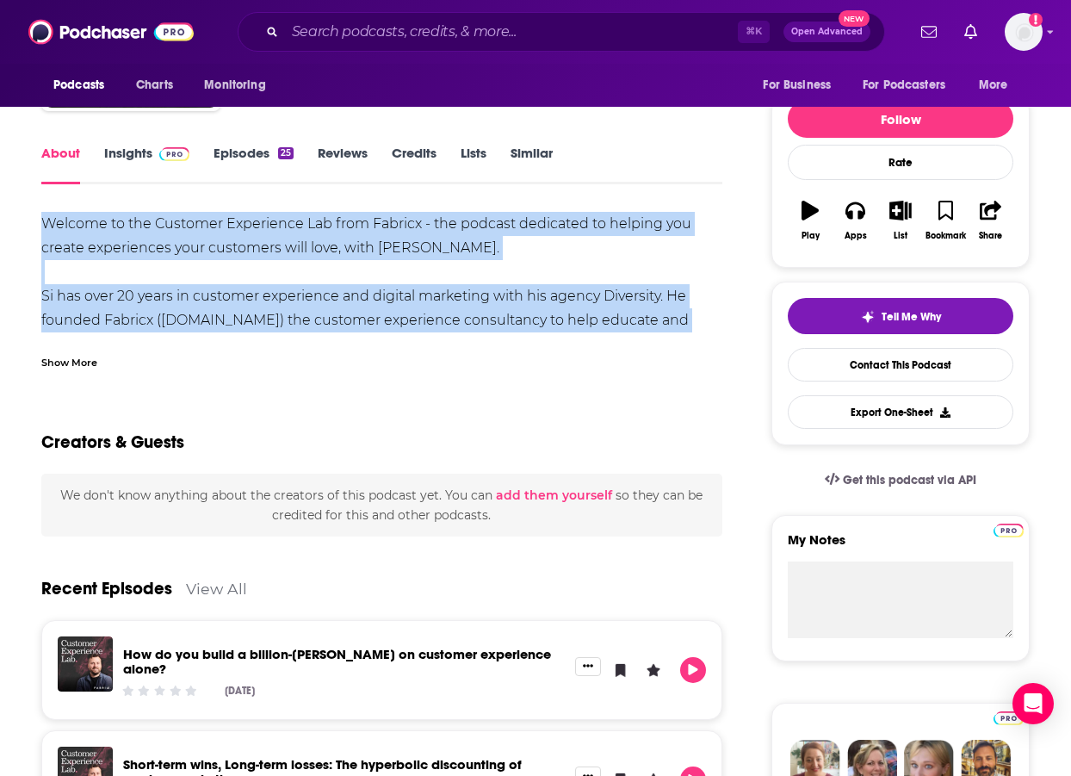
drag, startPoint x: 35, startPoint y: 213, endPoint x: 710, endPoint y: 327, distance: 684.5
copy div "Welcome to the Customer Experience Lab from Fabricx - the podcast dedicated to …"
click at [274, 310] on div "Welcome to the Customer Experience Lab from Fabricx - the podcast dedicated to …" at bounding box center [381, 368] width 681 height 313
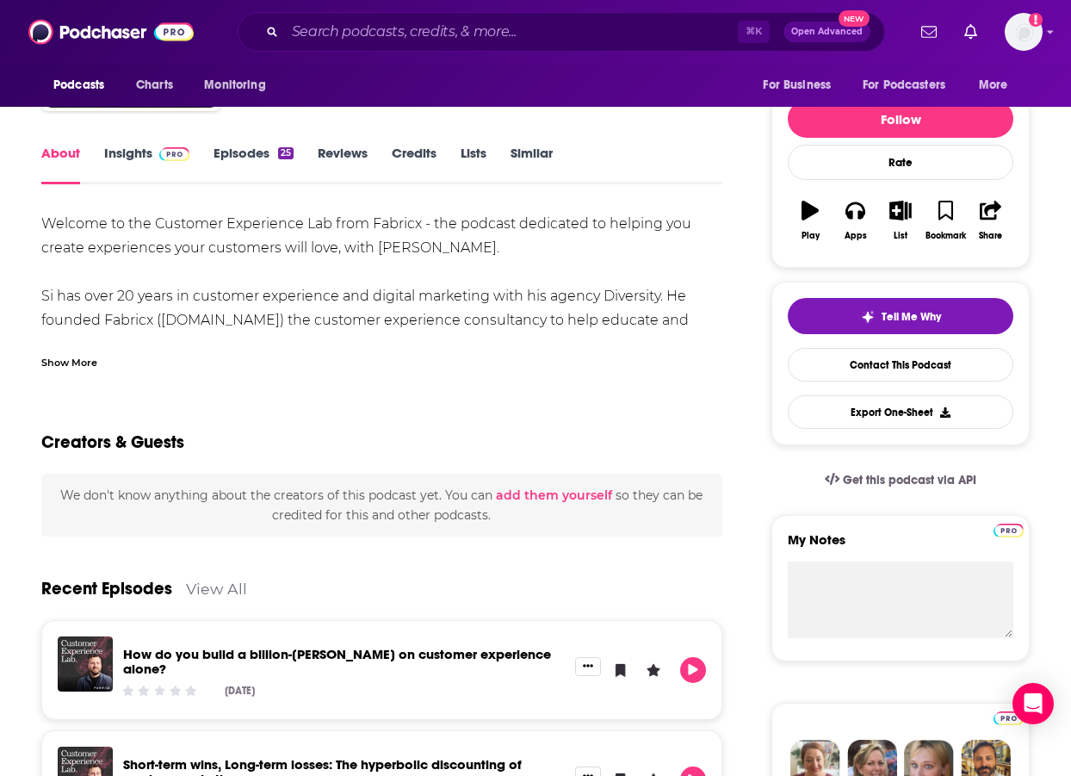
click at [137, 150] on link "Insights" at bounding box center [146, 165] width 85 height 40
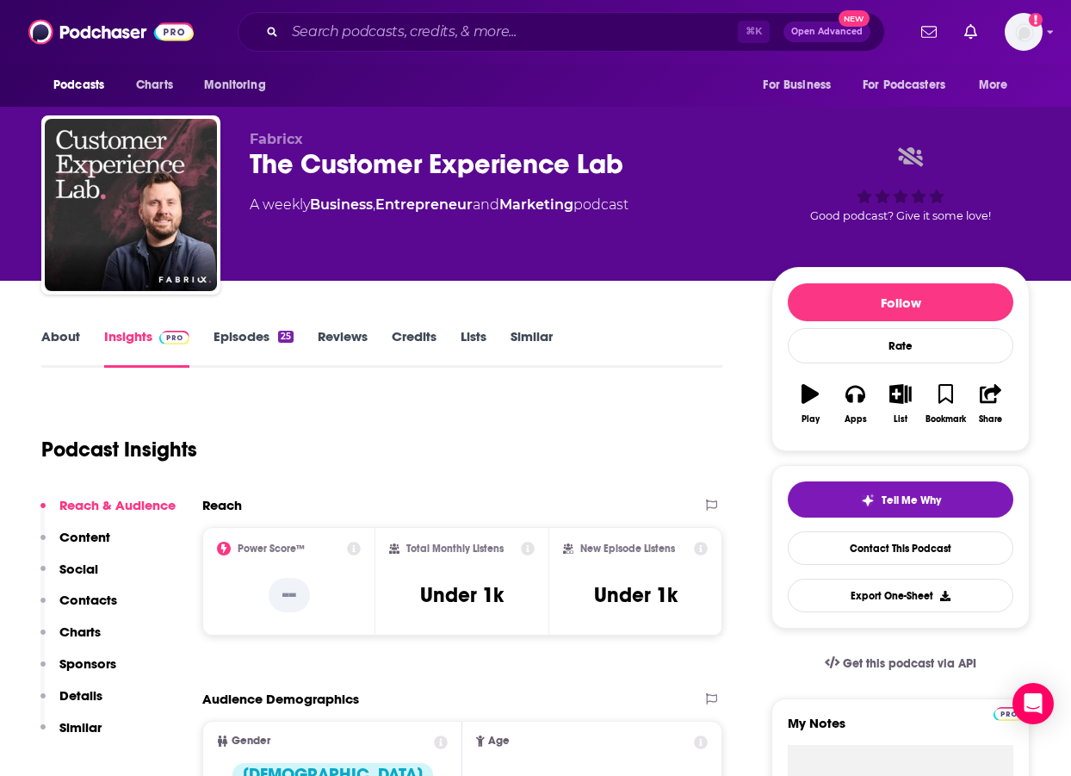
click at [277, 329] on link "Episodes 25" at bounding box center [253, 348] width 80 height 40
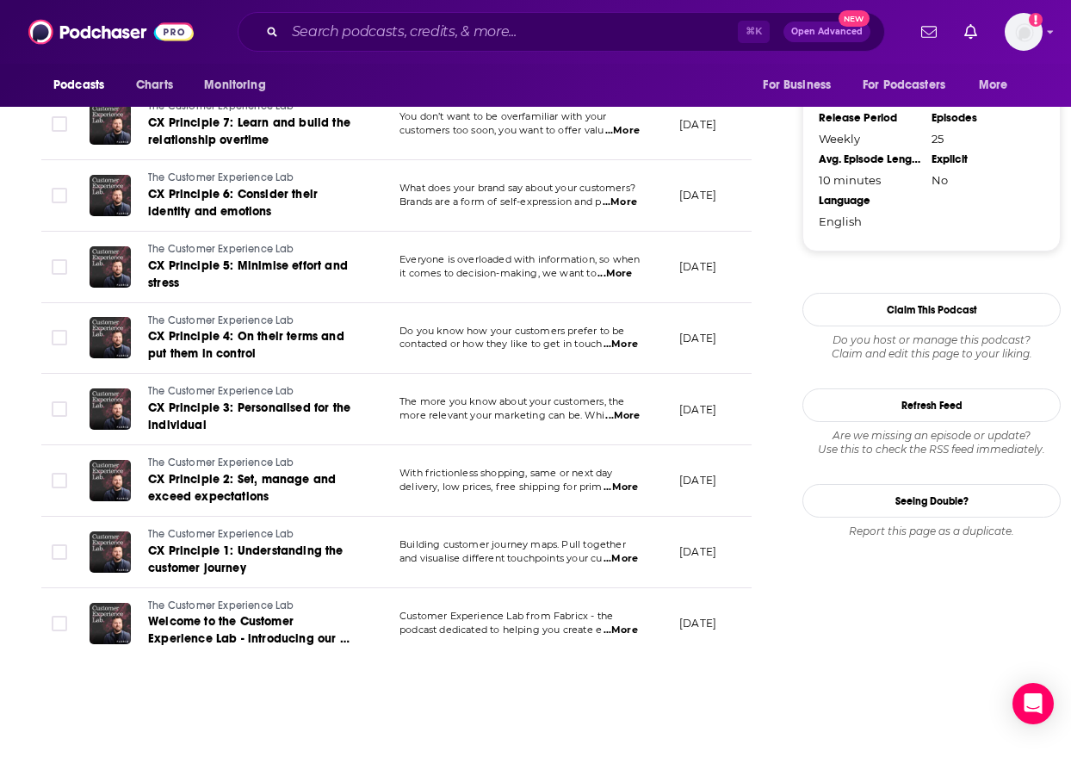
scroll to position [1809, 0]
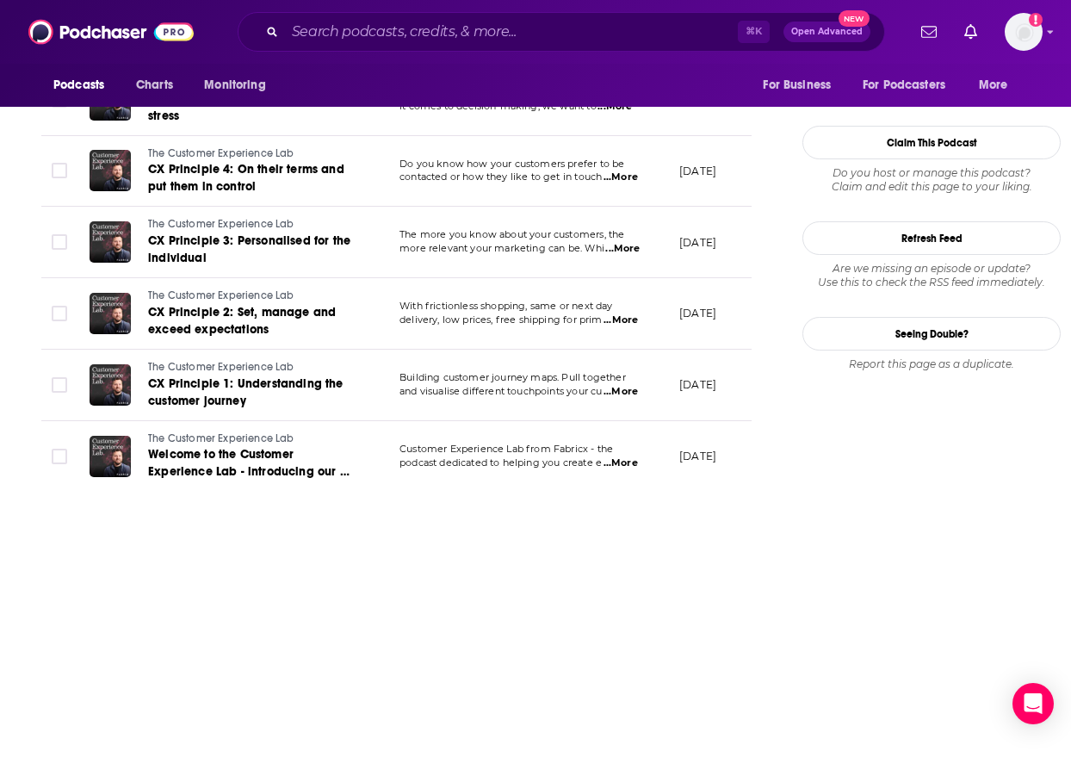
drag, startPoint x: 121, startPoint y: 220, endPoint x: 603, endPoint y: 531, distance: 574.7
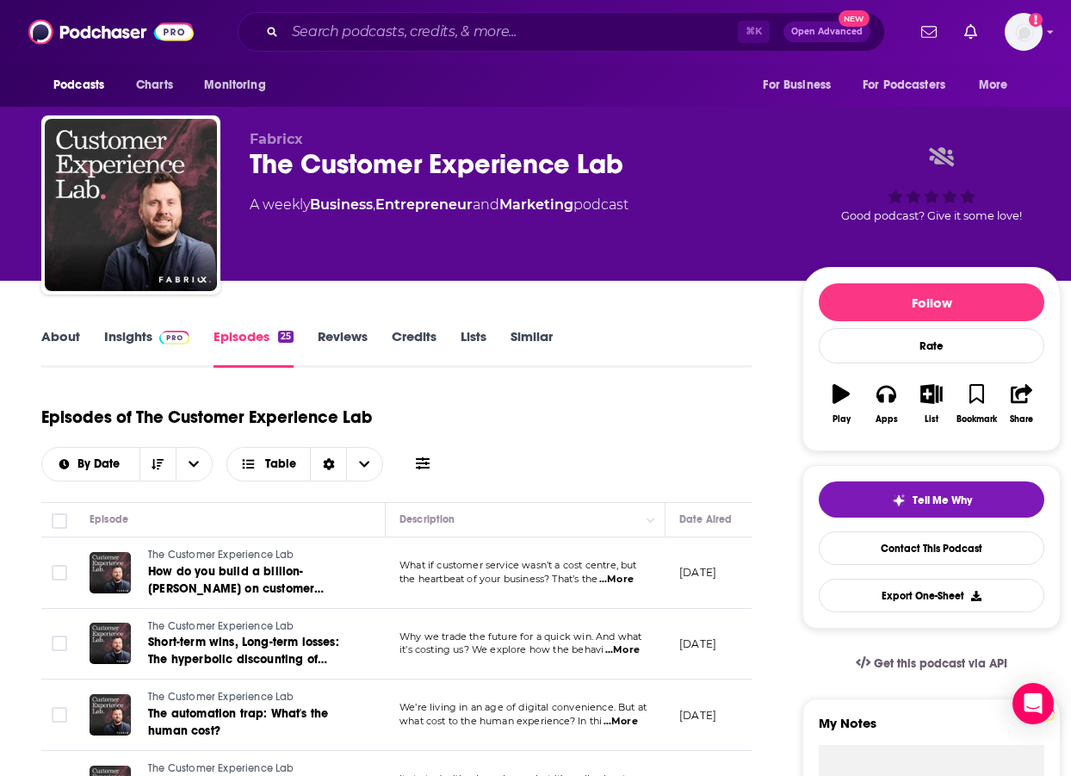
click at [63, 343] on link "About" at bounding box center [60, 348] width 39 height 40
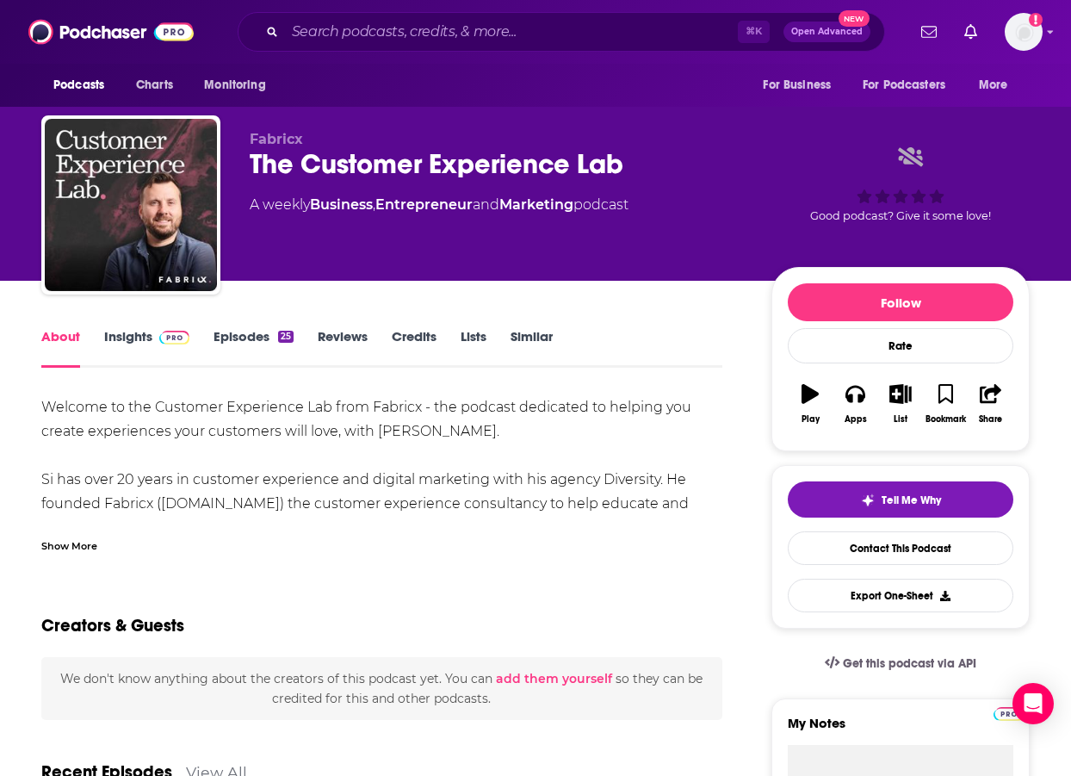
click at [61, 335] on link "About" at bounding box center [60, 348] width 39 height 40
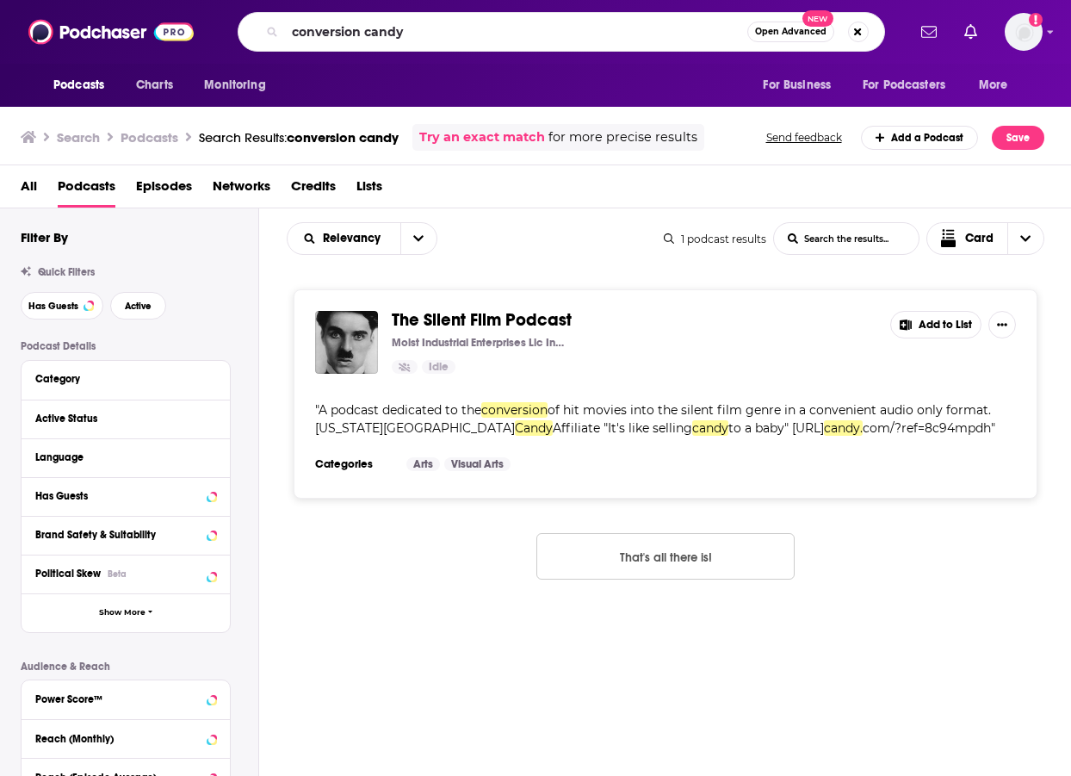
drag, startPoint x: 0, startPoint y: 0, endPoint x: 245, endPoint y: 12, distance: 245.6
click at [245, 12] on div "conversion candy Open Advanced New" at bounding box center [561, 32] width 647 height 40
type input "t"
type input "The CX Cast"
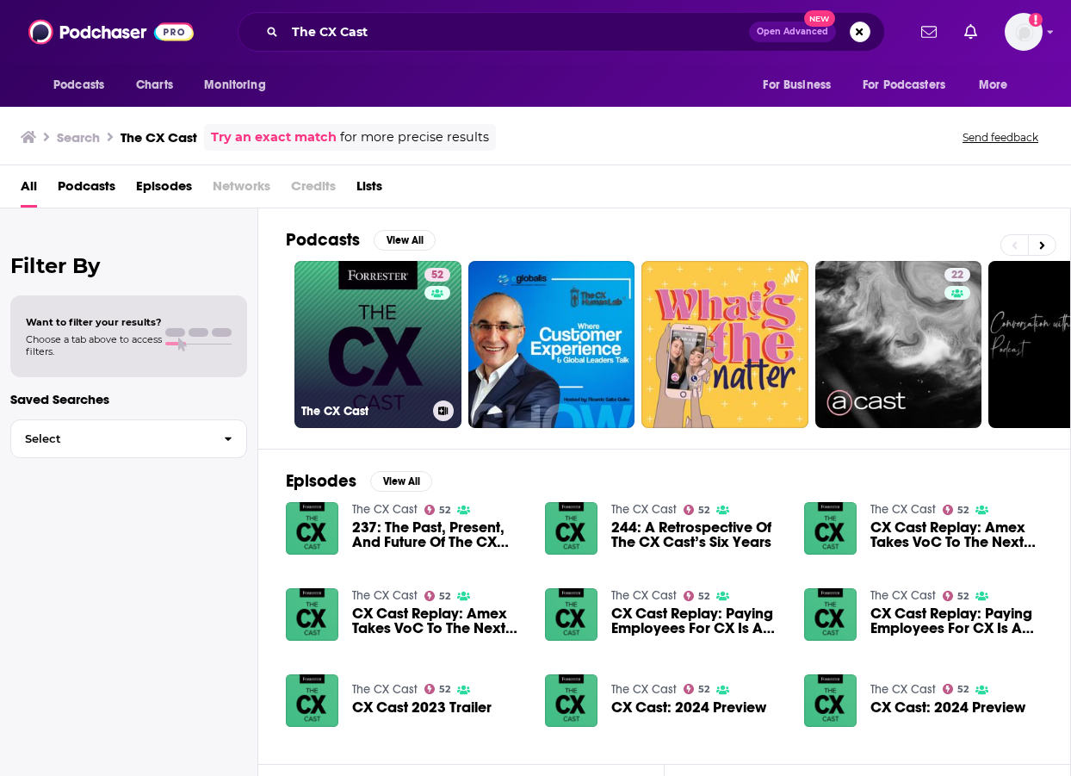
click at [400, 399] on link "52 The CX Cast" at bounding box center [377, 344] width 167 height 167
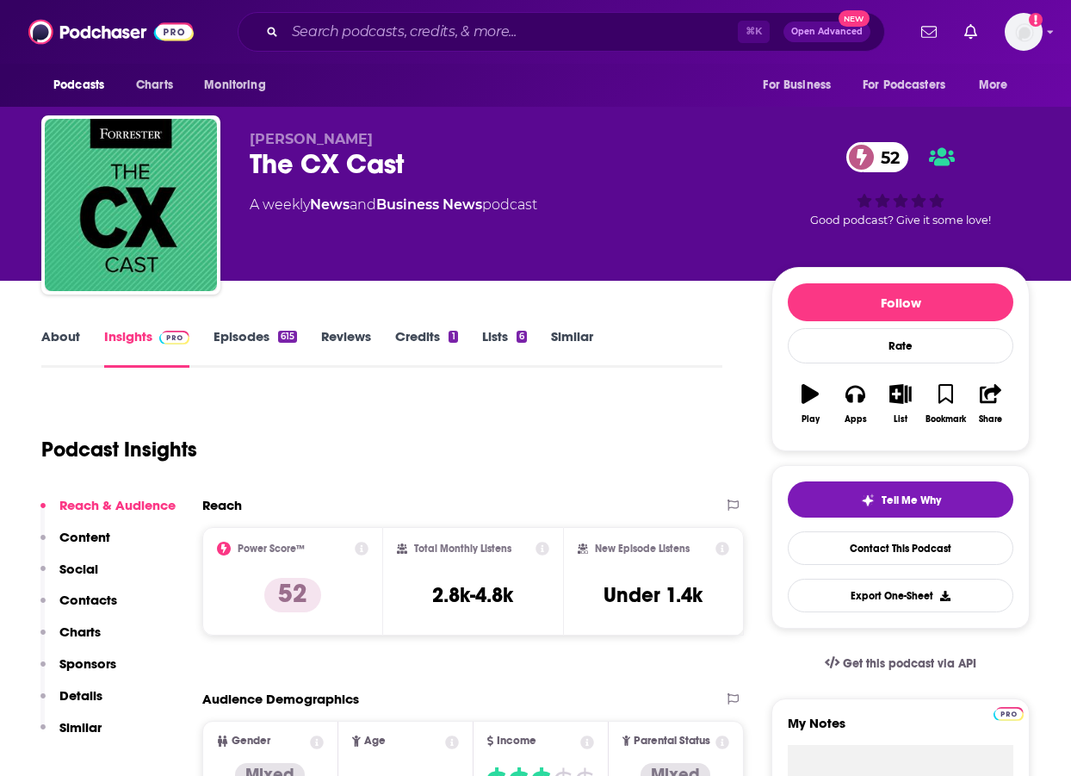
scroll to position [126, 0]
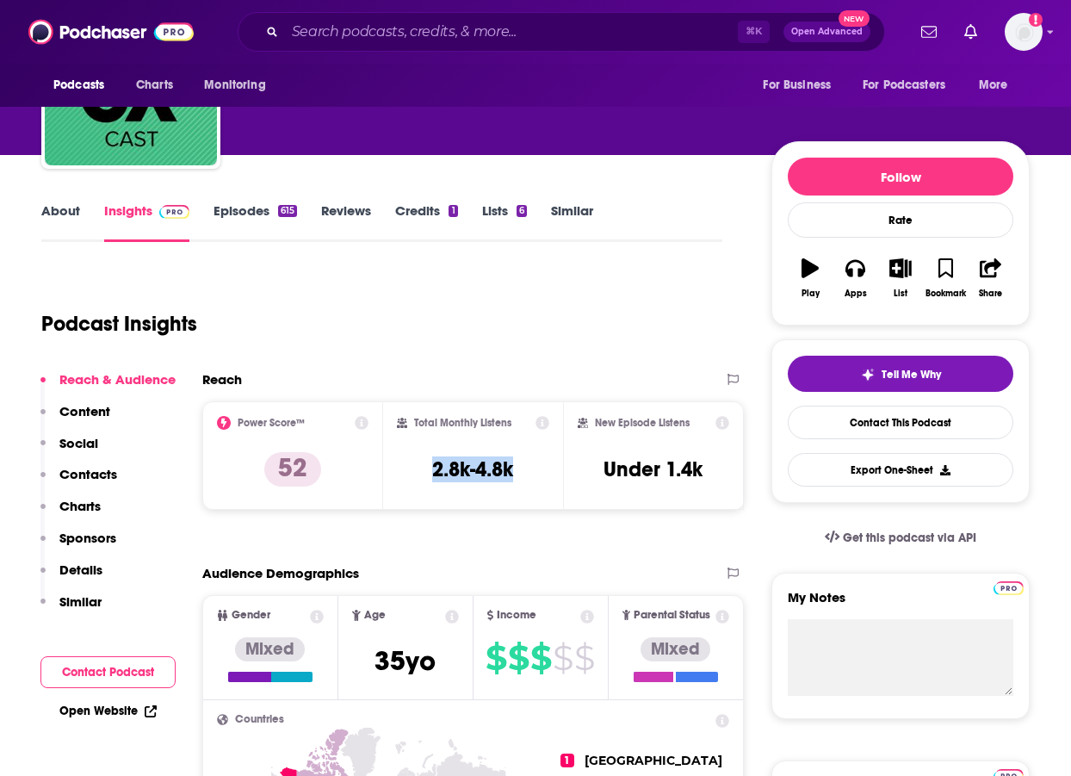
drag, startPoint x: 430, startPoint y: 462, endPoint x: 521, endPoint y: 461, distance: 90.4
click at [521, 461] on div "Total Monthly Listens 2.8k-4.8k" at bounding box center [473, 455] width 153 height 79
copy h3 "2.8k-4.8k"
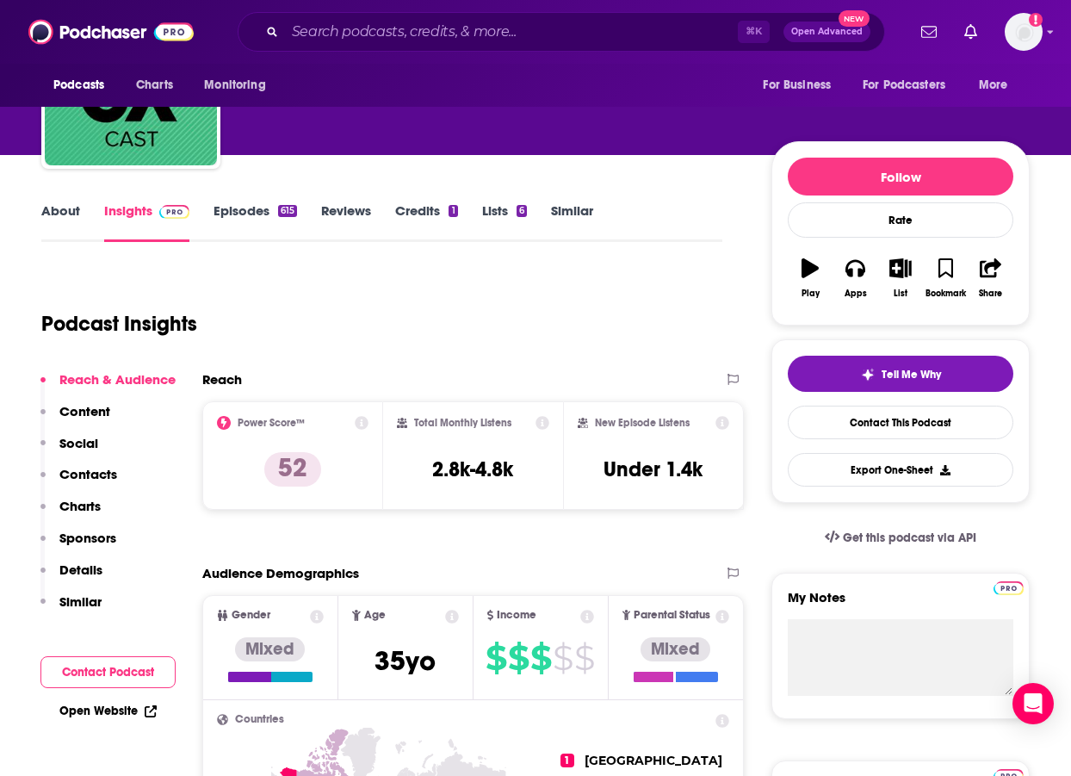
click at [68, 219] on link "About" at bounding box center [60, 222] width 39 height 40
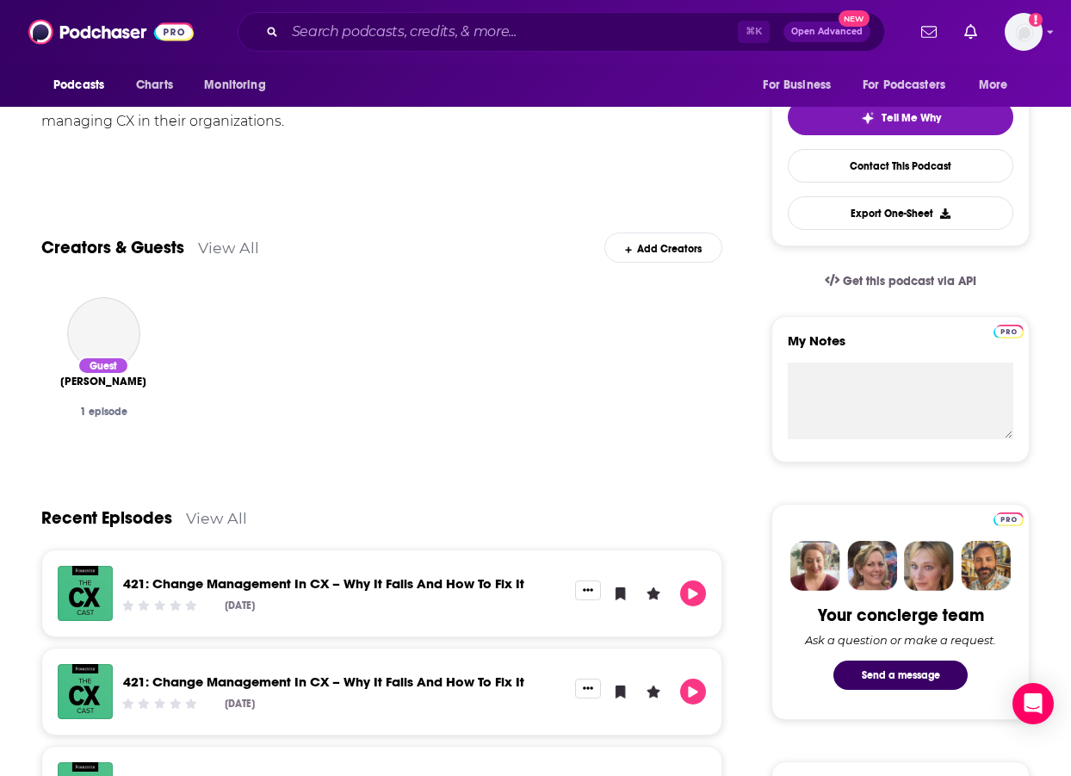
scroll to position [395, 0]
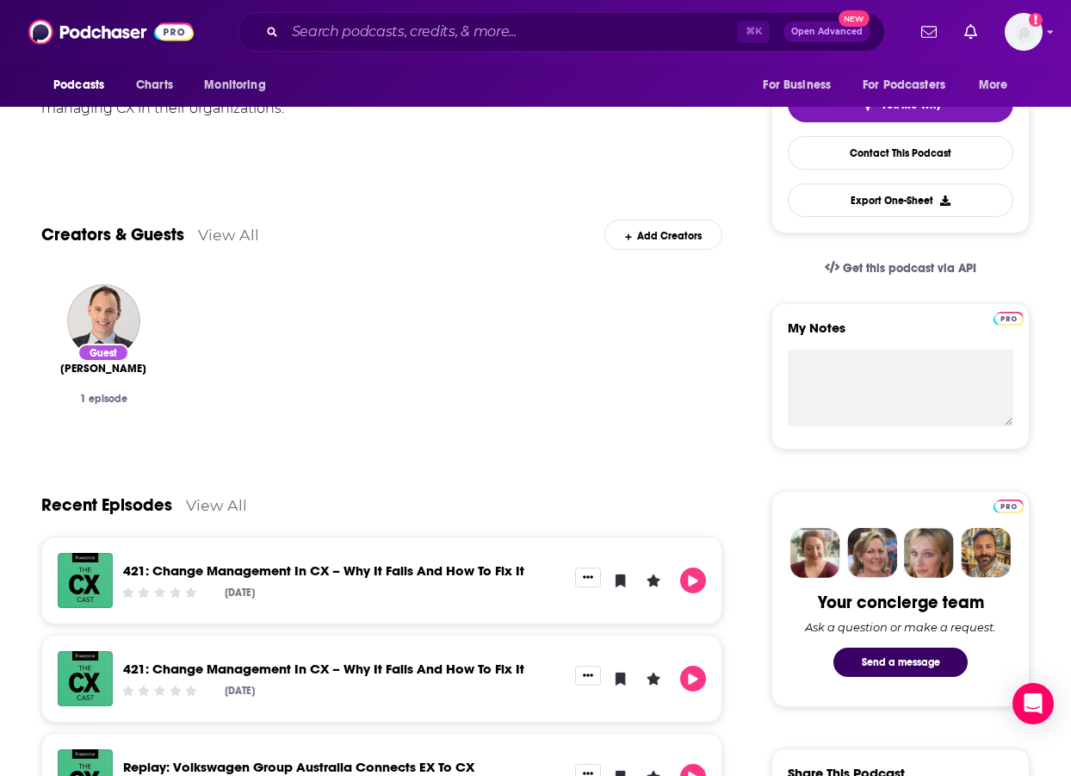
drag, startPoint x: 153, startPoint y: 376, endPoint x: 44, endPoint y: 376, distance: 109.3
click at [44, 376] on div "Guest [PERSON_NAME] 1 episode" at bounding box center [103, 361] width 124 height 182
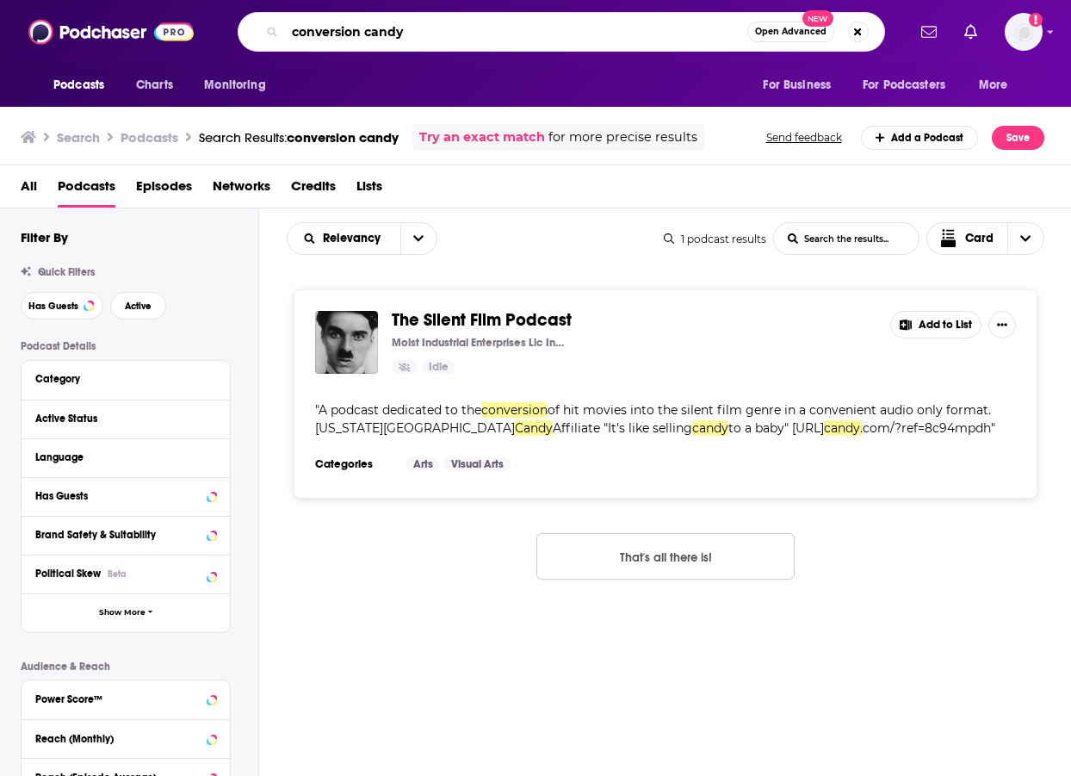
drag, startPoint x: 437, startPoint y: 30, endPoint x: 284, endPoint y: 11, distance: 154.4
click at [279, 17] on div "conversion candy Open Advanced New" at bounding box center [561, 32] width 647 height 40
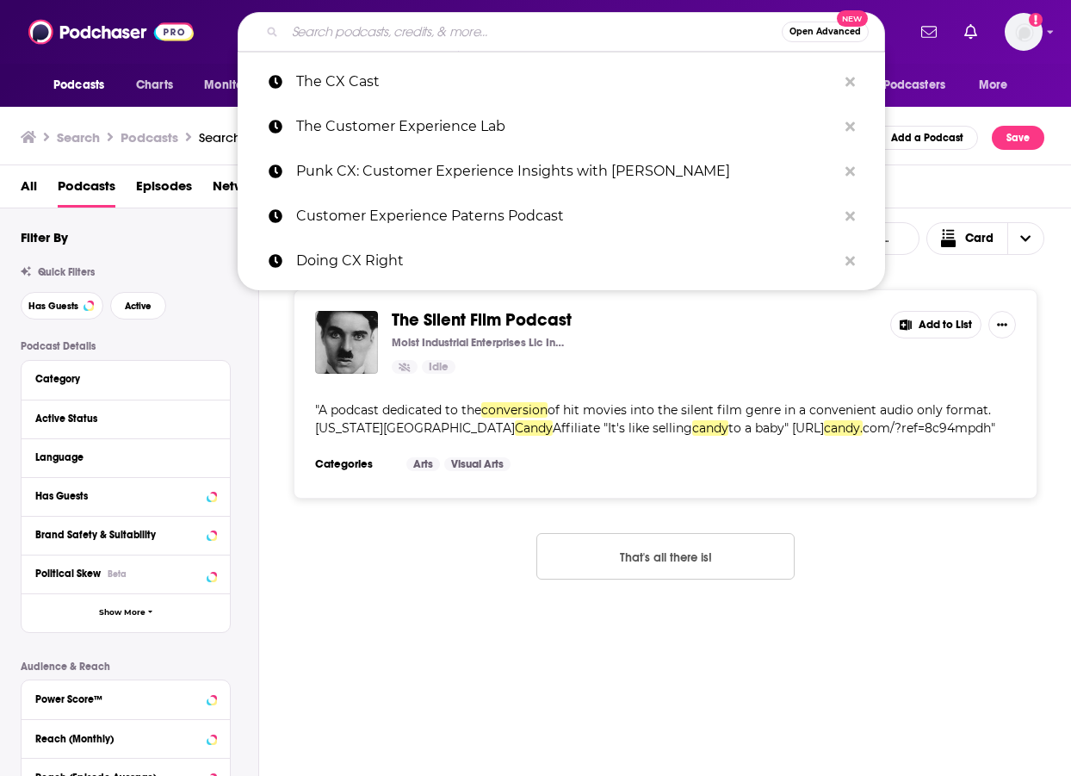
paste input "CX Chronicles Podcast"
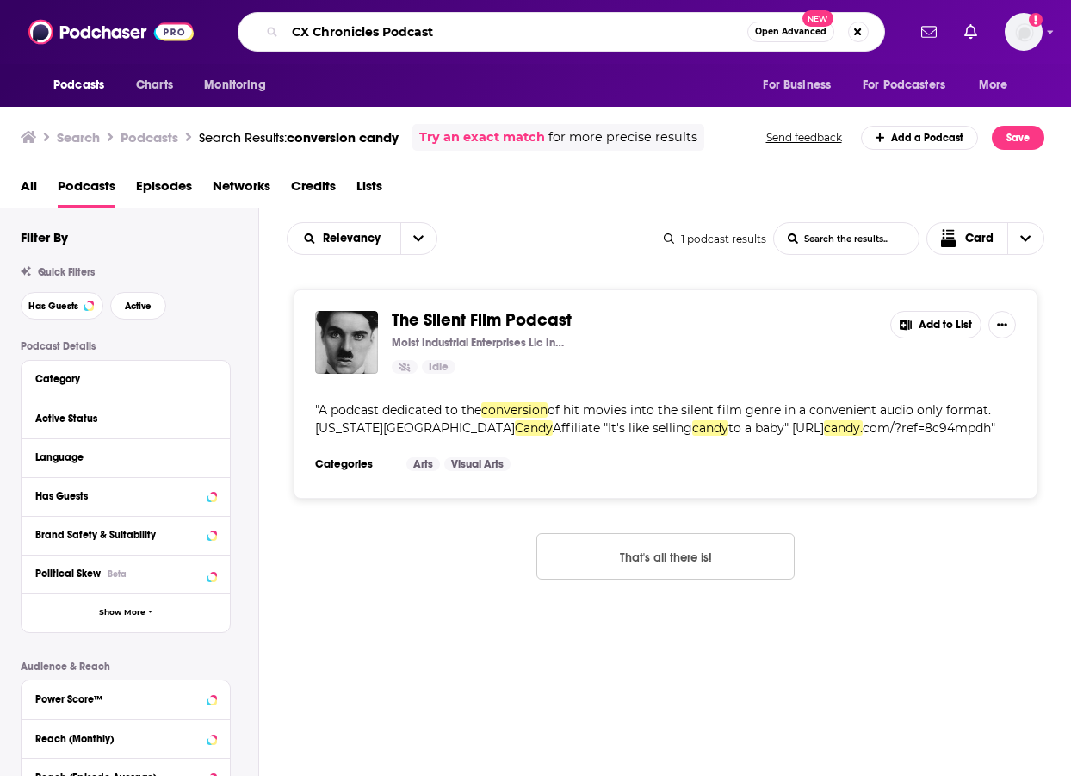
type input "CX Chronicles Podcast"
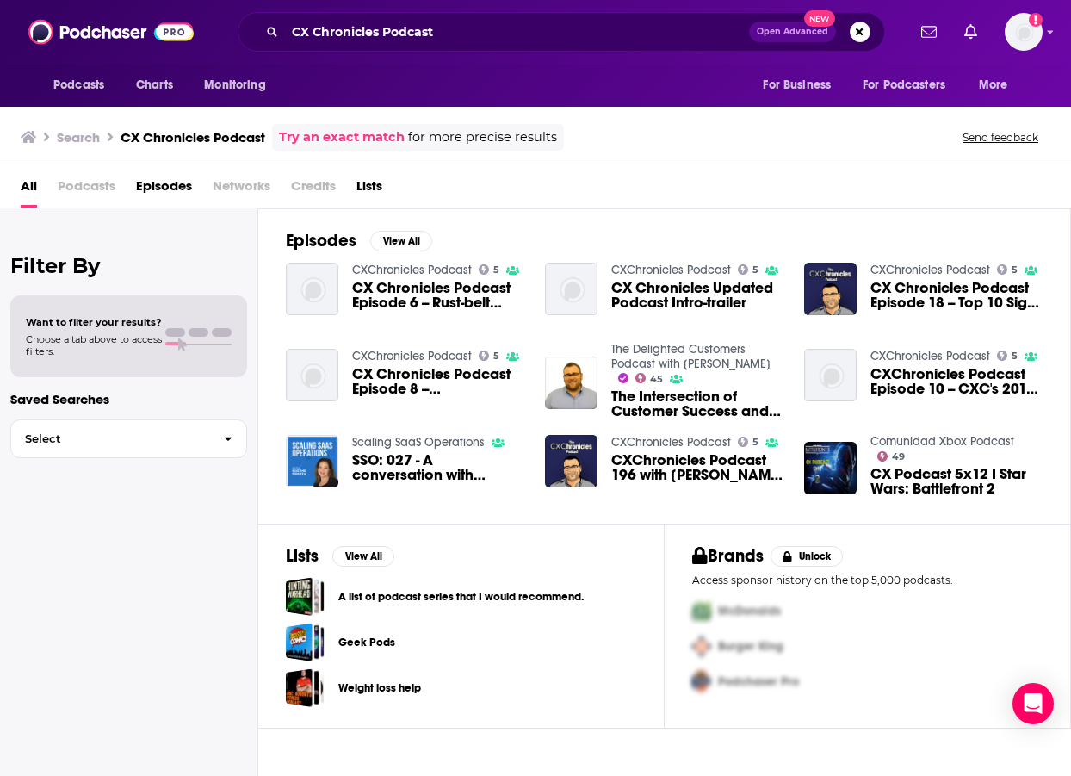
click at [1060, 775] on div at bounding box center [535, 776] width 1071 height 0
click at [76, 183] on span "Podcasts" at bounding box center [87, 189] width 58 height 35
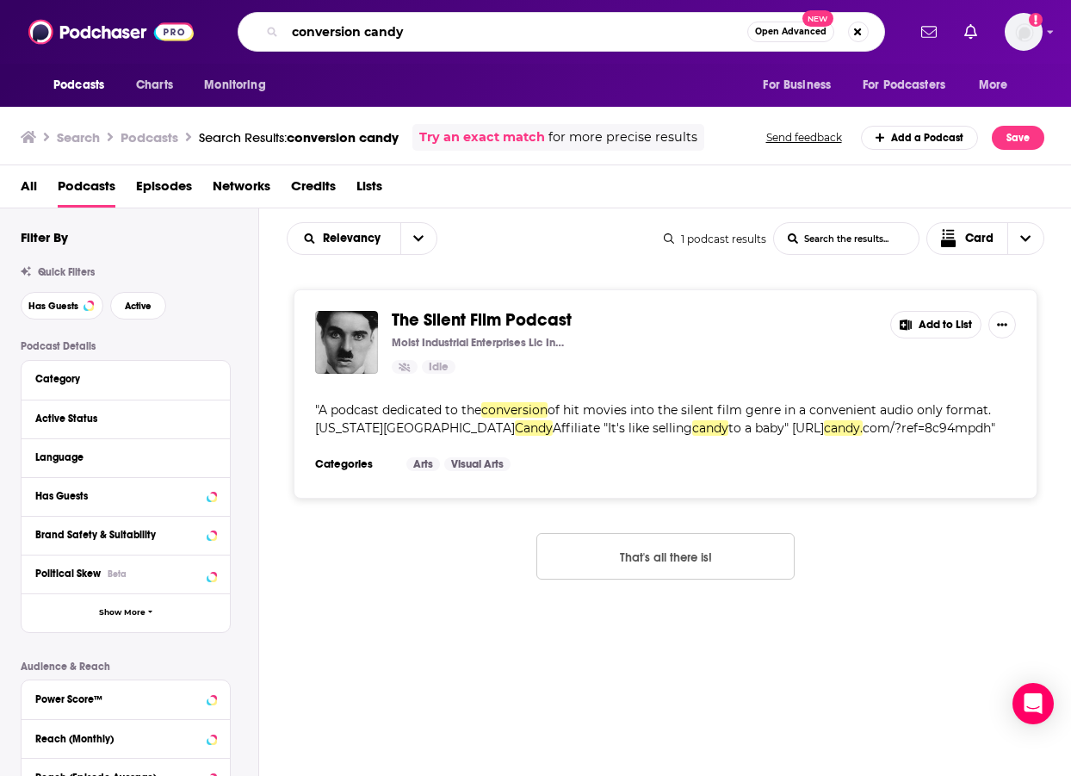
drag, startPoint x: 442, startPoint y: 34, endPoint x: 205, endPoint y: 20, distance: 237.1
click at [205, 20] on div "Podcasts Charts Monitoring conversion candy Open Advanced New For Business For …" at bounding box center [553, 32] width 703 height 40
type input "x"
type input "cx passport"
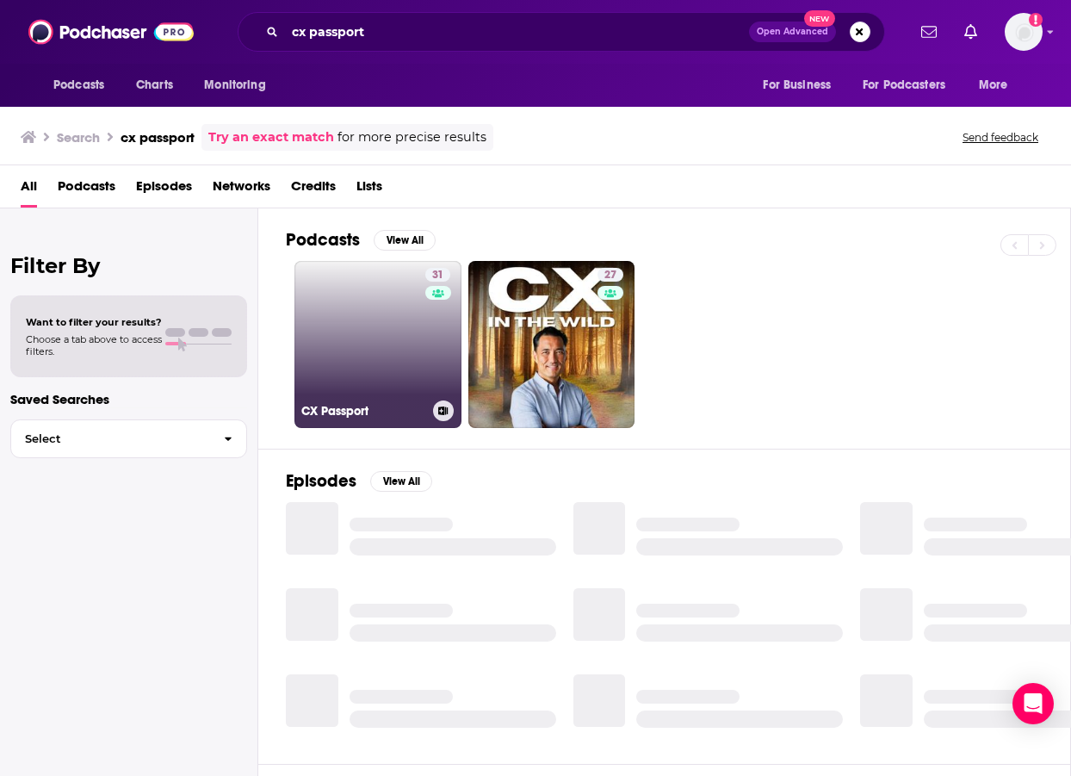
click at [380, 322] on link "31 CX Passport" at bounding box center [377, 344] width 167 height 167
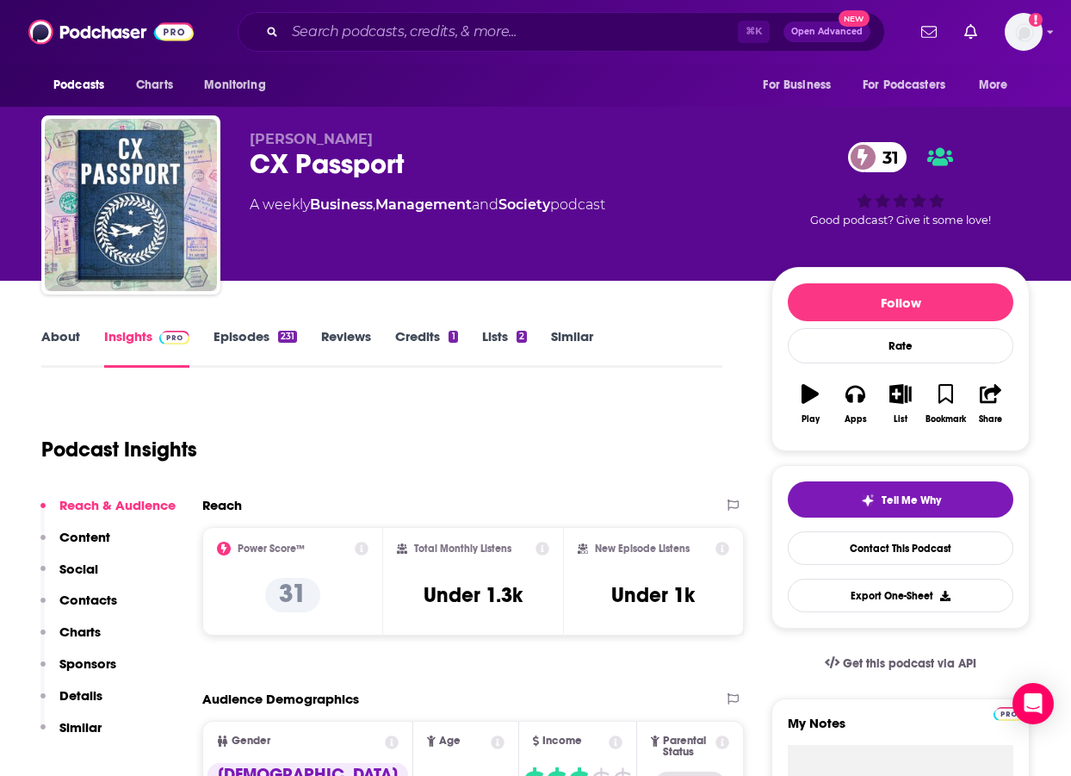
click at [241, 337] on link "Episodes 231" at bounding box center [254, 348] width 83 height 40
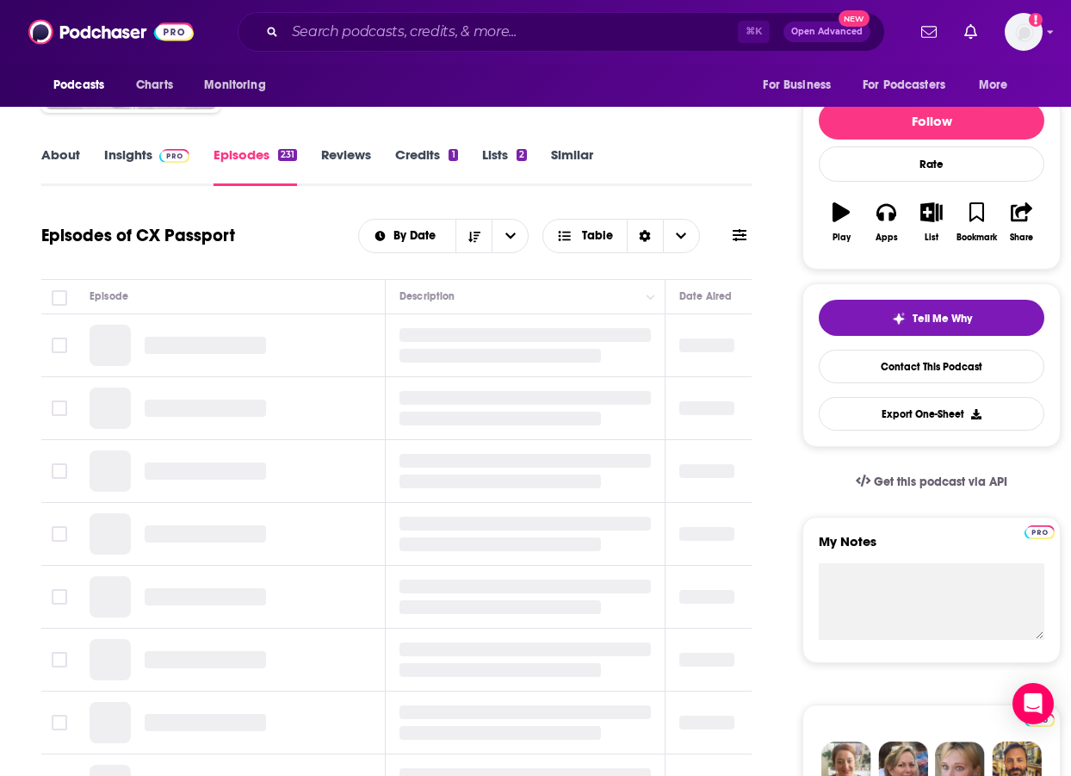
scroll to position [184, 0]
